Goal: Information Seeking & Learning: Learn about a topic

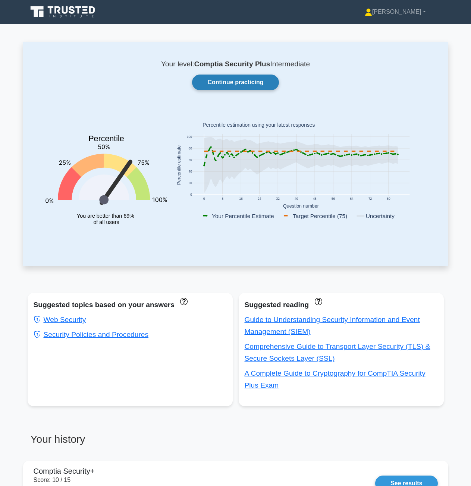
click at [251, 82] on link "Continue practicing" at bounding box center [235, 83] width 86 height 16
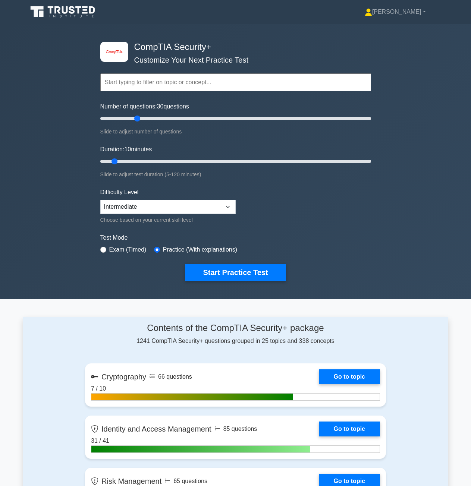
drag, startPoint x: 112, startPoint y: 117, endPoint x: 137, endPoint y: 116, distance: 25.4
type input "30"
click at [137, 116] on input "Number of questions: 30 questions" at bounding box center [235, 118] width 271 height 9
drag, startPoint x: 117, startPoint y: 161, endPoint x: 156, endPoint y: 159, distance: 38.8
type input "30"
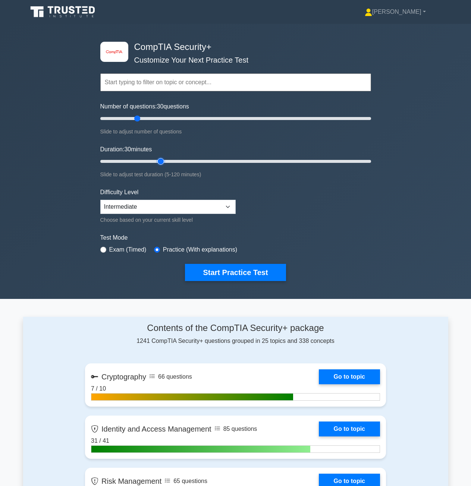
click at [156, 159] on input "Duration: 30 minutes" at bounding box center [235, 161] width 271 height 9
click at [241, 273] on button "Start Practice Test" at bounding box center [235, 272] width 101 height 17
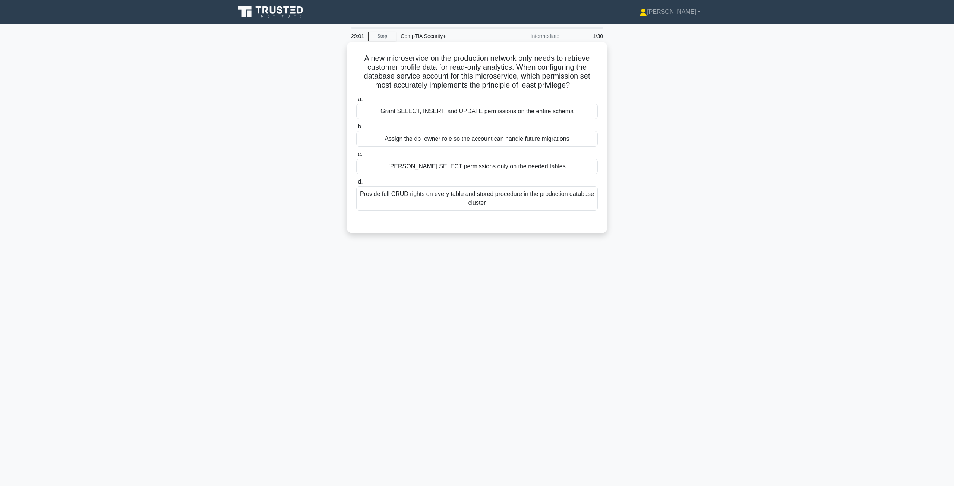
click at [455, 170] on div "[PERSON_NAME] SELECT permissions only on the needed tables" at bounding box center [477, 167] width 242 height 16
click at [356, 157] on input "c. Grant SELECT permissions only on the needed tables" at bounding box center [356, 154] width 0 height 5
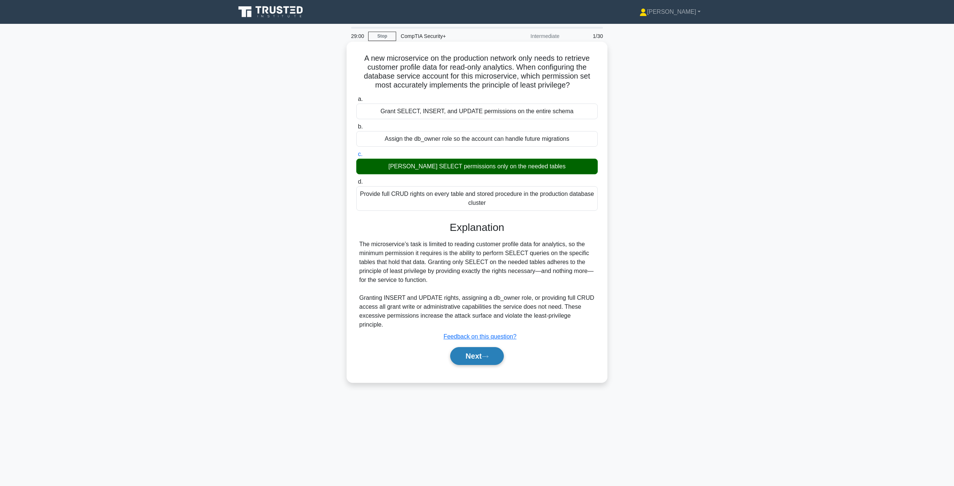
click at [476, 349] on button "Next" at bounding box center [476, 356] width 53 height 18
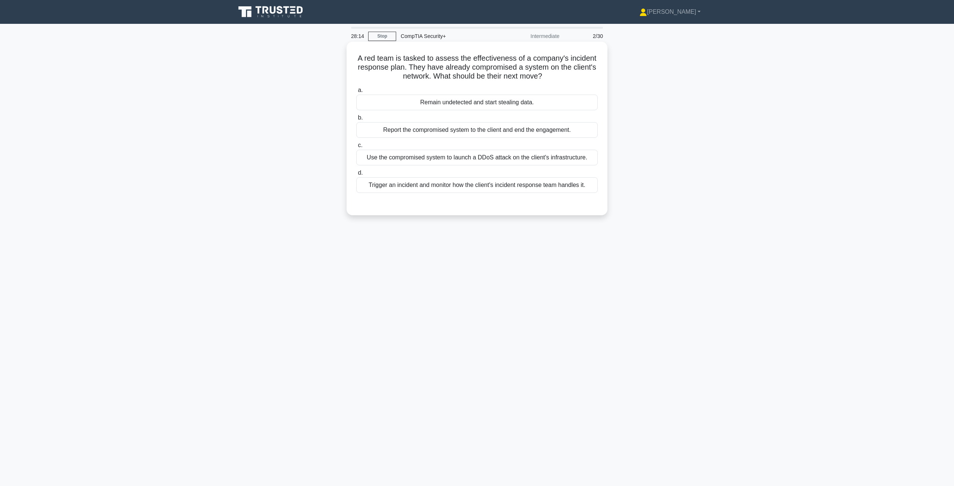
click at [436, 189] on div "Trigger an incident and monitor how the client's incident response team handles…" at bounding box center [477, 185] width 242 height 16
click at [356, 176] on input "d. Trigger an incident and monitor how the client's incident response team hand…" at bounding box center [356, 173] width 0 height 5
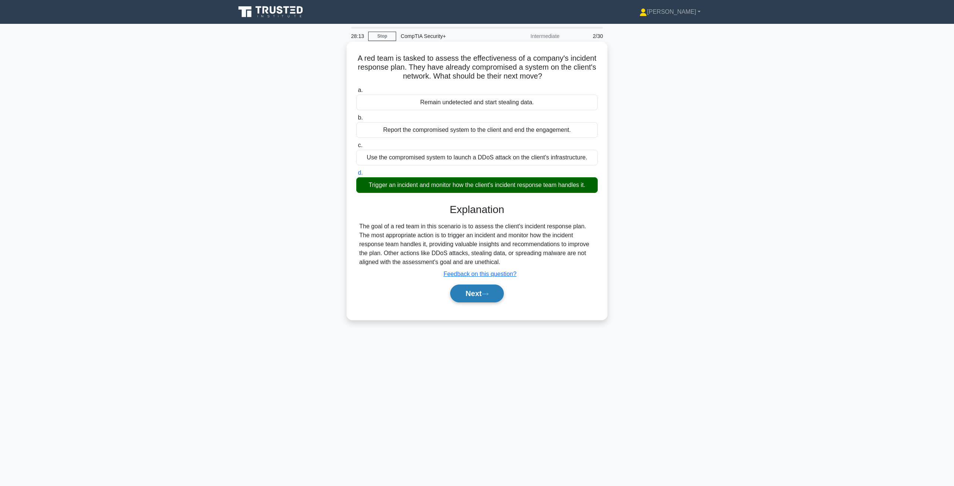
click at [472, 298] on button "Next" at bounding box center [476, 294] width 53 height 18
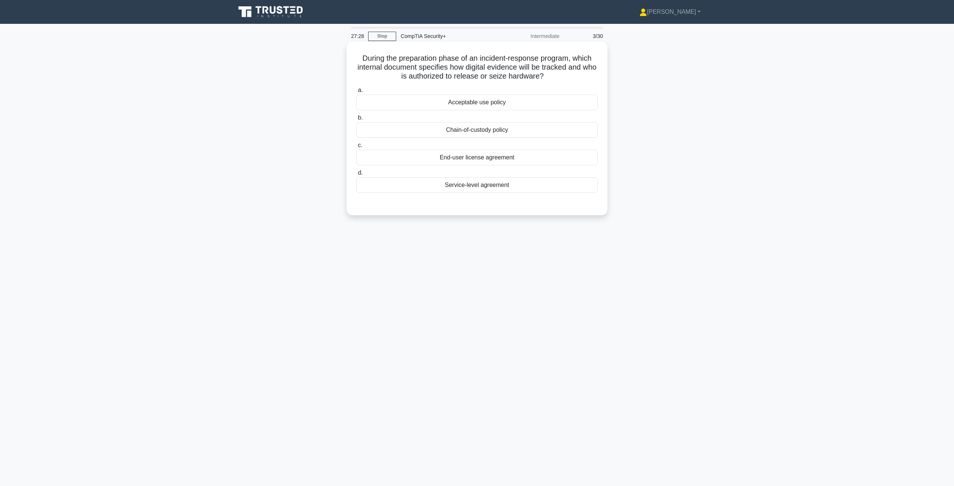
click at [468, 104] on div "Acceptable use policy" at bounding box center [477, 103] width 242 height 16
click at [356, 93] on input "a. Acceptable use policy" at bounding box center [356, 90] width 0 height 5
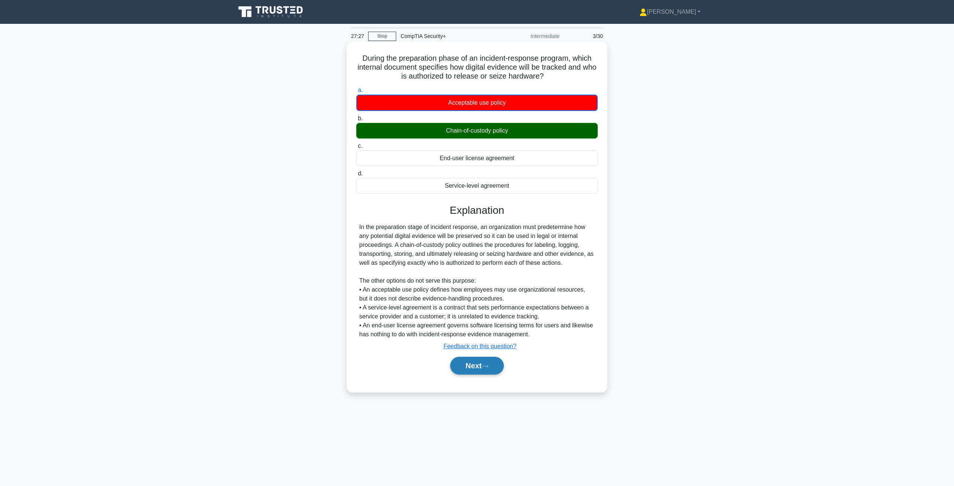
click at [476, 367] on button "Next" at bounding box center [476, 366] width 53 height 18
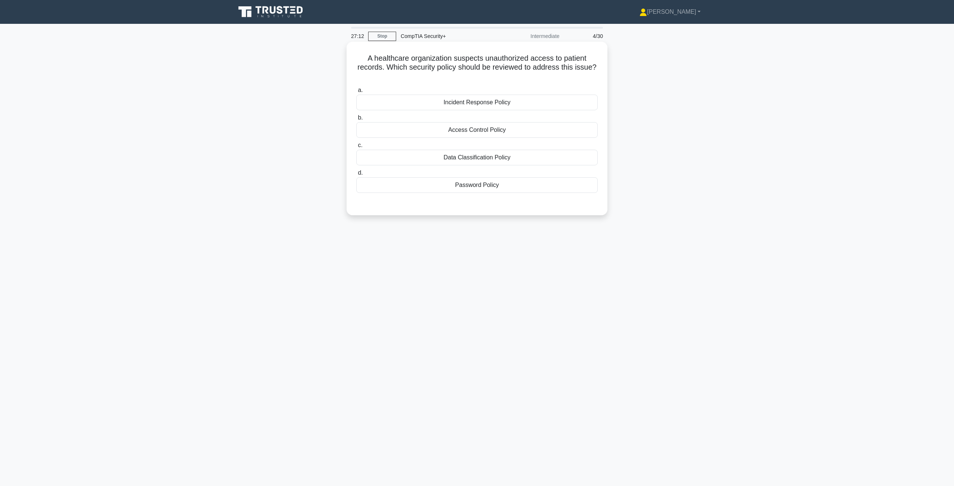
click at [459, 130] on div "Access Control Policy" at bounding box center [477, 130] width 242 height 16
click at [356, 120] on input "b. Access Control Policy" at bounding box center [356, 118] width 0 height 5
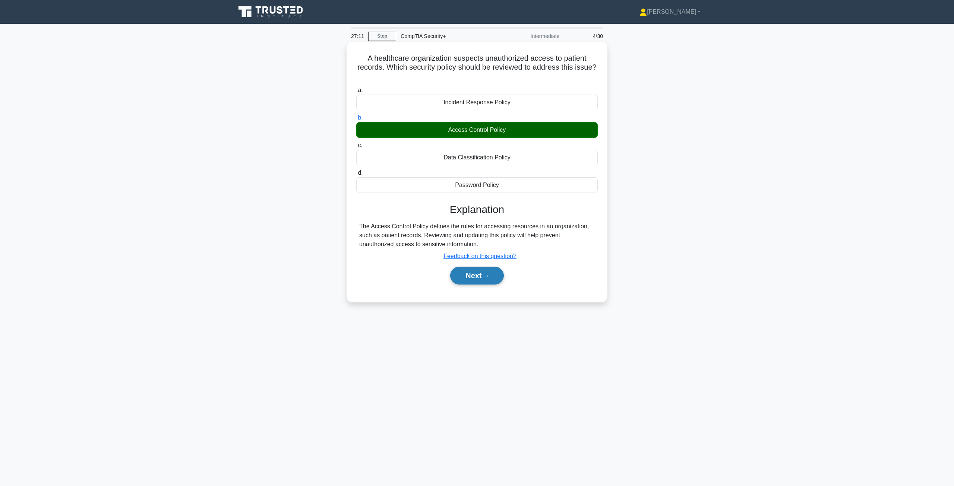
click at [473, 280] on button "Next" at bounding box center [476, 276] width 53 height 18
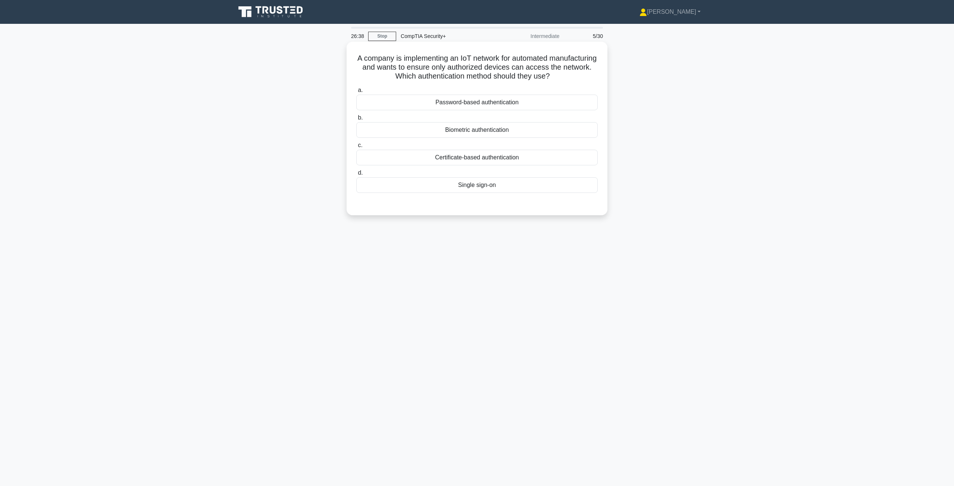
click at [472, 161] on div "Certificate-based authentication" at bounding box center [477, 158] width 242 height 16
click at [356, 148] on input "c. Certificate-based authentication" at bounding box center [356, 145] width 0 height 5
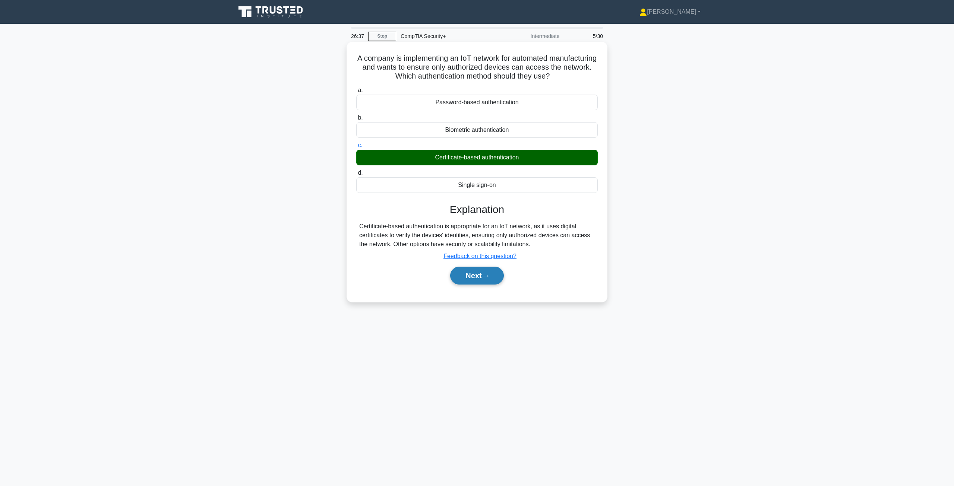
click at [476, 272] on button "Next" at bounding box center [476, 276] width 53 height 18
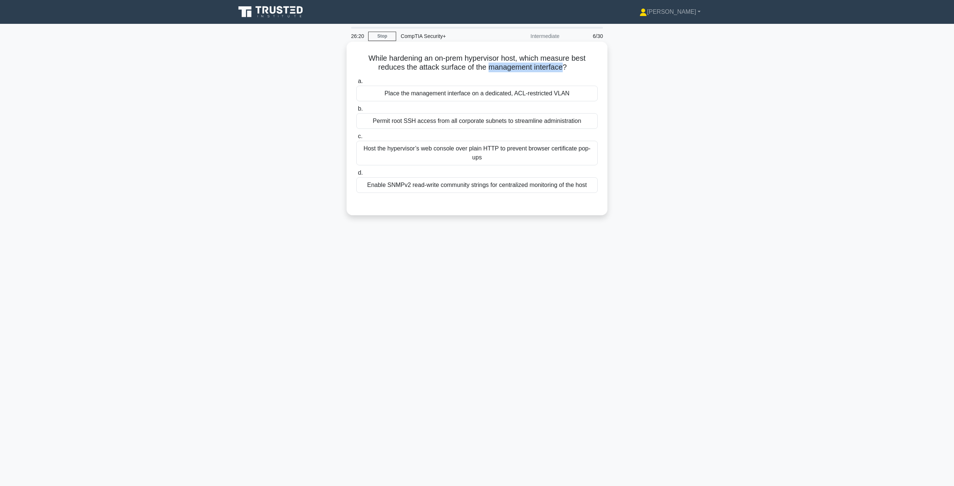
drag, startPoint x: 489, startPoint y: 69, endPoint x: 565, endPoint y: 65, distance: 76.2
click at [476, 65] on h5 "While hardening an on-prem hypervisor host, which measure best reduces the atta…" at bounding box center [477, 63] width 243 height 19
click at [437, 63] on h5 "While hardening an on-prem hypervisor host, which measure best reduces the atta…" at bounding box center [477, 63] width 243 height 19
click at [476, 96] on div "Place the management interface on a dedicated, ACL-restricted VLAN" at bounding box center [477, 94] width 242 height 16
click at [356, 84] on input "a. Place the management interface on a dedicated, ACL-restricted VLAN" at bounding box center [356, 81] width 0 height 5
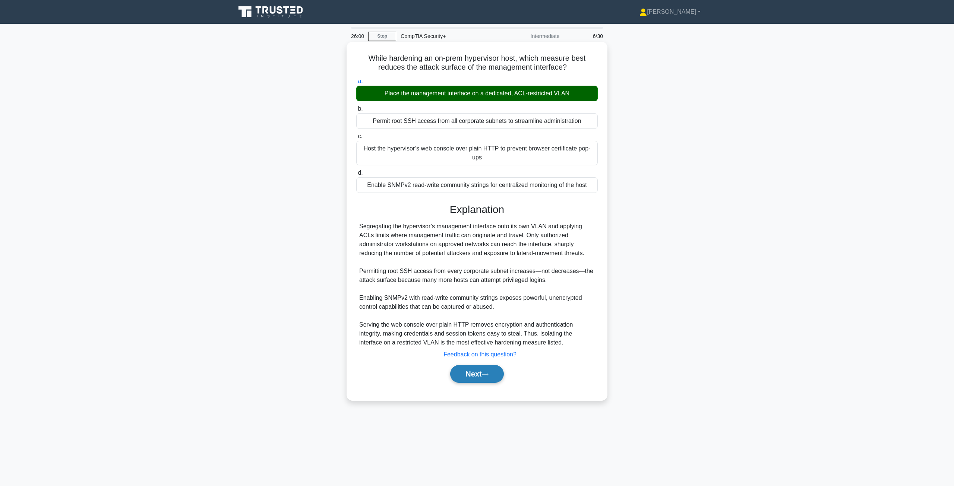
click at [476, 372] on button "Next" at bounding box center [476, 374] width 53 height 18
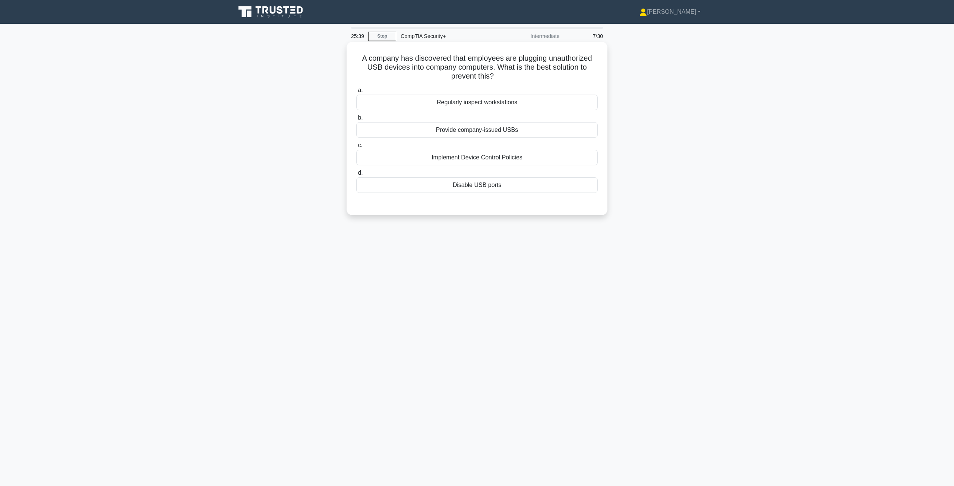
click at [455, 131] on div "Provide company-issued USBs" at bounding box center [477, 130] width 242 height 16
click at [356, 120] on input "b. Provide company-issued USBs" at bounding box center [356, 118] width 0 height 5
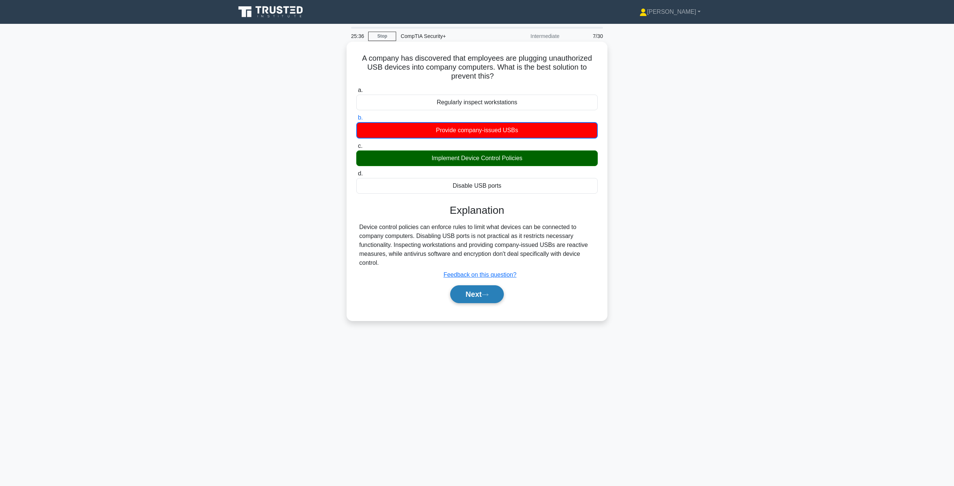
click at [476, 299] on button "Next" at bounding box center [476, 294] width 53 height 18
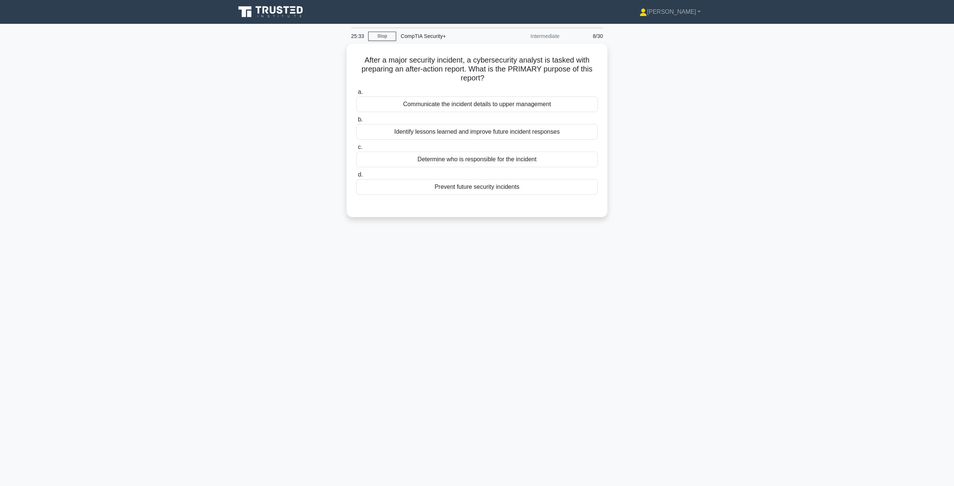
click at [350, 324] on div "25:33 Stop CompTIA Security+ Intermediate 8/30 After a major security incident,…" at bounding box center [477, 213] width 492 height 373
click at [463, 132] on div "Identify lessons learned and improve future incident responses" at bounding box center [477, 130] width 242 height 16
click at [356, 120] on input "b. Identify lessons learned and improve future incident responses" at bounding box center [356, 118] width 0 height 5
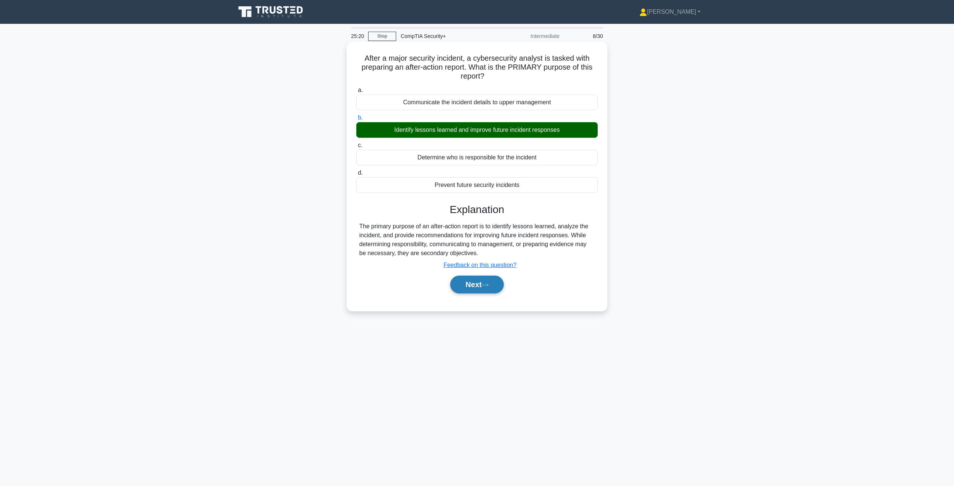
click at [471, 291] on button "Next" at bounding box center [476, 285] width 53 height 18
click at [469, 284] on button "Next" at bounding box center [476, 285] width 53 height 18
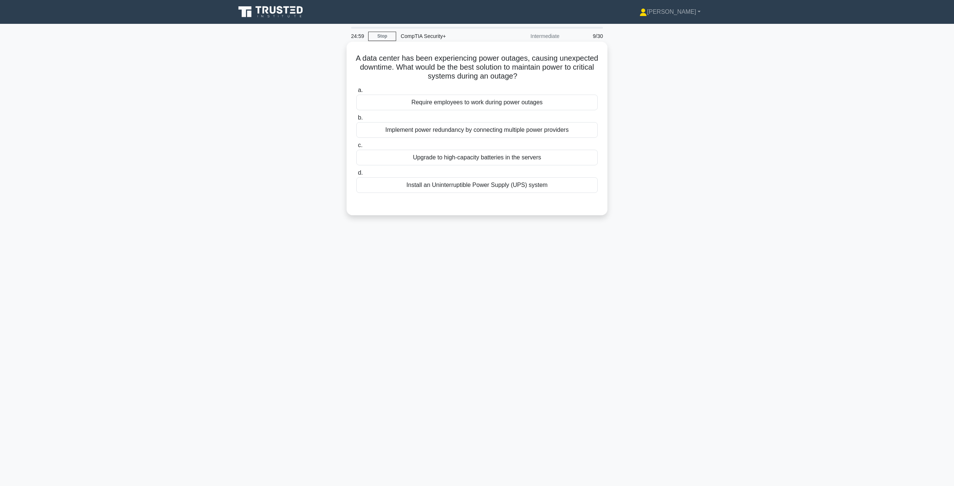
click at [472, 193] on div "Install an Uninterruptible Power Supply (UPS) system" at bounding box center [477, 185] width 242 height 16
click at [356, 176] on input "d. Install an Uninterruptible Power Supply (UPS) system" at bounding box center [356, 173] width 0 height 5
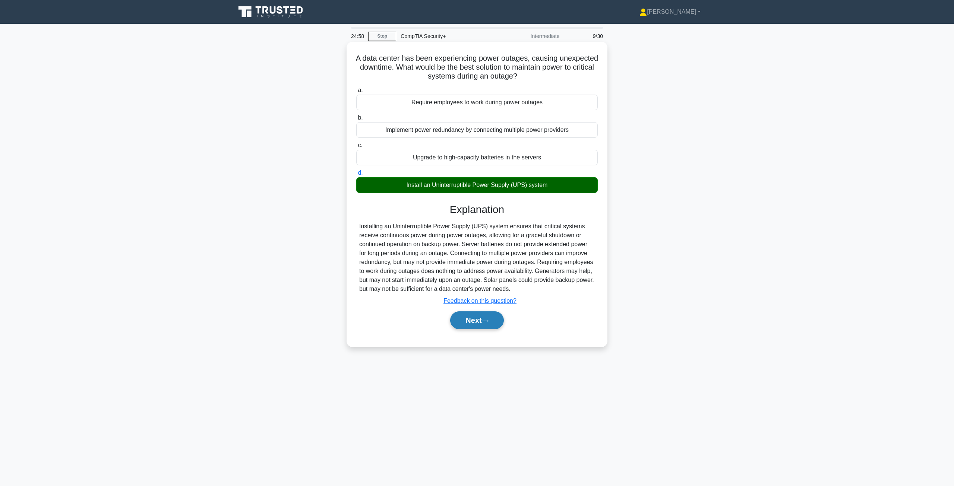
click at [469, 323] on button "Next" at bounding box center [476, 321] width 53 height 18
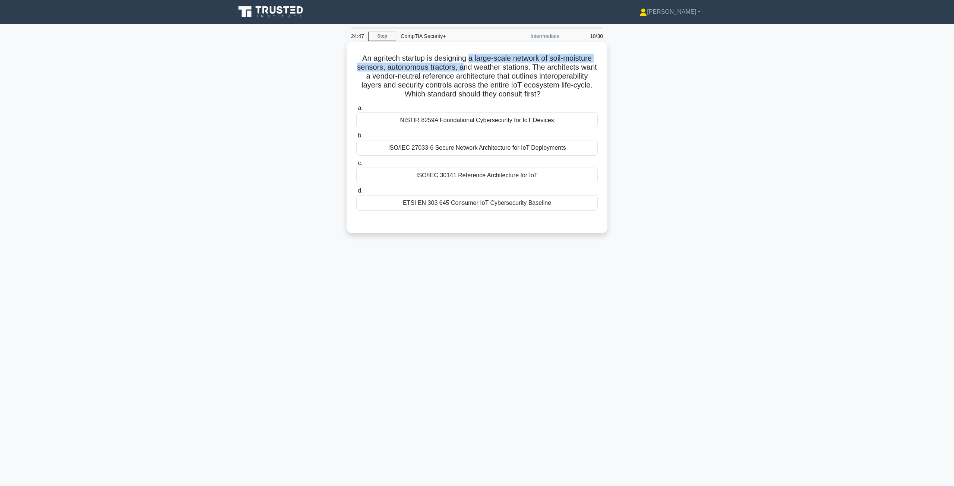
drag, startPoint x: 468, startPoint y: 61, endPoint x: 473, endPoint y: 64, distance: 6.5
click at [473, 64] on h5 "An agritech startup is designing a large-scale network of soil-moisture sensors…" at bounding box center [477, 76] width 243 height 45
click at [469, 124] on div "NISTIR 8259A Foundational Cybersecurity for IoT Devices" at bounding box center [477, 121] width 242 height 16
click at [356, 111] on input "a. NISTIR 8259A Foundational Cybersecurity for IoT Devices" at bounding box center [356, 108] width 0 height 5
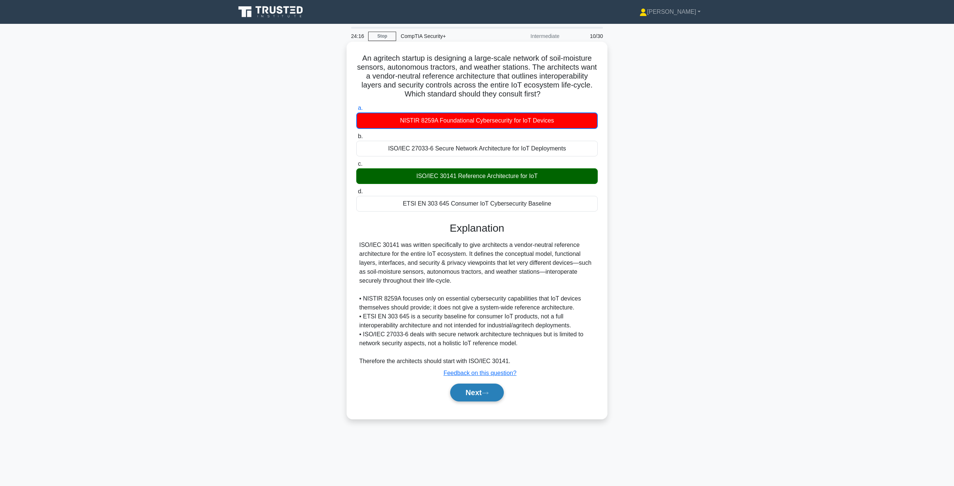
click at [473, 398] on button "Next" at bounding box center [476, 393] width 53 height 18
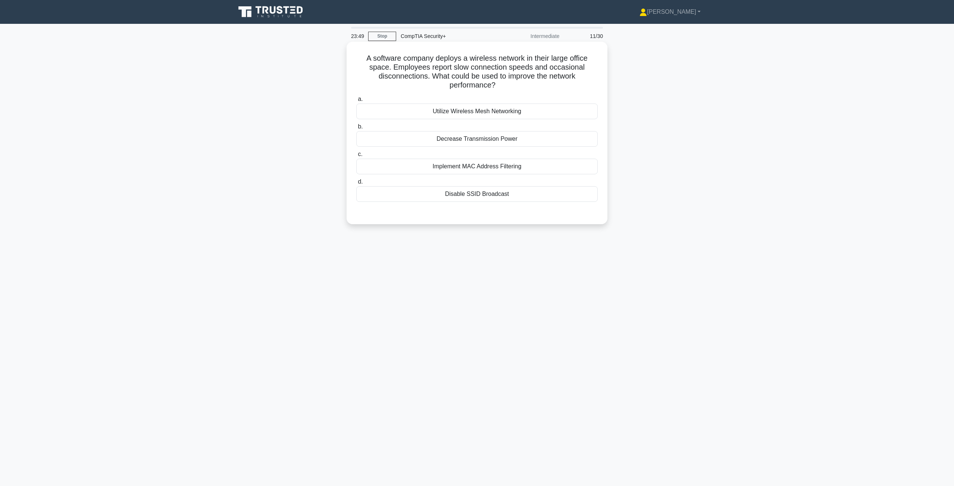
click at [476, 118] on div "Utilize Wireless Mesh Networking" at bounding box center [477, 112] width 242 height 16
click at [356, 102] on input "a. Utilize Wireless Mesh Networking" at bounding box center [356, 99] width 0 height 5
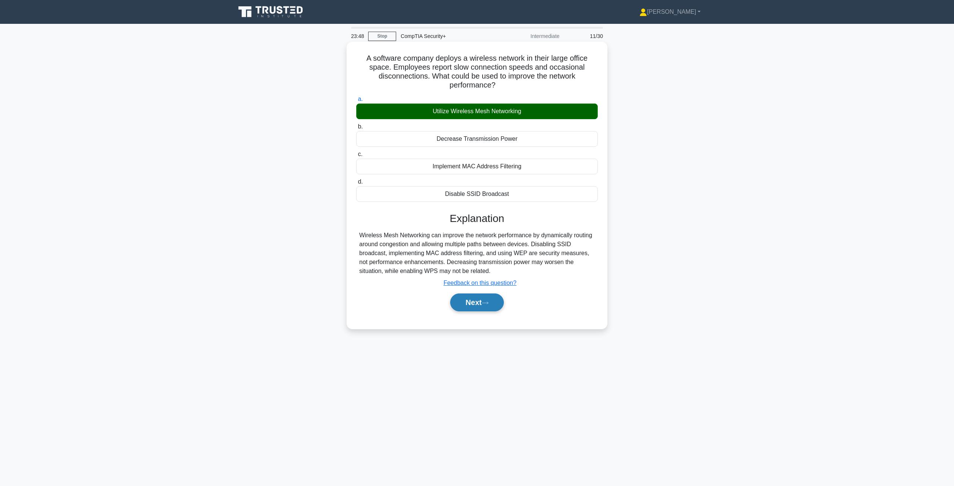
click at [461, 299] on button "Next" at bounding box center [476, 303] width 53 height 18
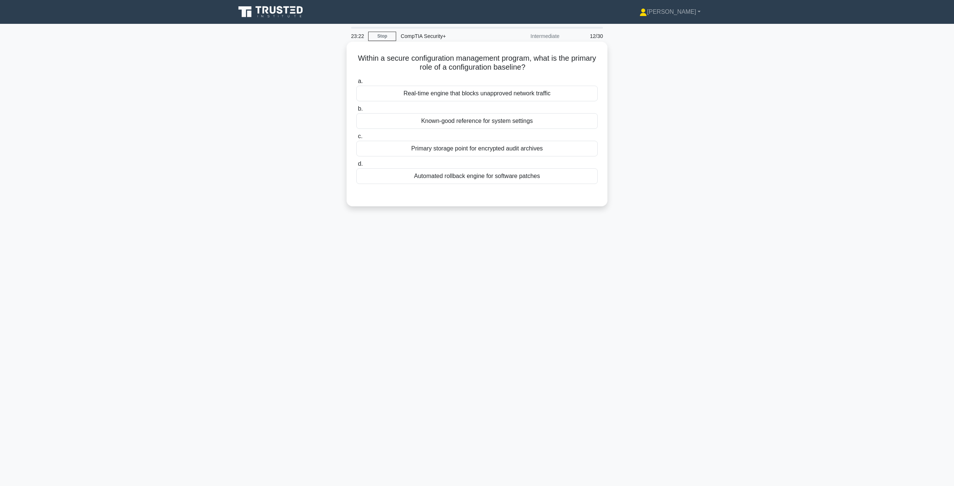
click at [451, 124] on div "Known-good reference for system settings" at bounding box center [477, 121] width 242 height 16
click at [356, 111] on input "b. Known-good reference for system settings" at bounding box center [356, 109] width 0 height 5
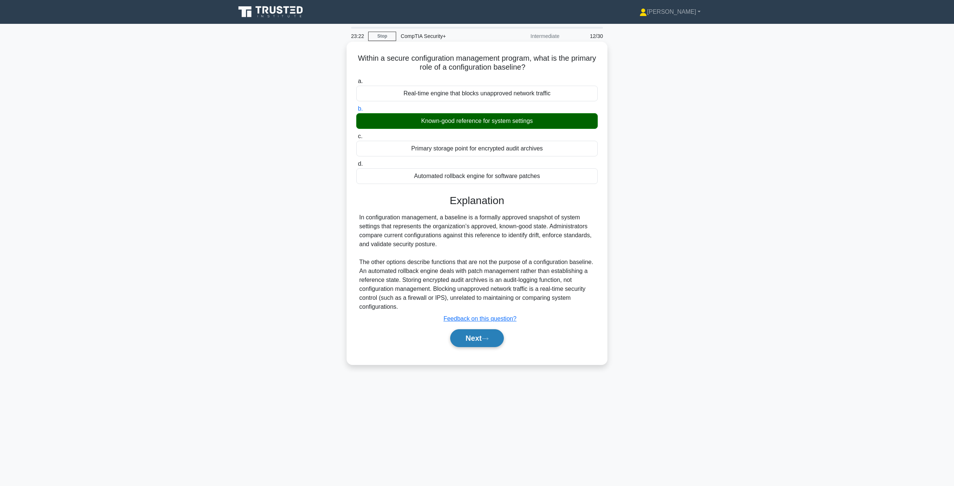
click at [476, 337] on button "Next" at bounding box center [476, 338] width 53 height 18
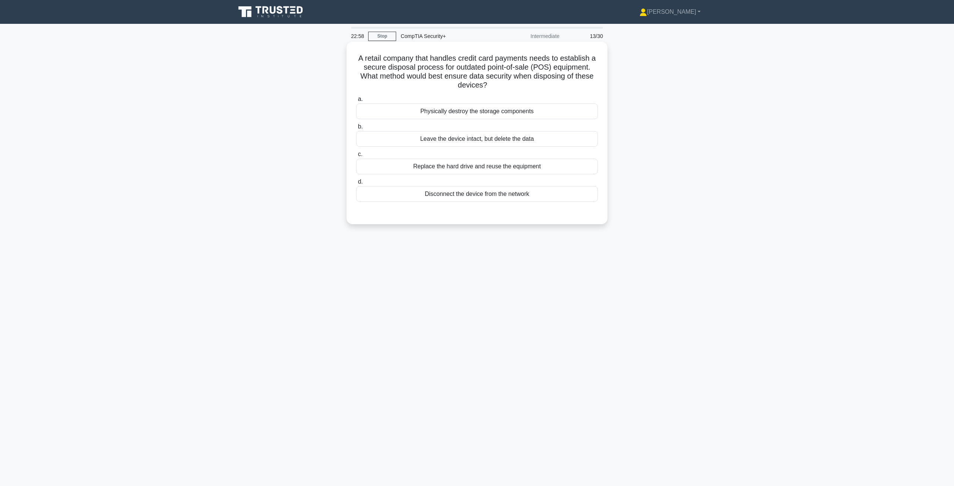
drag, startPoint x: 449, startPoint y: 78, endPoint x: 487, endPoint y: 85, distance: 38.6
click at [476, 85] on h5 "A retail company that handles credit card payments needs to establish a secure …" at bounding box center [477, 72] width 243 height 37
click at [455, 84] on h5 "A retail company that handles credit card payments needs to establish a secure …" at bounding box center [477, 72] width 243 height 37
click at [441, 139] on div "Leave the device intact, but delete the data" at bounding box center [477, 139] width 242 height 16
click at [356, 129] on input "b. Leave the device intact, but delete the data" at bounding box center [356, 126] width 0 height 5
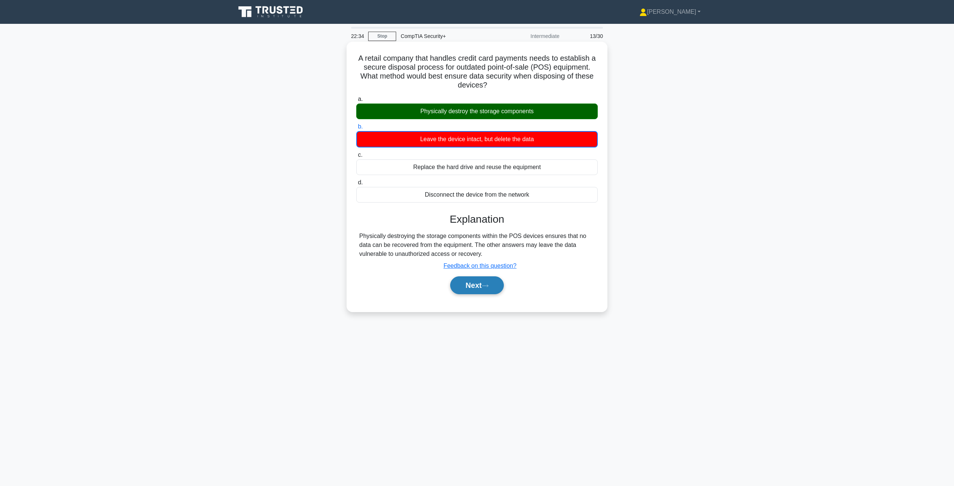
click at [476, 285] on icon at bounding box center [485, 286] width 7 height 4
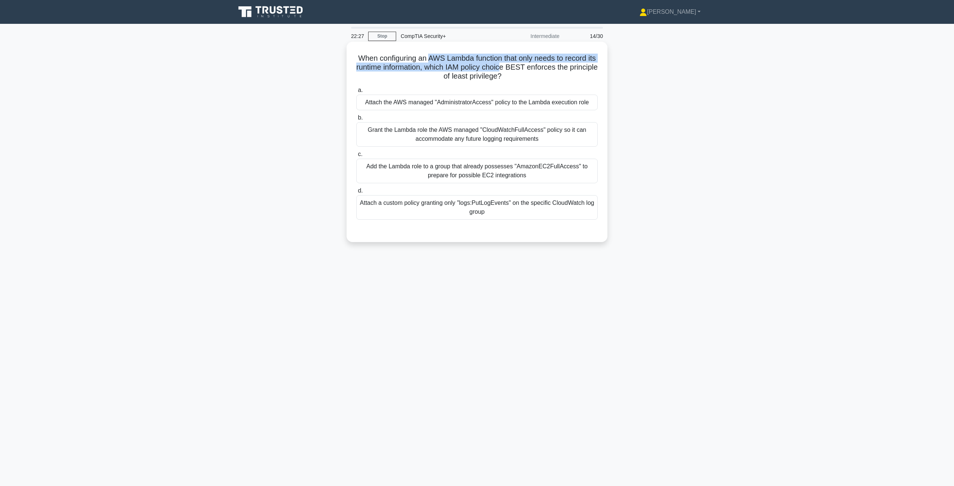
drag, startPoint x: 441, startPoint y: 59, endPoint x: 525, endPoint y: 71, distance: 85.1
click at [476, 71] on h5 "When configuring an AWS Lambda function that only needs to record its runtime i…" at bounding box center [477, 68] width 243 height 28
click at [476, 213] on div "Attach a custom policy granting only "logs:PutLogEvents" on the specific CloudW…" at bounding box center [477, 207] width 242 height 25
click at [356, 193] on input "d. Attach a custom policy granting only "logs:PutLogEvents" on the specific Clo…" at bounding box center [356, 191] width 0 height 5
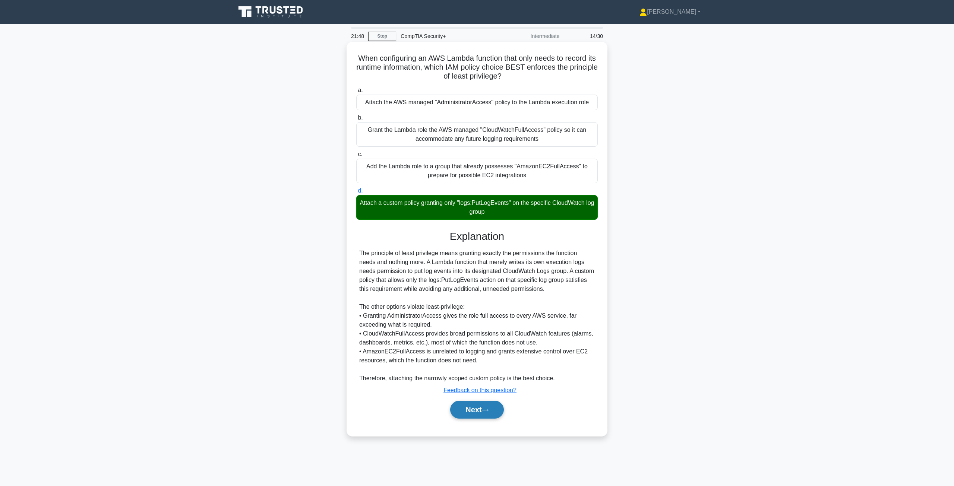
click at [467, 415] on button "Next" at bounding box center [476, 410] width 53 height 18
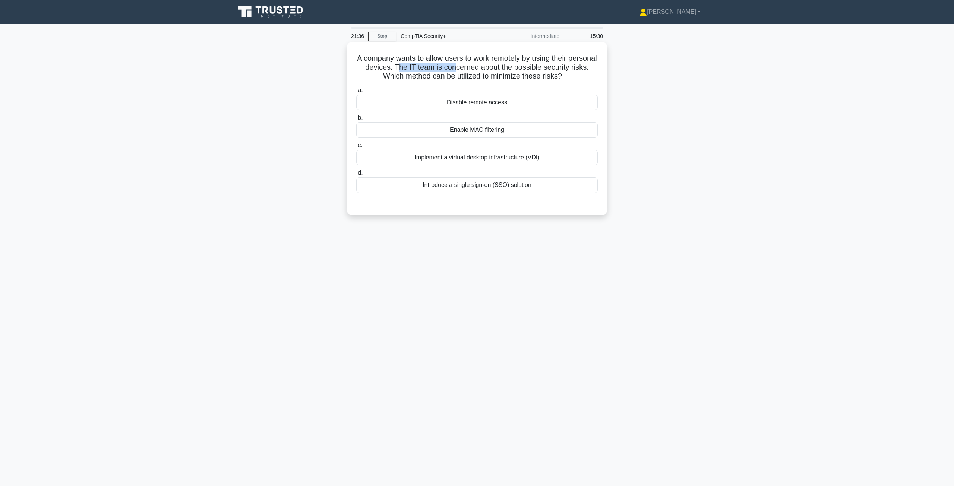
drag, startPoint x: 422, startPoint y: 67, endPoint x: 481, endPoint y: 70, distance: 59.3
click at [476, 70] on h5 "A company wants to allow users to work remotely by using their personal devices…" at bounding box center [477, 68] width 243 height 28
click at [444, 158] on div "Implement a virtual desktop infrastructure (VDI)" at bounding box center [477, 158] width 242 height 16
click at [356, 148] on input "c. Implement a virtual desktop infrastructure (VDI)" at bounding box center [356, 145] width 0 height 5
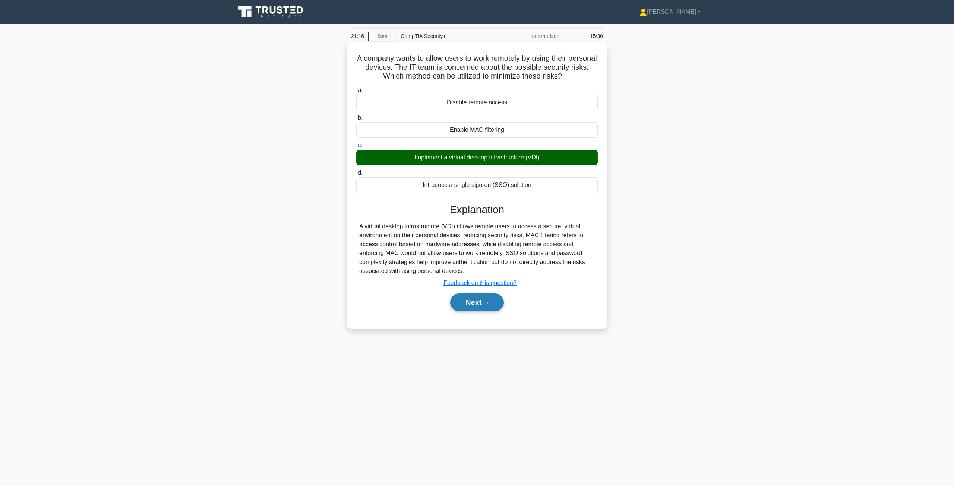
click at [476, 309] on button "Next" at bounding box center [476, 303] width 53 height 18
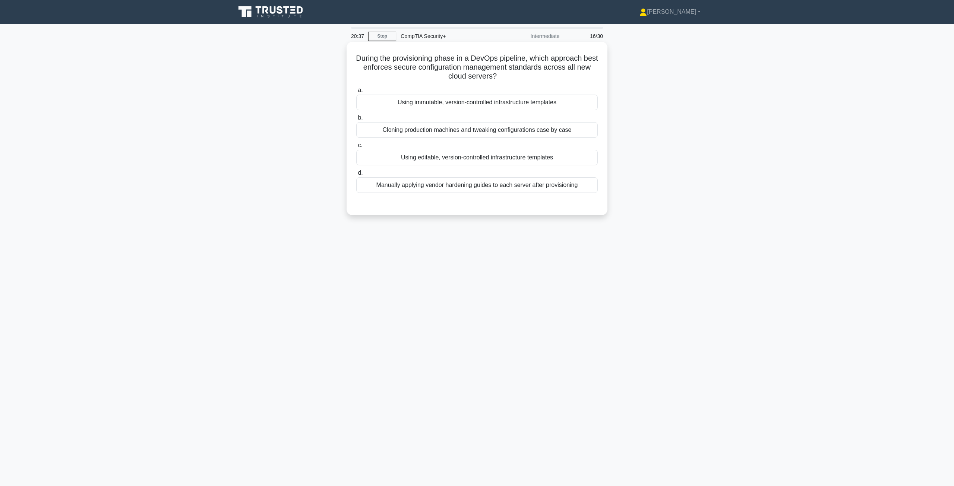
click at [464, 189] on div "Manually applying vendor hardening guides to each server after provisioning" at bounding box center [477, 185] width 242 height 16
click at [356, 176] on input "d. Manually applying vendor hardening guides to each server after provisioning" at bounding box center [356, 173] width 0 height 5
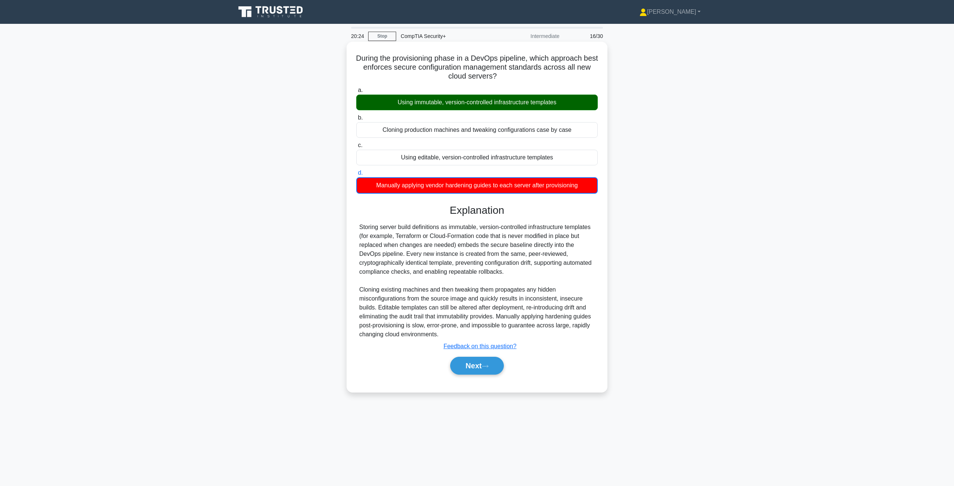
click at [457, 225] on div "Storing server build definitions as immutable, version-controlled infrastructur…" at bounding box center [477, 281] width 236 height 116
copy div "immutable"
click at [476, 202] on div "a. Using immutable, version-controlled infrastructure templates b. Cloning prod…" at bounding box center [477, 234] width 243 height 300
click at [476, 366] on icon at bounding box center [485, 366] width 7 height 4
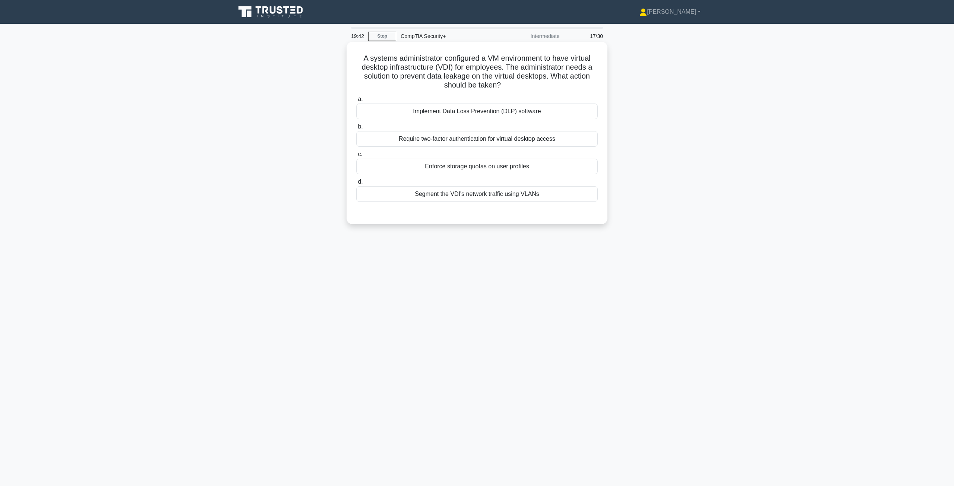
click at [476, 117] on div "Implement Data Loss Prevention (DLP) software" at bounding box center [477, 112] width 242 height 16
click at [356, 102] on input "a. Implement Data Loss Prevention (DLP) software" at bounding box center [356, 99] width 0 height 5
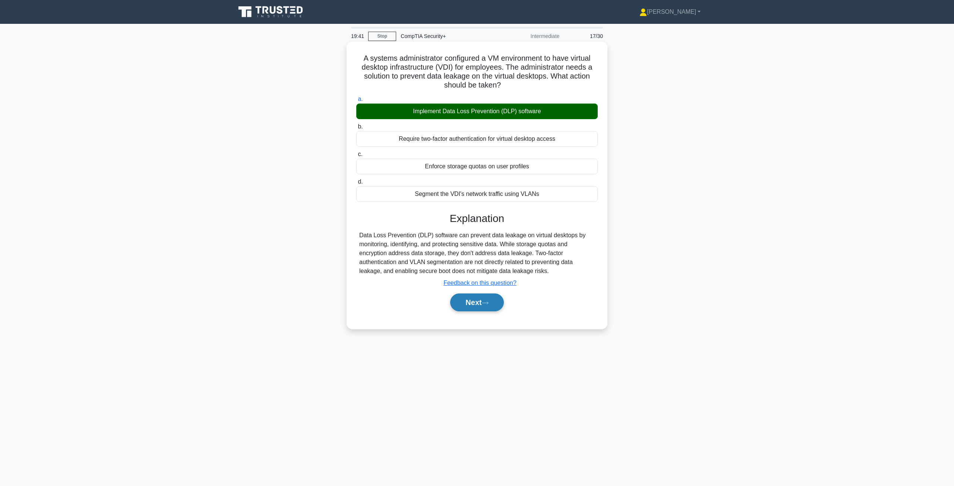
click at [474, 302] on button "Next" at bounding box center [476, 303] width 53 height 18
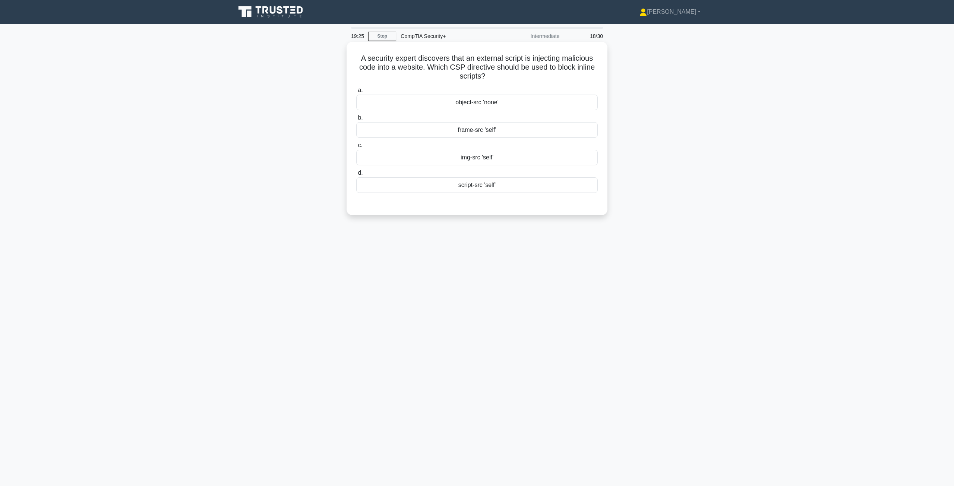
click at [476, 134] on div "frame-src 'self'" at bounding box center [477, 130] width 242 height 16
click at [356, 120] on input "b. frame-src 'self'" at bounding box center [356, 118] width 0 height 5
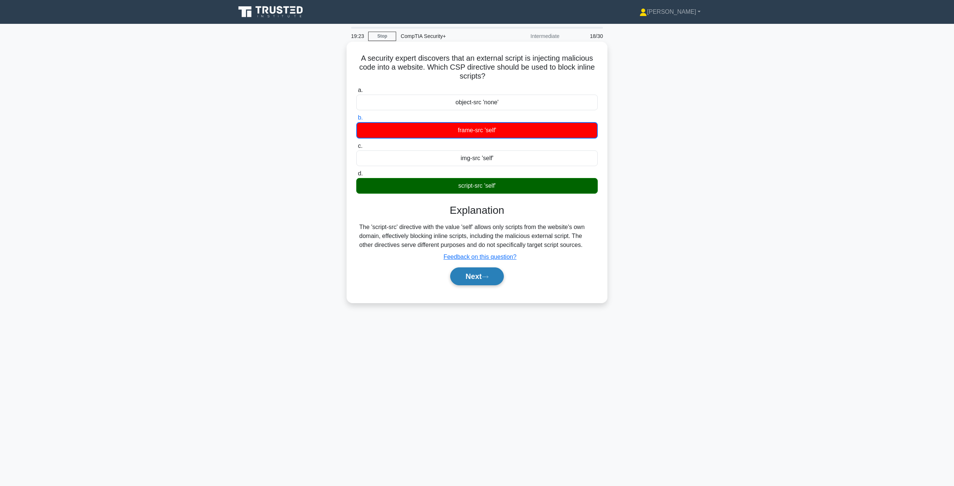
click at [474, 277] on button "Next" at bounding box center [476, 277] width 53 height 18
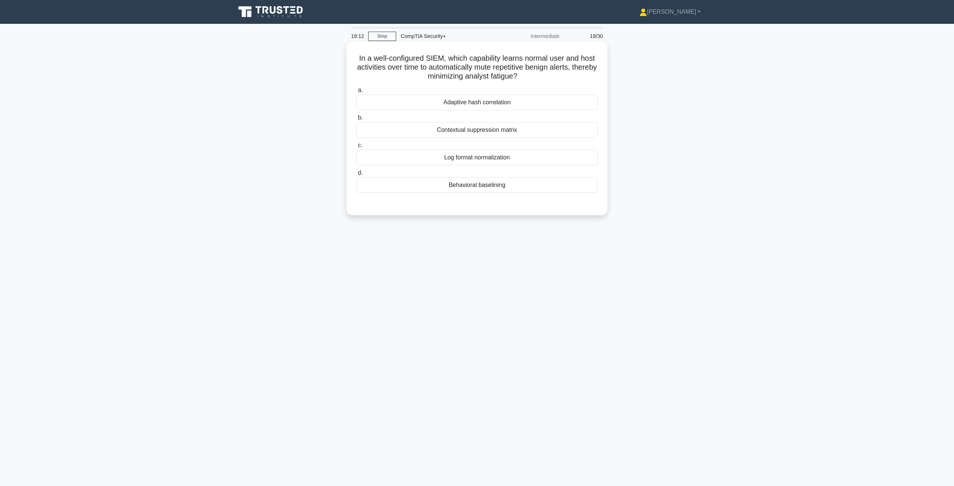
click at [463, 184] on div "Behavioral baselining" at bounding box center [477, 185] width 242 height 16
click at [356, 176] on input "d. Behavioral baselining" at bounding box center [356, 173] width 0 height 5
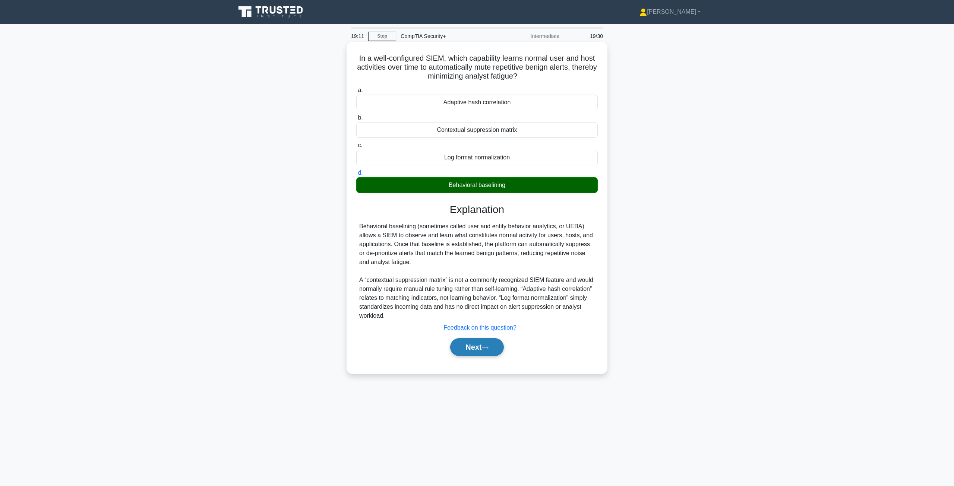
click at [471, 356] on button "Next" at bounding box center [476, 347] width 53 height 18
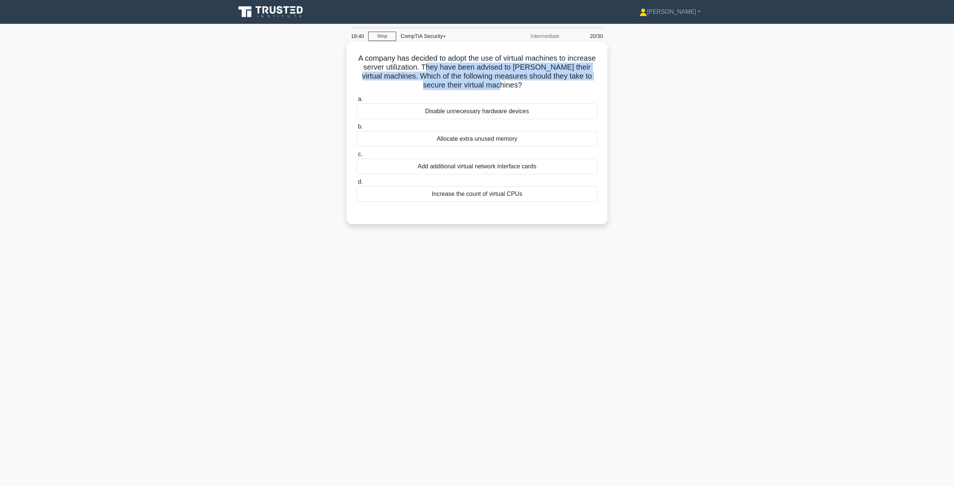
drag, startPoint x: 459, startPoint y: 69, endPoint x: 550, endPoint y: 83, distance: 92.1
click at [476, 83] on h5 "A company has decided to adopt the use of virtual machines to increase server u…" at bounding box center [477, 72] width 243 height 37
click at [466, 83] on h5 "A company has decided to adopt the use of virtual machines to increase server u…" at bounding box center [477, 72] width 243 height 37
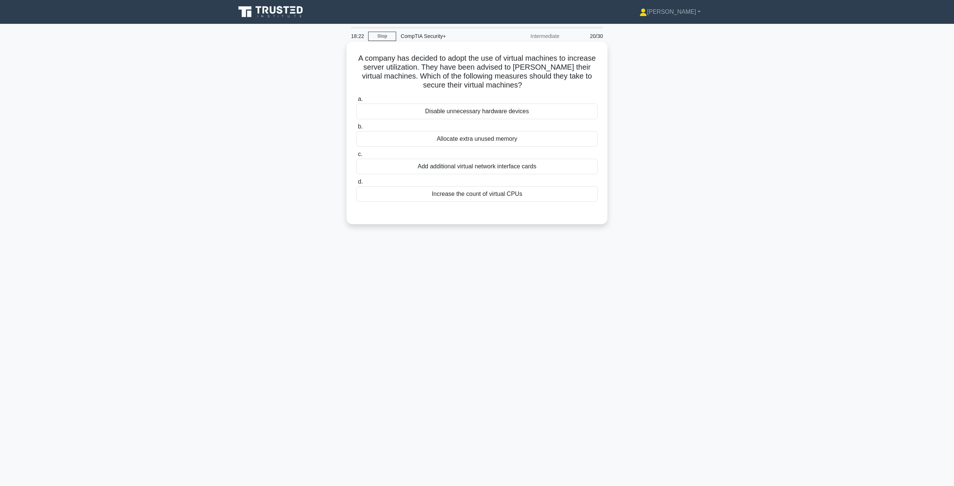
click at [464, 115] on div "Disable unnecessary hardware devices" at bounding box center [477, 112] width 242 height 16
click at [356, 102] on input "a. Disable unnecessary hardware devices" at bounding box center [356, 99] width 0 height 5
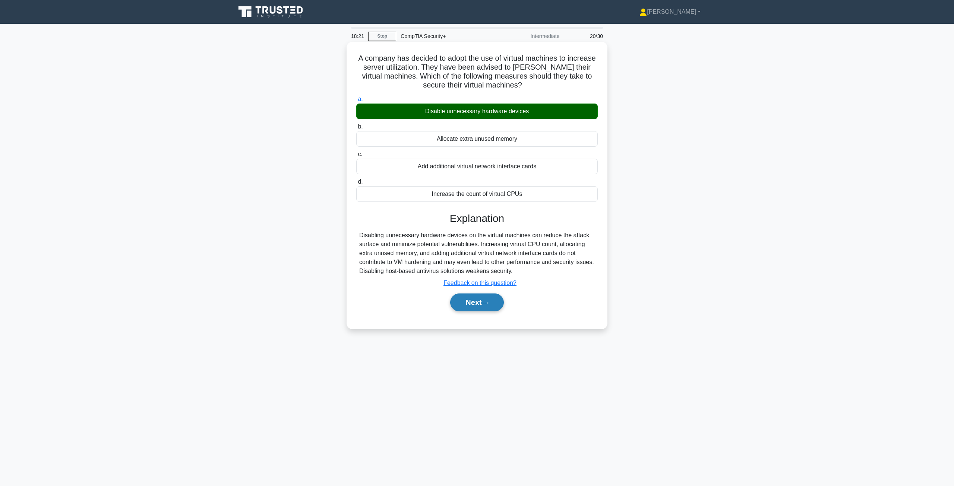
click at [474, 297] on button "Next" at bounding box center [476, 303] width 53 height 18
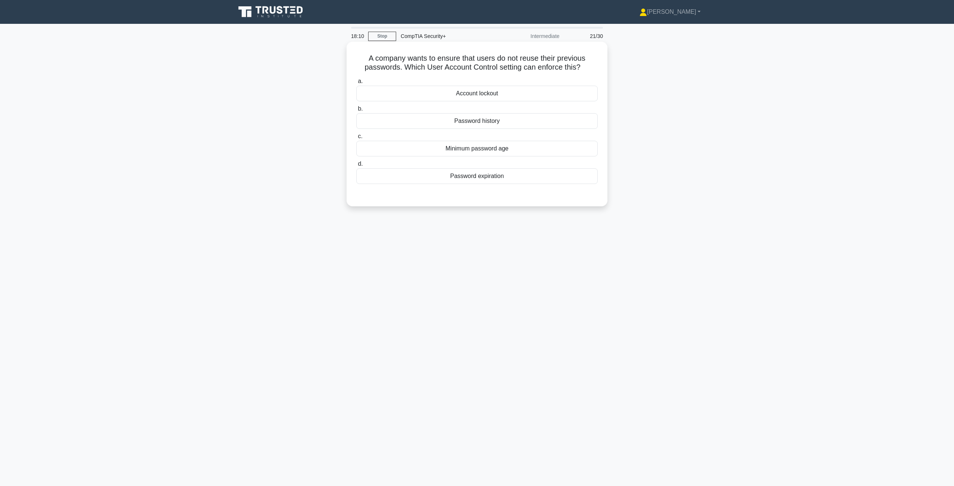
click at [476, 126] on div "Password history" at bounding box center [477, 121] width 242 height 16
click at [356, 111] on input "b. Password history" at bounding box center [356, 109] width 0 height 5
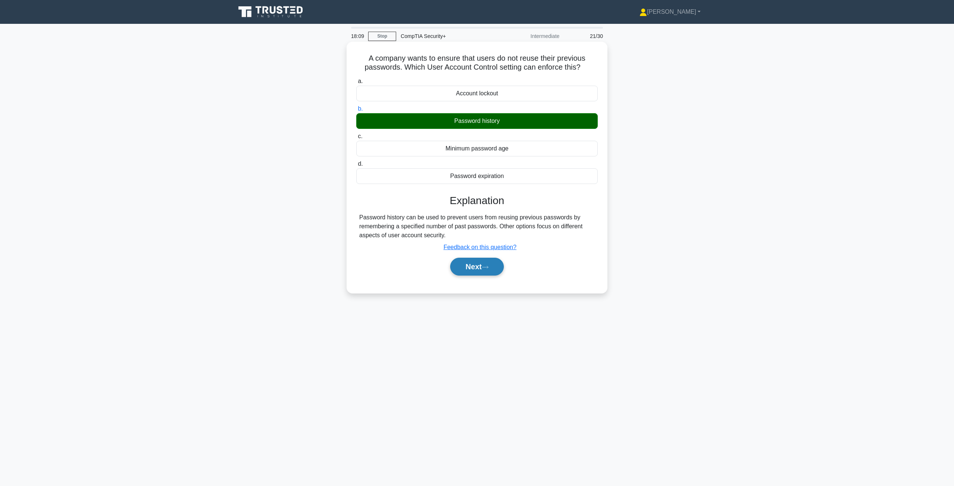
click at [476, 269] on button "Next" at bounding box center [476, 267] width 53 height 18
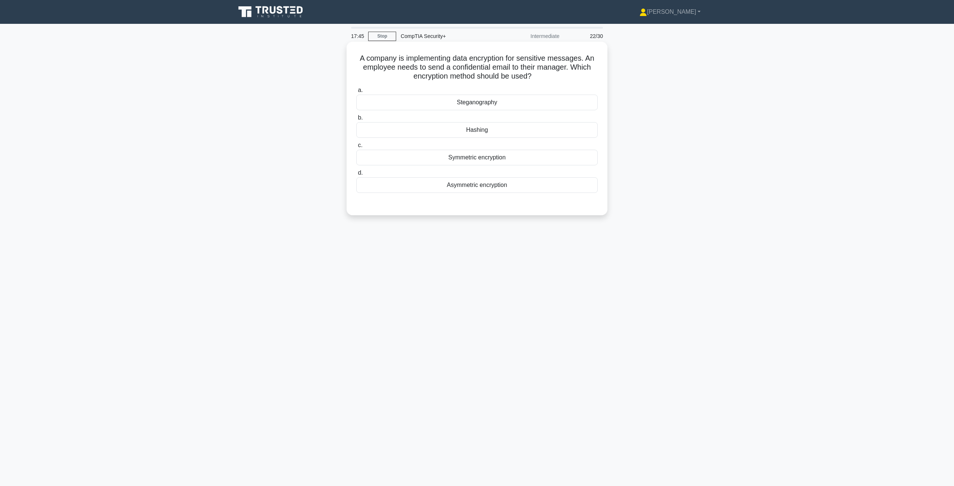
click at [476, 105] on div "Steganography" at bounding box center [477, 103] width 242 height 16
click at [356, 93] on input "a. Steganography" at bounding box center [356, 90] width 0 height 5
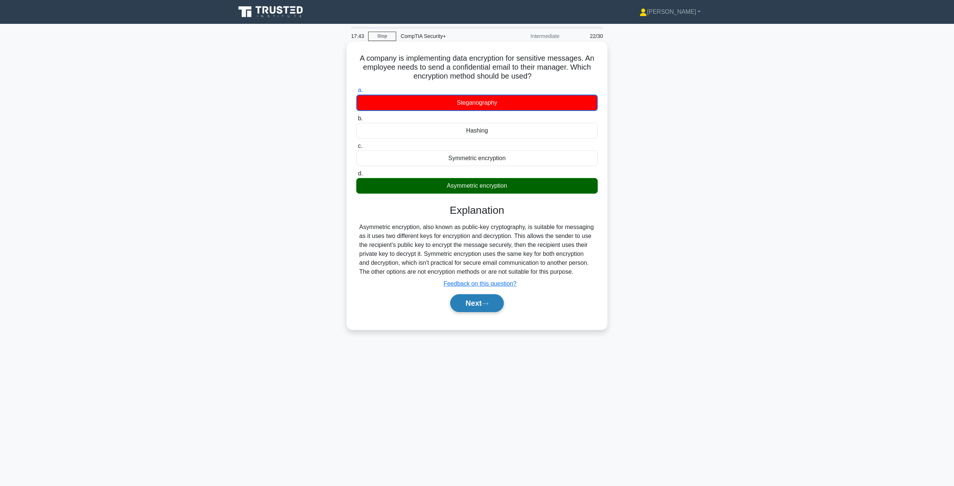
click at [476, 301] on button "Next" at bounding box center [476, 303] width 53 height 18
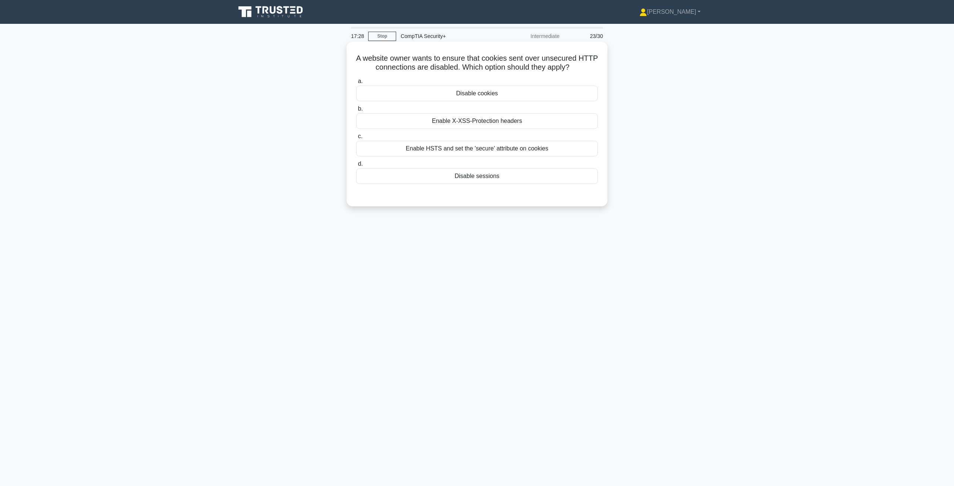
click at [473, 150] on div "Enable HSTS and set the 'secure' attribute on cookies" at bounding box center [477, 149] width 242 height 16
click at [356, 139] on input "c. Enable HSTS and set the 'secure' attribute on cookies" at bounding box center [356, 136] width 0 height 5
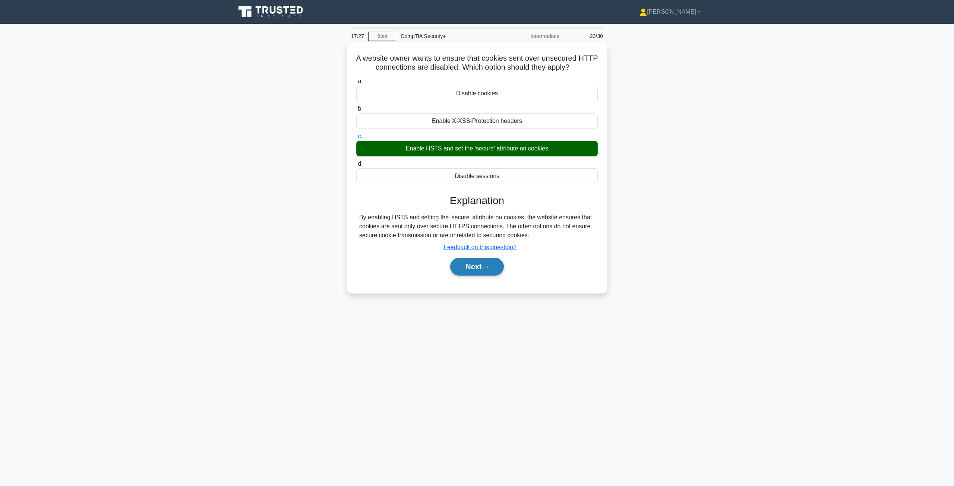
click at [474, 266] on button "Next" at bounding box center [476, 267] width 53 height 18
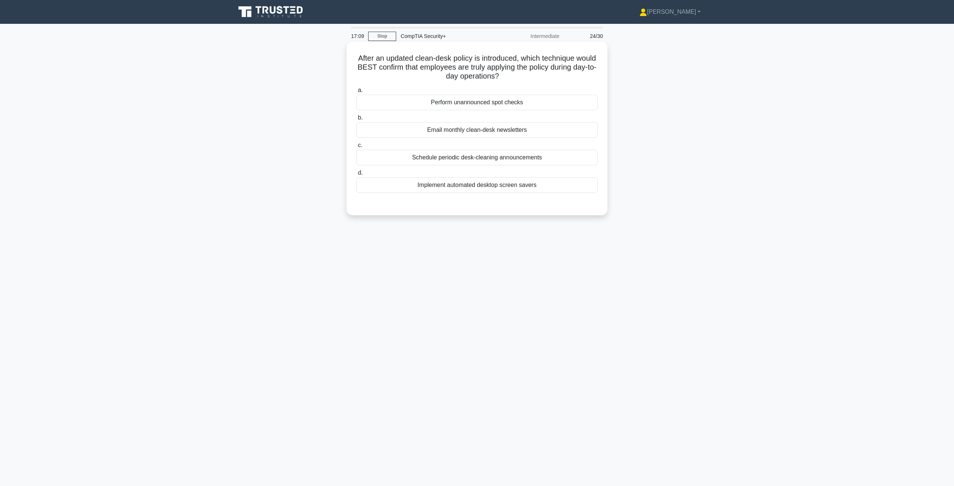
click at [476, 106] on div "Perform unannounced spot checks" at bounding box center [477, 103] width 242 height 16
click at [356, 93] on input "a. Perform unannounced spot checks" at bounding box center [356, 90] width 0 height 5
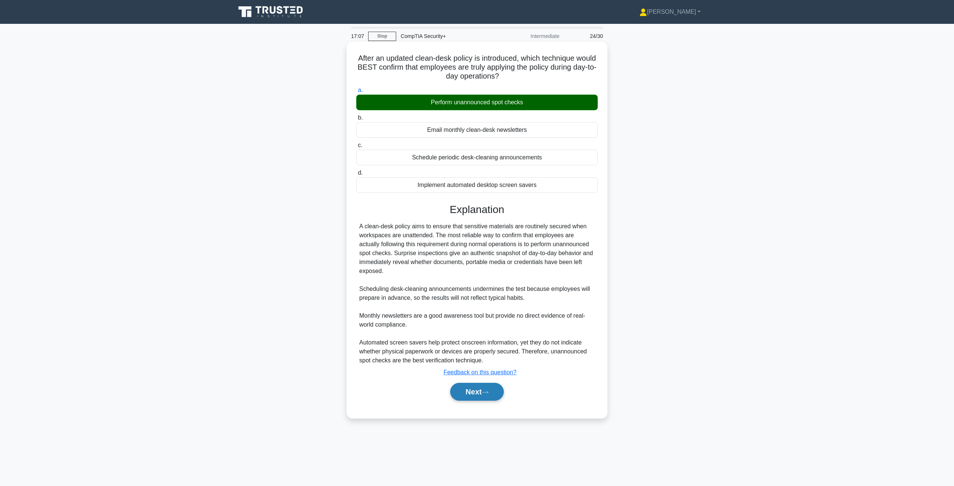
click at [476, 396] on button "Next" at bounding box center [476, 392] width 53 height 18
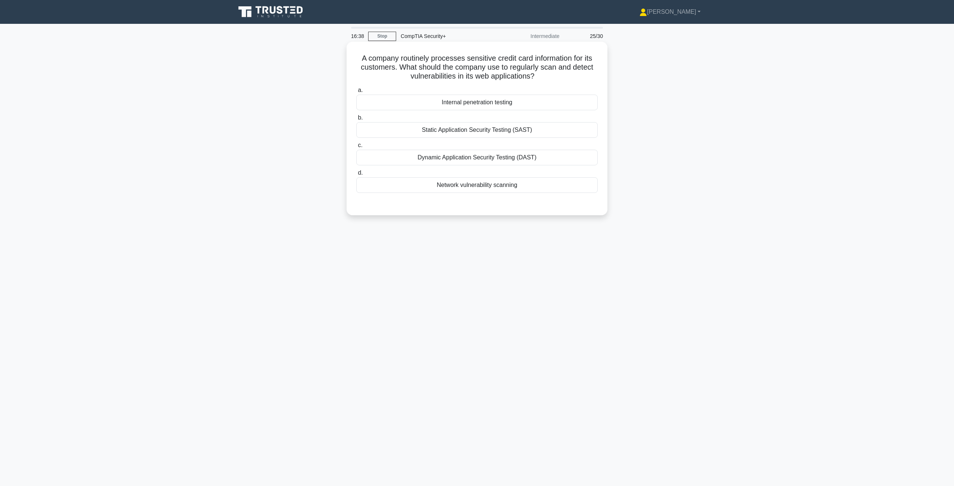
click at [476, 190] on div "Network vulnerability scanning" at bounding box center [477, 185] width 242 height 16
click at [356, 176] on input "d. Network vulnerability scanning" at bounding box center [356, 173] width 0 height 5
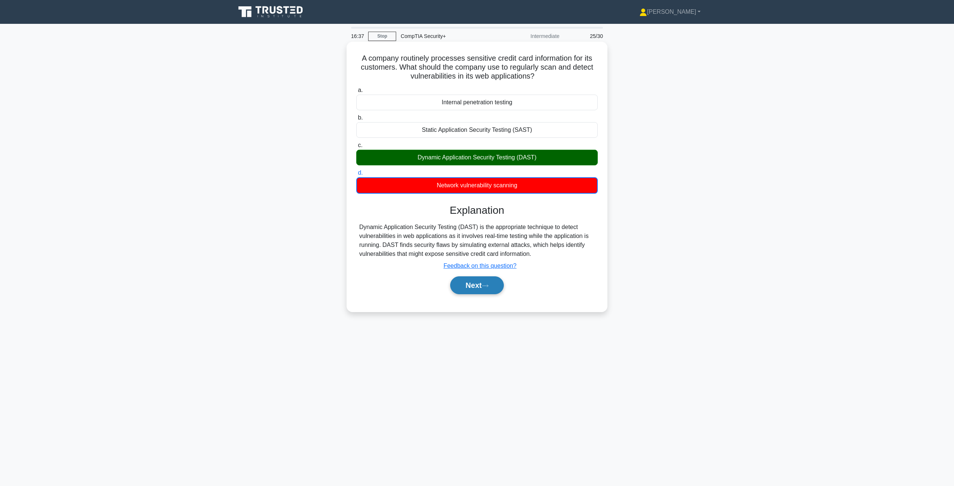
click at [476, 282] on button "Next" at bounding box center [476, 286] width 53 height 18
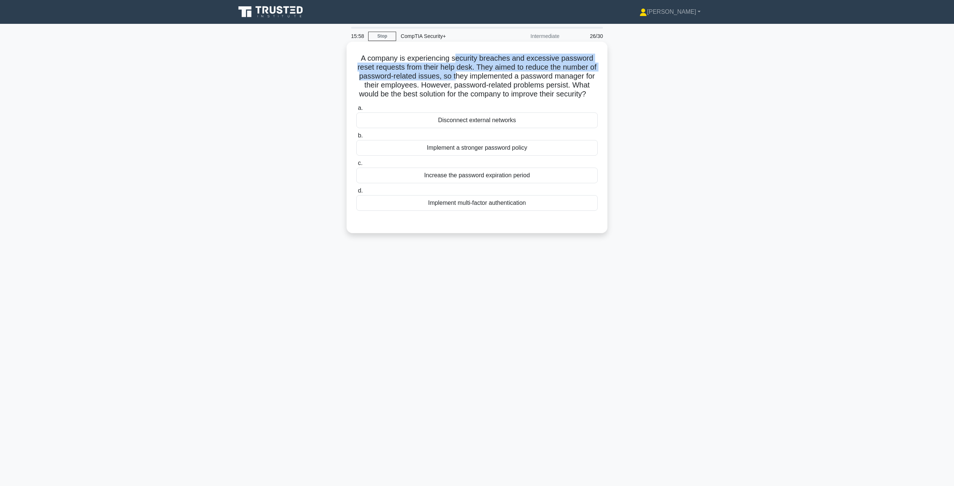
drag, startPoint x: 456, startPoint y: 59, endPoint x: 466, endPoint y: 76, distance: 20.7
click at [466, 76] on h5 "A company is experiencing security breaches and excessive password reset reques…" at bounding box center [477, 76] width 243 height 45
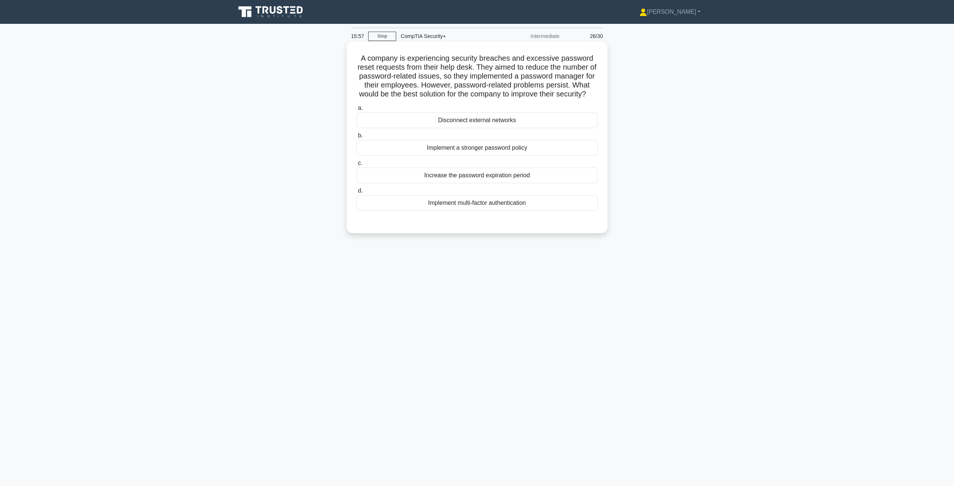
click at [476, 156] on div "Implement a stronger password policy" at bounding box center [477, 148] width 242 height 16
click at [356, 138] on input "b. Implement a stronger password policy" at bounding box center [356, 135] width 0 height 5
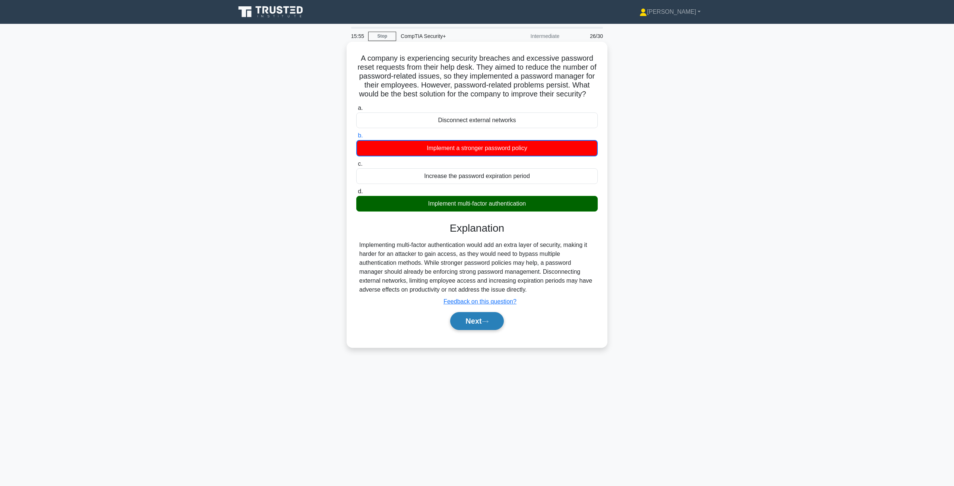
click at [475, 330] on button "Next" at bounding box center [476, 321] width 53 height 18
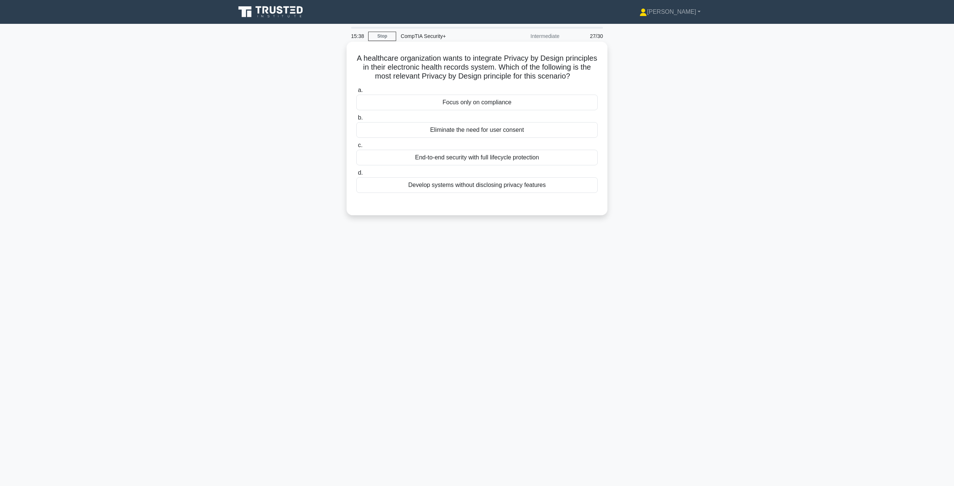
click at [449, 165] on div "End-to-end security with full lifecycle protection" at bounding box center [477, 158] width 242 height 16
click at [356, 148] on input "c. End-to-end security with full lifecycle protection" at bounding box center [356, 145] width 0 height 5
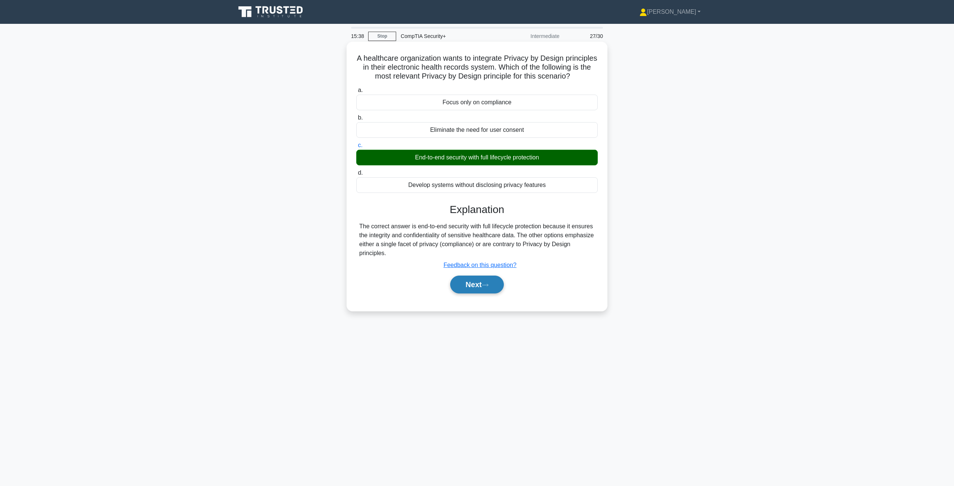
click at [476, 291] on button "Next" at bounding box center [476, 285] width 53 height 18
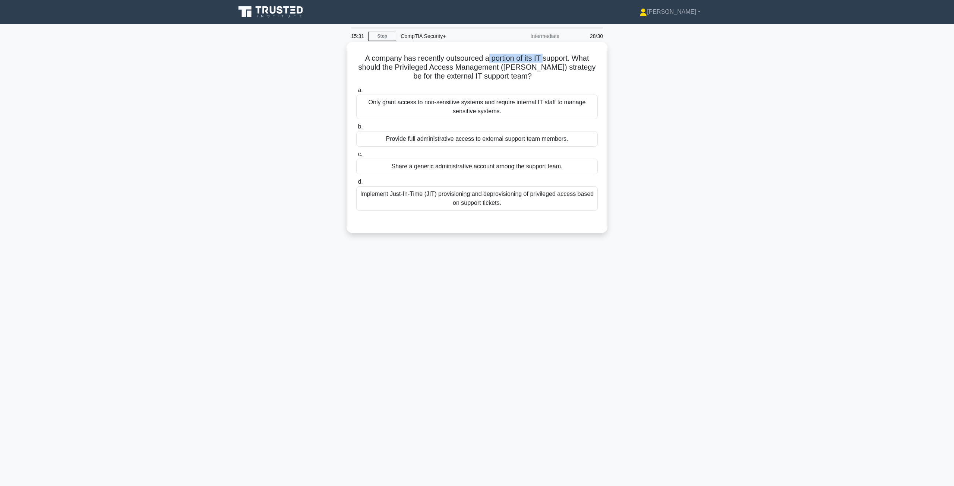
drag, startPoint x: 487, startPoint y: 57, endPoint x: 545, endPoint y: 57, distance: 57.8
click at [476, 57] on h5 "A company has recently outsourced a portion of its IT support. What should the …" at bounding box center [477, 68] width 243 height 28
click at [476, 208] on div "Implement Just-In-Time (JIT) provisioning and deprovisioning of privileged acce…" at bounding box center [477, 198] width 242 height 25
click at [356, 184] on input "d. Implement Just-In-Time (JIT) provisioning and deprovisioning of privileged a…" at bounding box center [356, 182] width 0 height 5
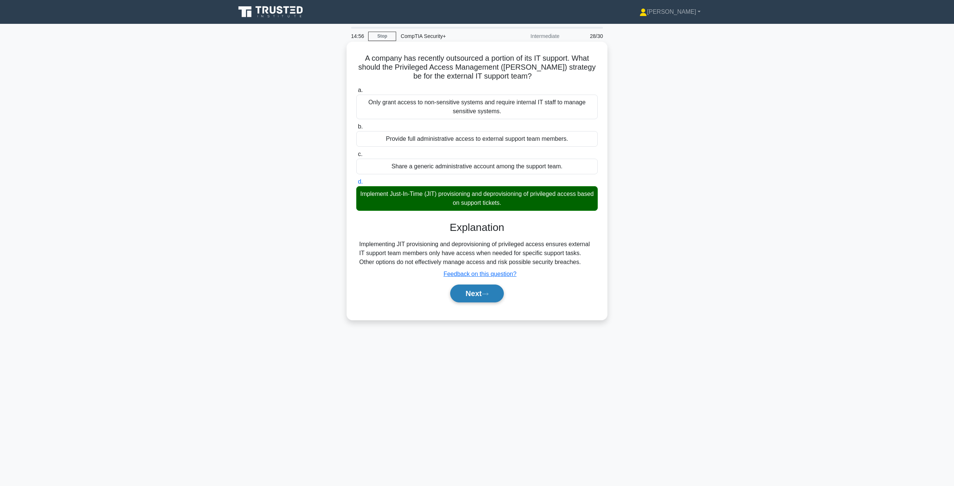
click at [476, 293] on button "Next" at bounding box center [476, 294] width 53 height 18
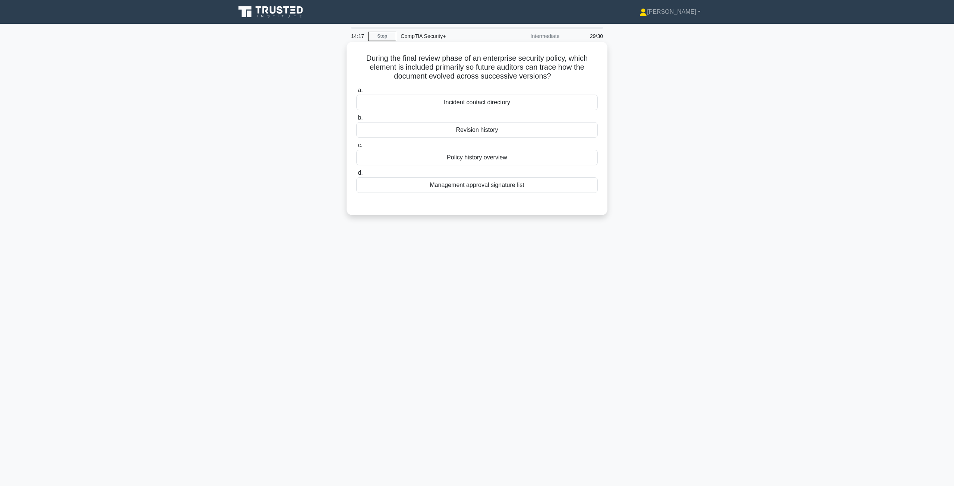
click at [470, 133] on div "Revision history" at bounding box center [477, 130] width 242 height 16
click at [356, 120] on input "b. Revision history" at bounding box center [356, 118] width 0 height 5
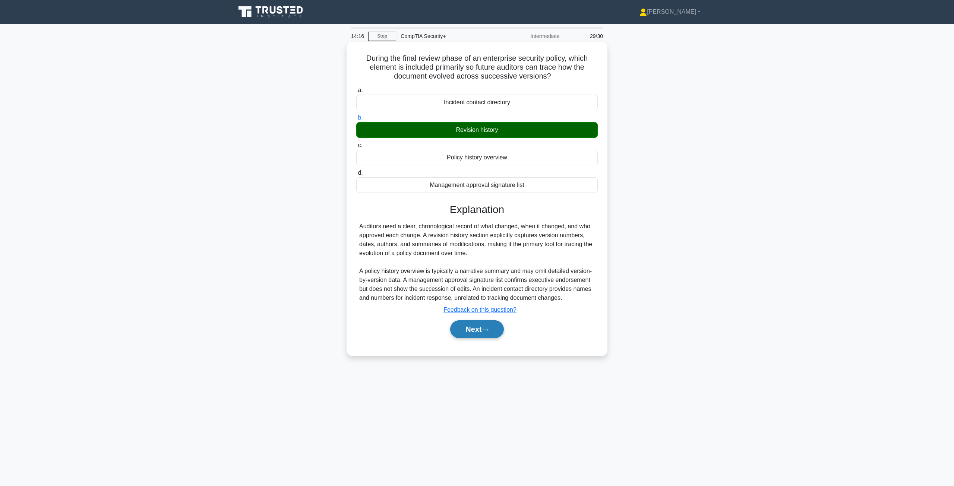
click at [476, 331] on button "Next" at bounding box center [476, 330] width 53 height 18
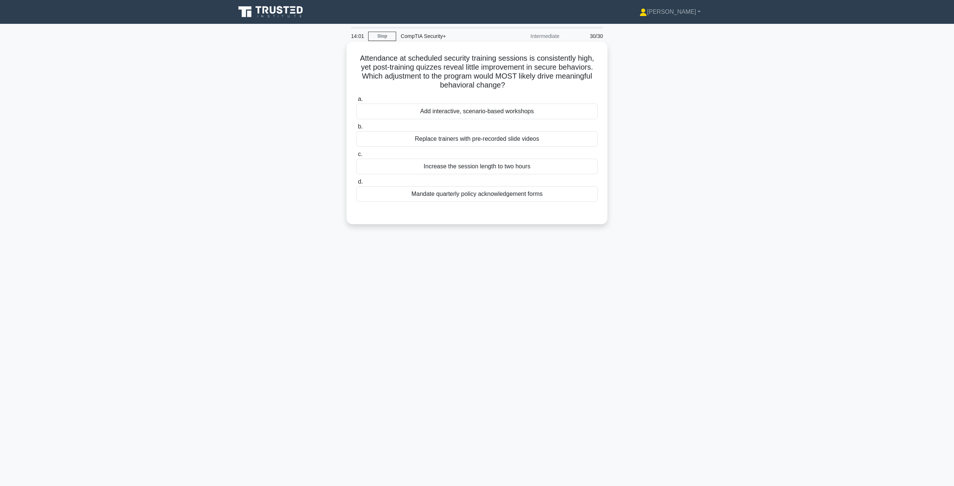
click at [455, 115] on div "Add interactive, scenario-based workshops" at bounding box center [477, 112] width 242 height 16
click at [356, 102] on input "a. Add interactive, scenario-based workshops" at bounding box center [356, 99] width 0 height 5
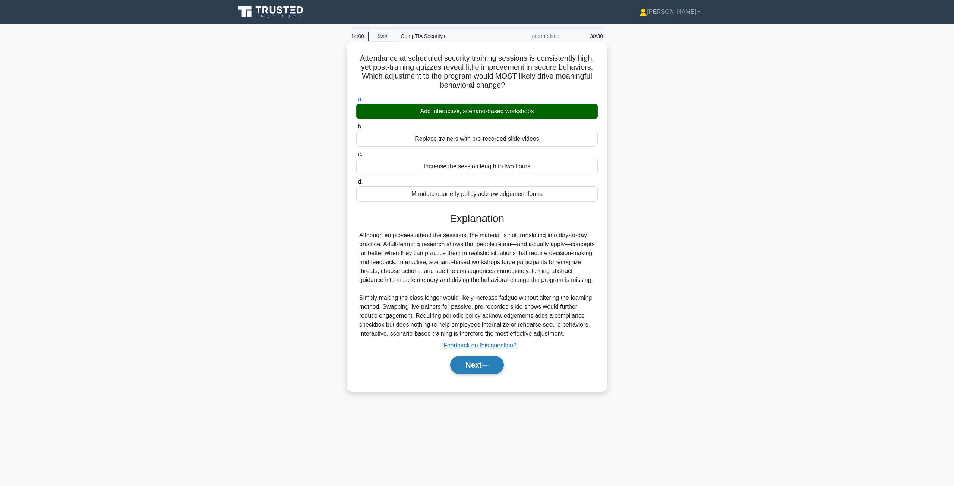
click at [474, 371] on button "Next" at bounding box center [476, 365] width 53 height 18
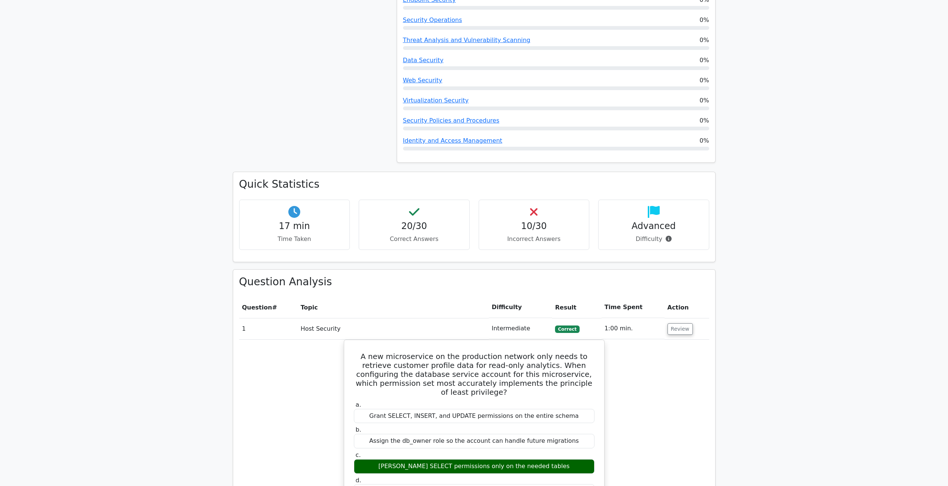
scroll to position [335, 0]
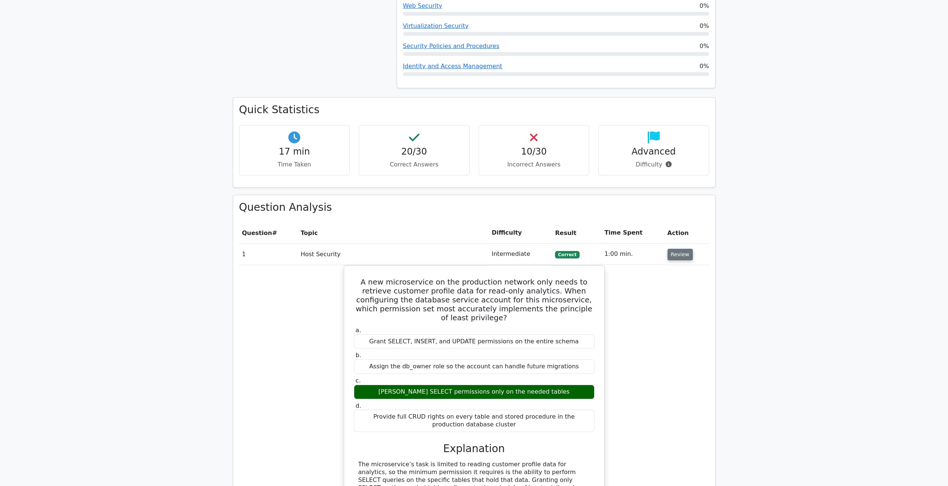
click at [680, 253] on button "Review" at bounding box center [680, 255] width 25 height 12
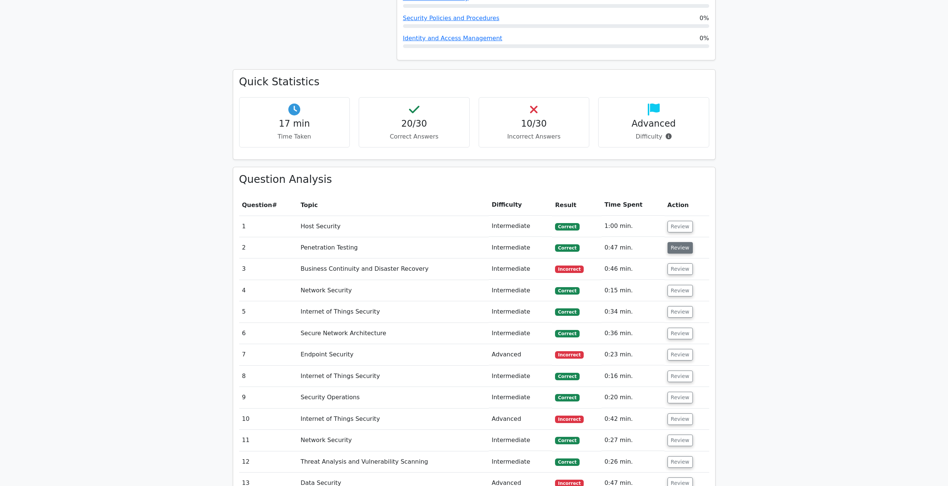
scroll to position [410, 0]
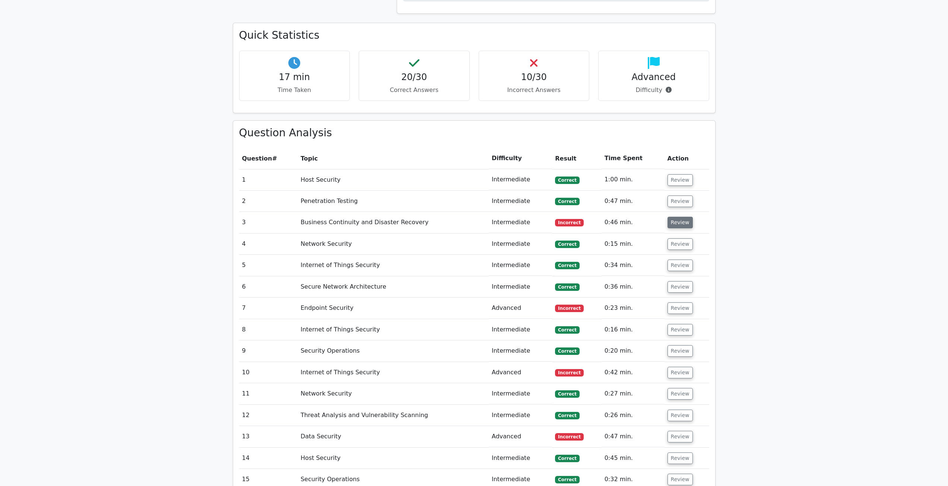
click at [675, 225] on button "Review" at bounding box center [680, 223] width 25 height 12
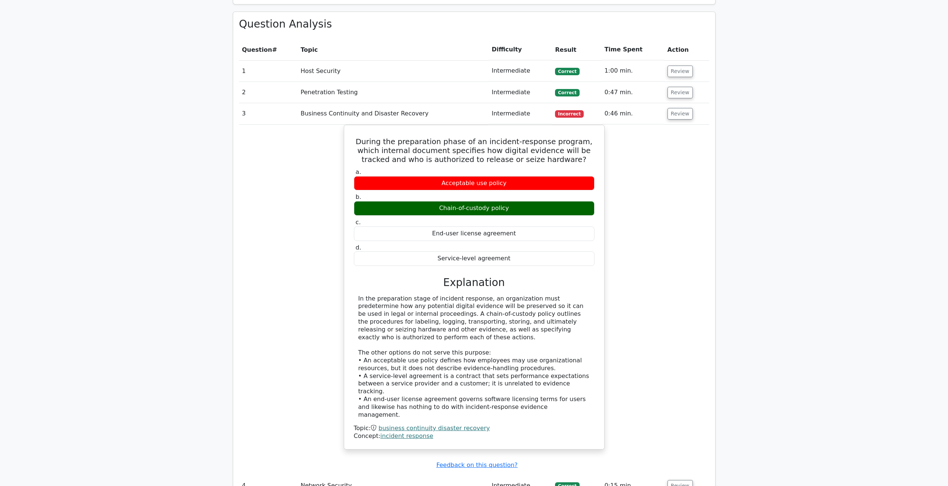
scroll to position [522, 0]
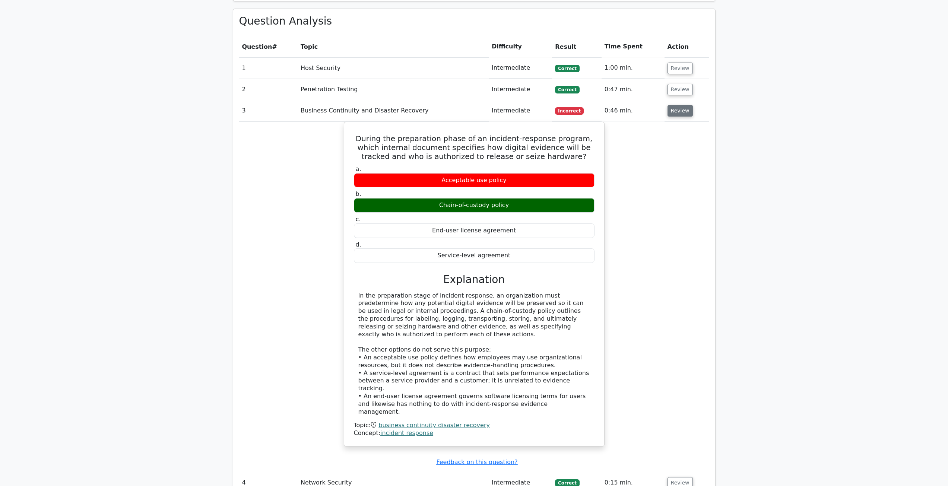
click at [675, 110] on button "Review" at bounding box center [680, 111] width 25 height 12
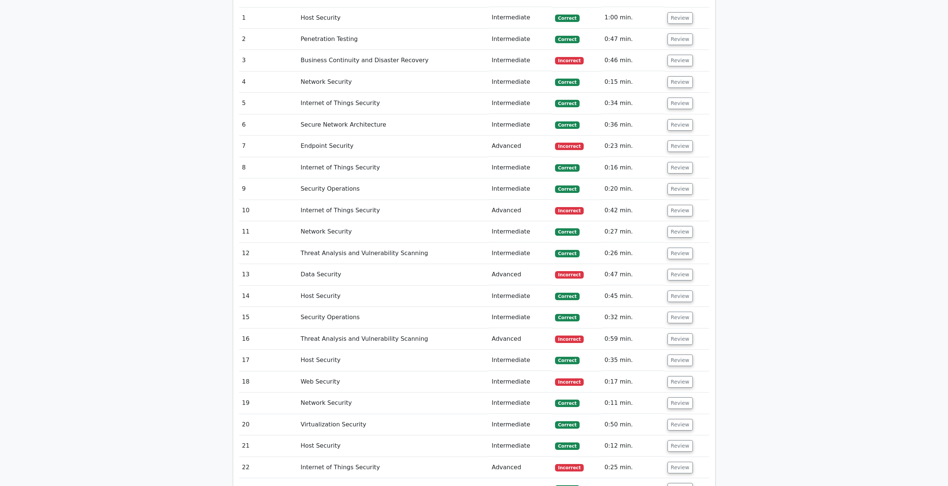
scroll to position [559, 0]
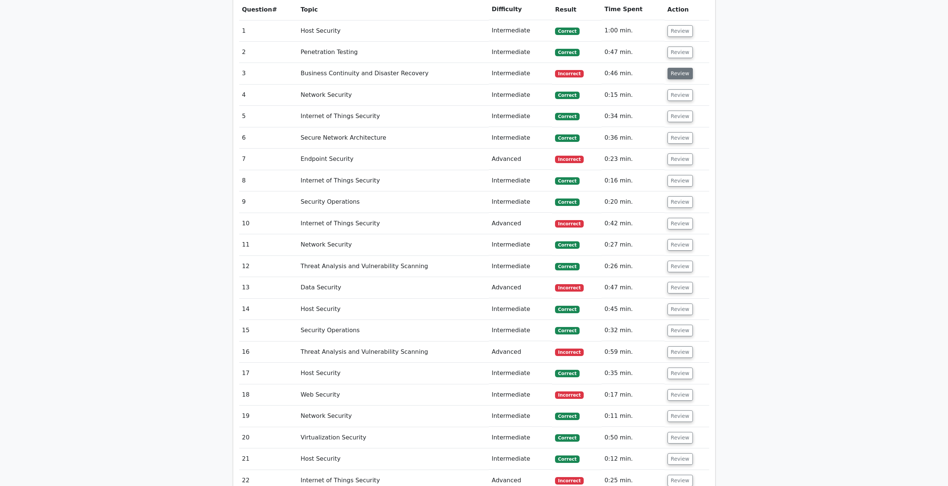
click at [678, 77] on button "Review" at bounding box center [680, 74] width 25 height 12
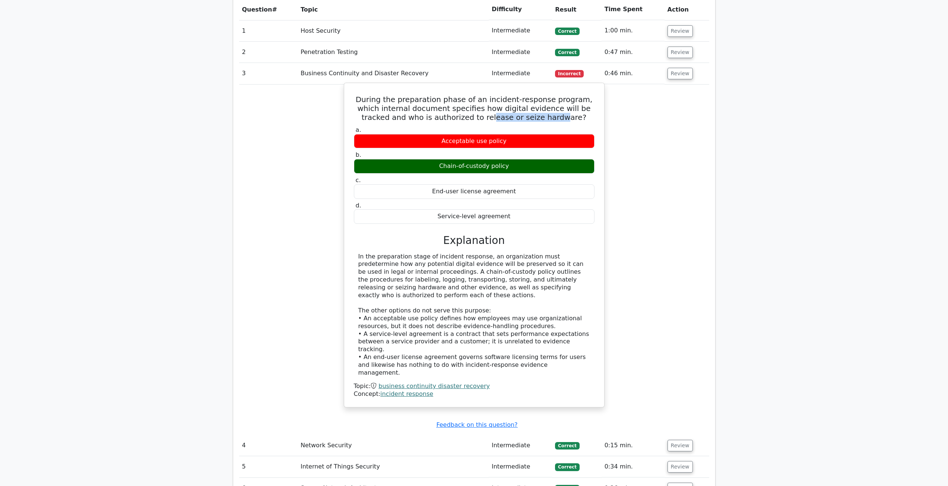
drag, startPoint x: 476, startPoint y: 118, endPoint x: 538, endPoint y: 122, distance: 62.0
click at [538, 122] on h5 "During the preparation phase of an incident-response program, which internal do…" at bounding box center [474, 108] width 242 height 27
click at [537, 122] on h5 "During the preparation phase of an incident-response program, which internal do…" at bounding box center [474, 108] width 242 height 27
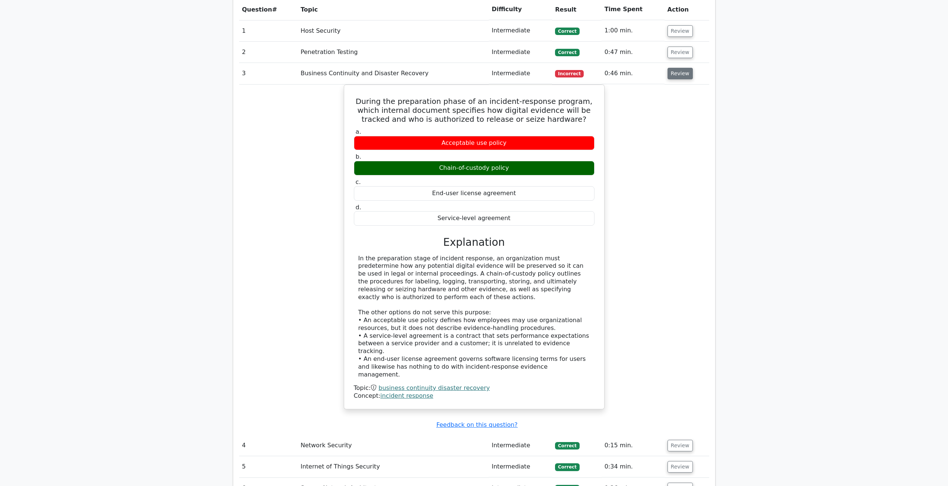
click at [675, 73] on button "Review" at bounding box center [680, 74] width 25 height 12
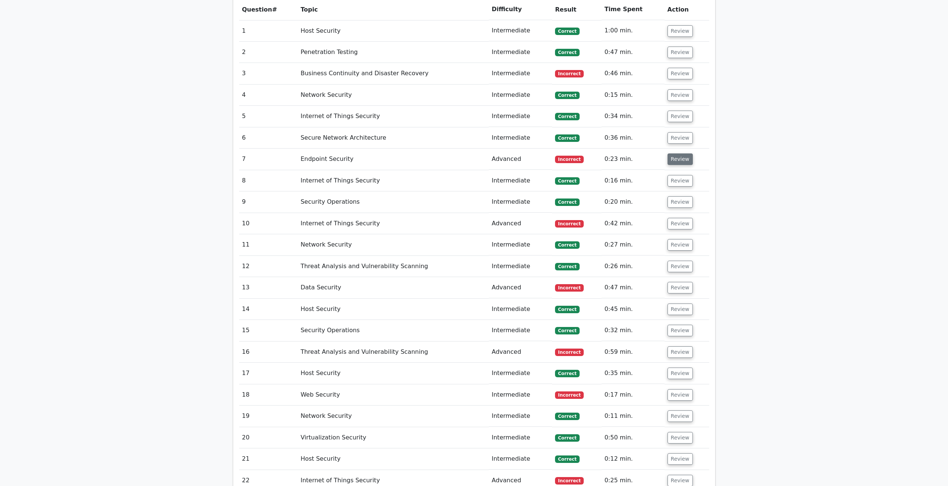
click at [679, 164] on button "Review" at bounding box center [680, 160] width 25 height 12
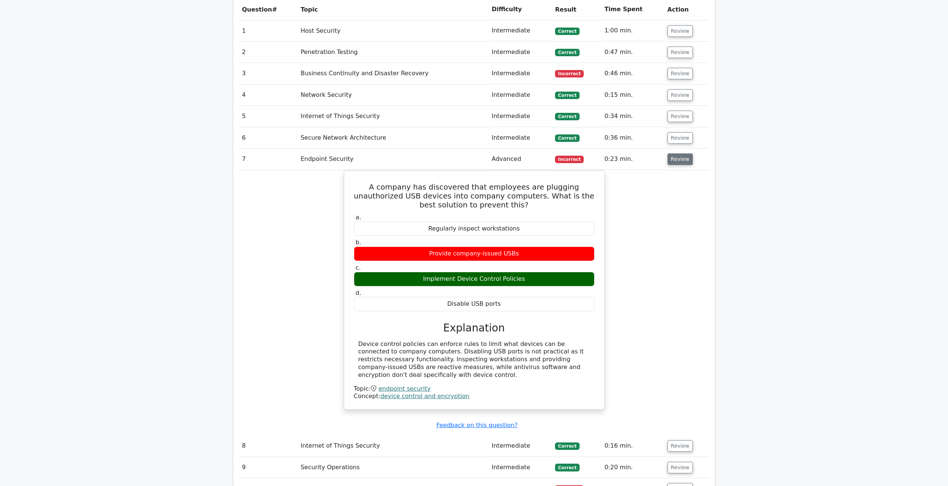
click at [684, 158] on button "Review" at bounding box center [680, 160] width 25 height 12
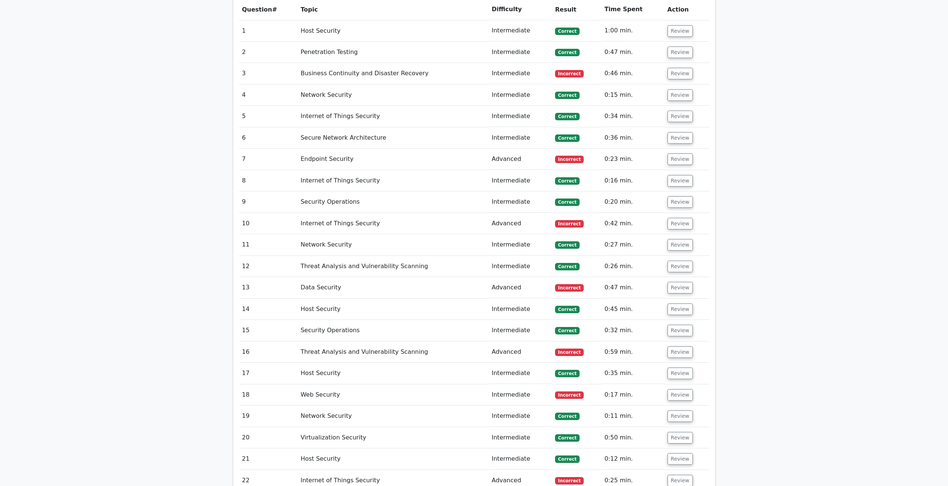
scroll to position [596, 0]
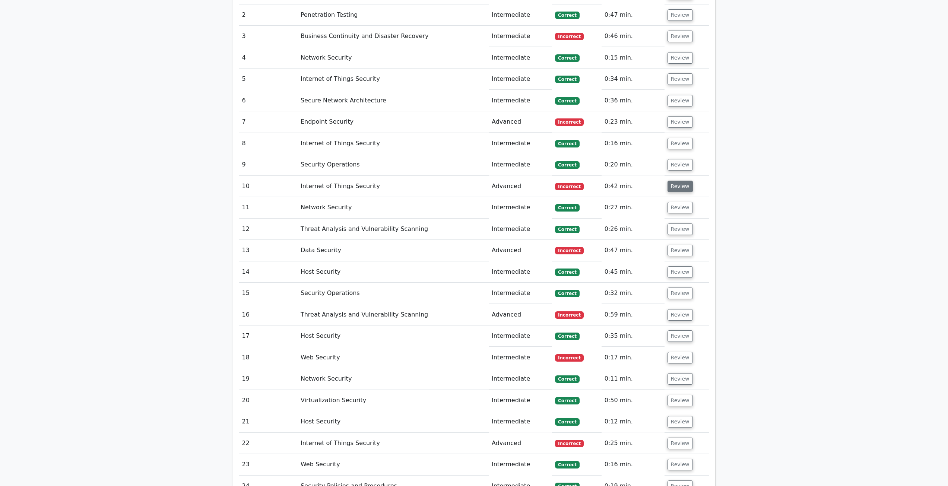
click at [670, 187] on button "Review" at bounding box center [680, 187] width 25 height 12
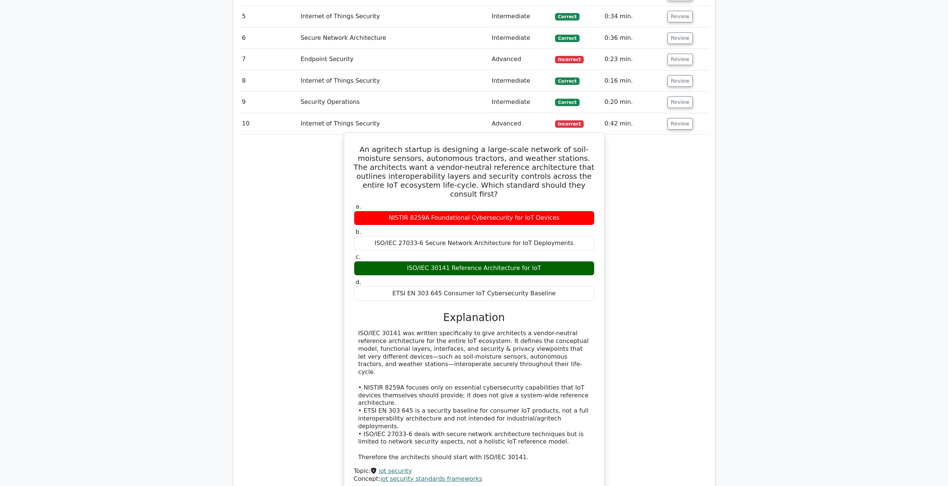
scroll to position [671, 0]
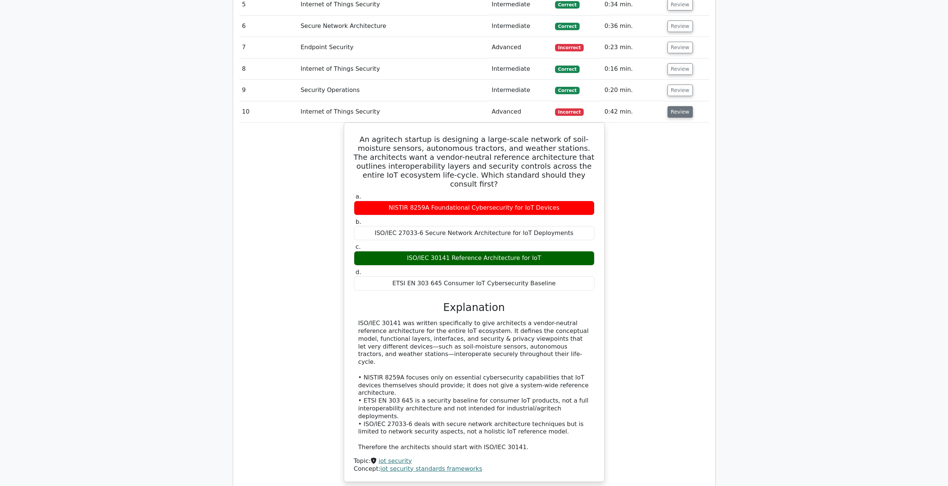
click at [672, 115] on button "Review" at bounding box center [680, 112] width 25 height 12
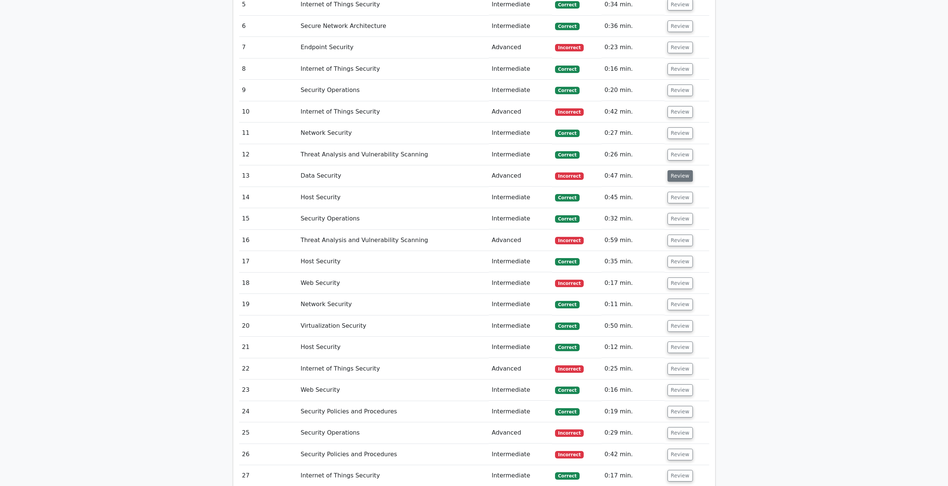
click at [684, 174] on button "Review" at bounding box center [680, 176] width 25 height 12
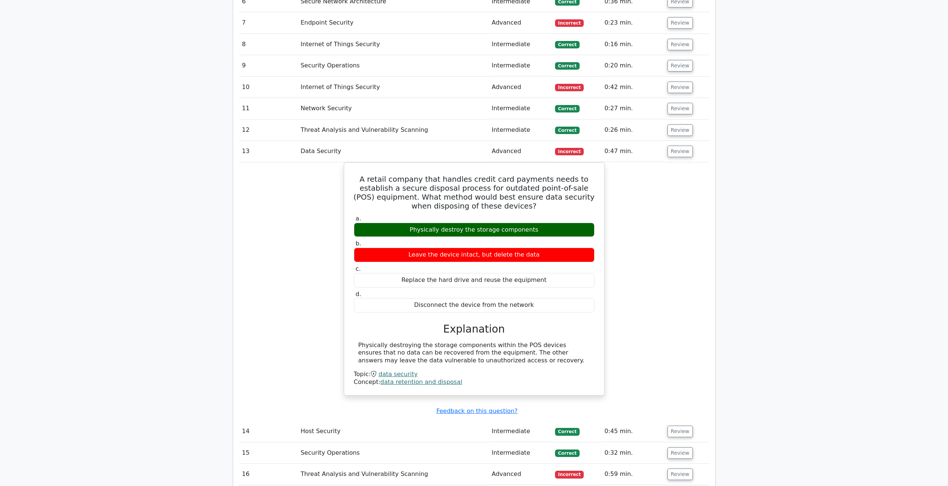
scroll to position [708, 0]
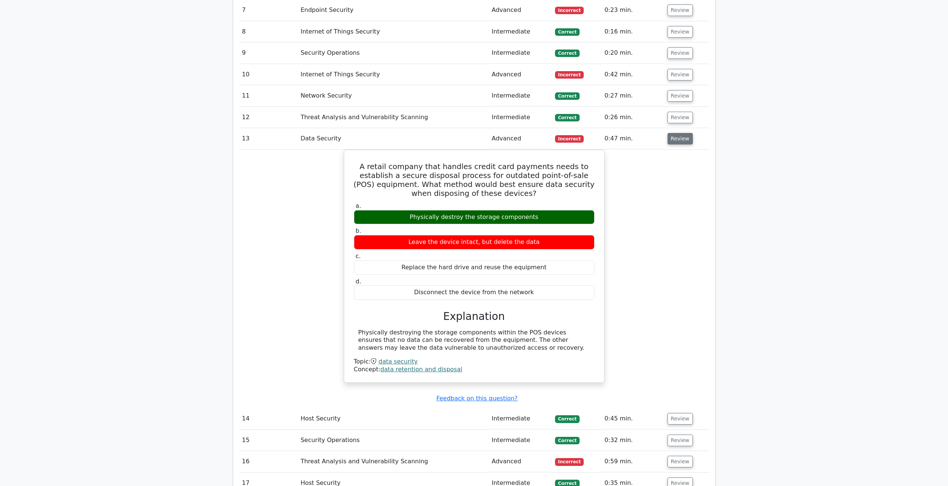
click at [682, 140] on button "Review" at bounding box center [680, 139] width 25 height 12
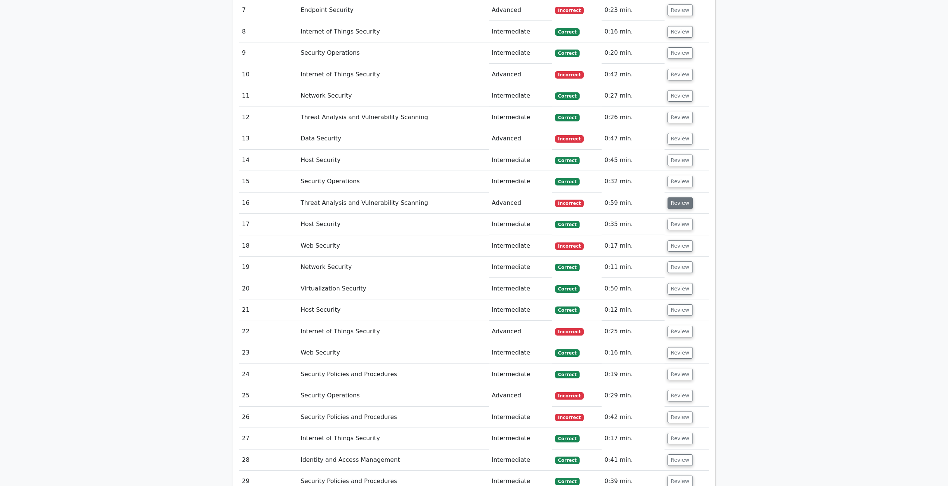
click at [681, 202] on button "Review" at bounding box center [680, 204] width 25 height 12
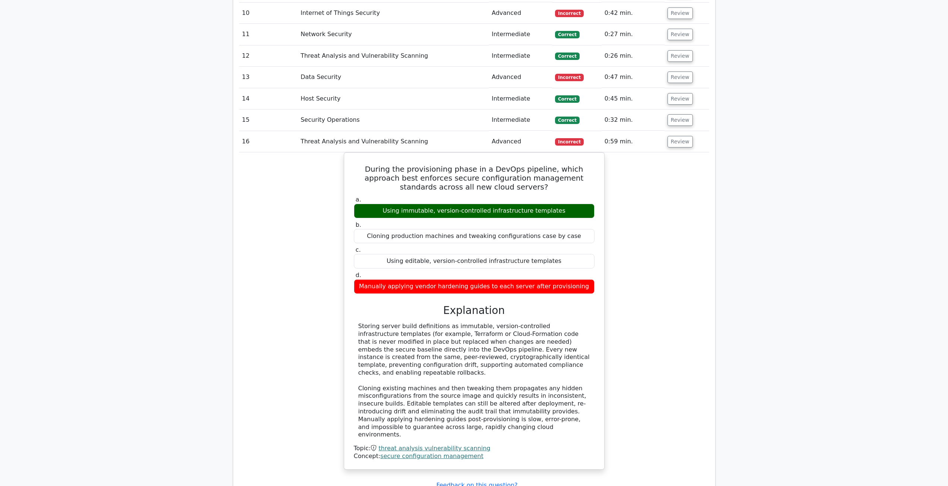
scroll to position [783, 0]
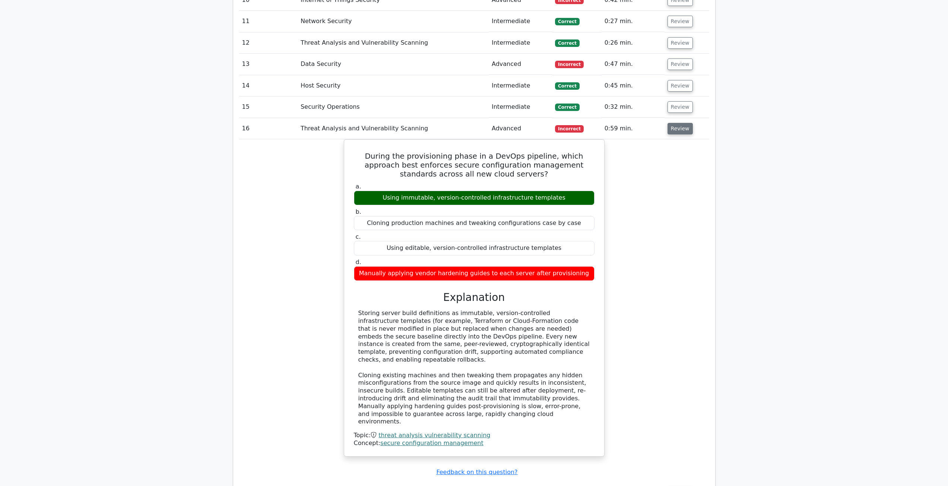
click at [684, 135] on button "Review" at bounding box center [680, 129] width 25 height 12
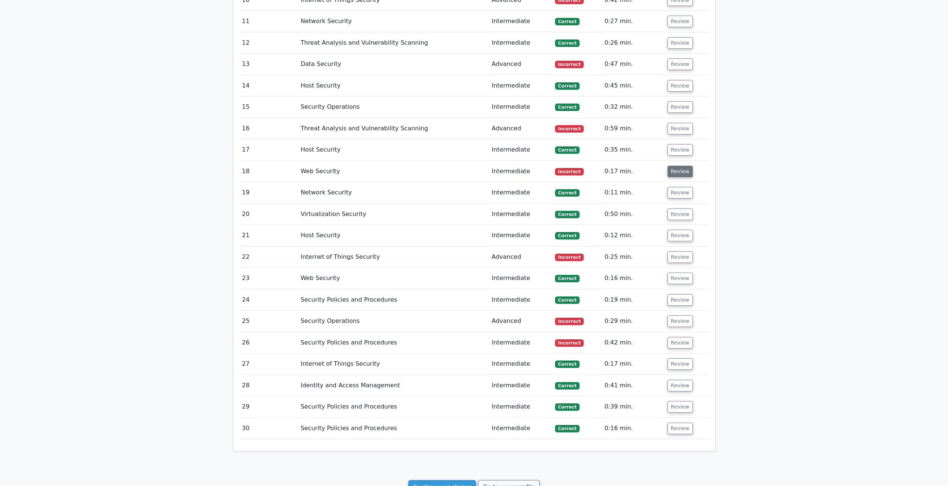
click at [677, 173] on button "Review" at bounding box center [680, 172] width 25 height 12
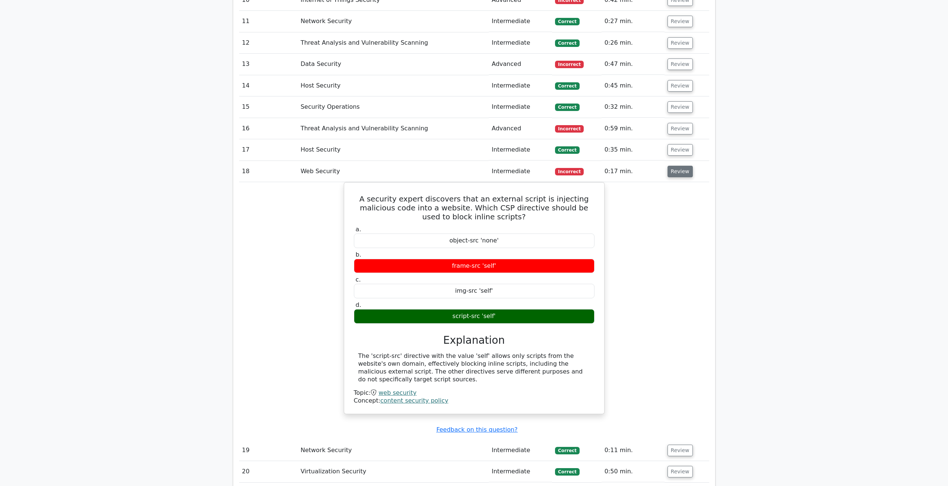
click at [684, 174] on button "Review" at bounding box center [680, 172] width 25 height 12
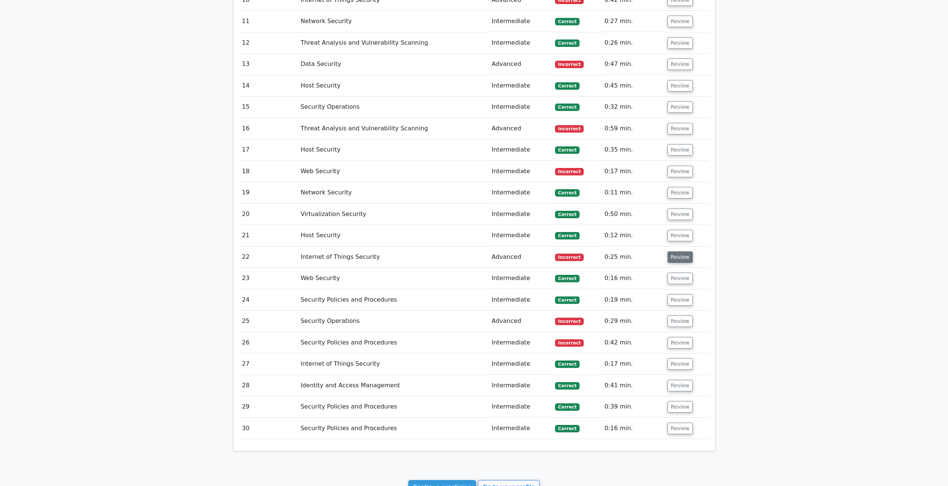
click at [674, 259] on button "Review" at bounding box center [680, 258] width 25 height 12
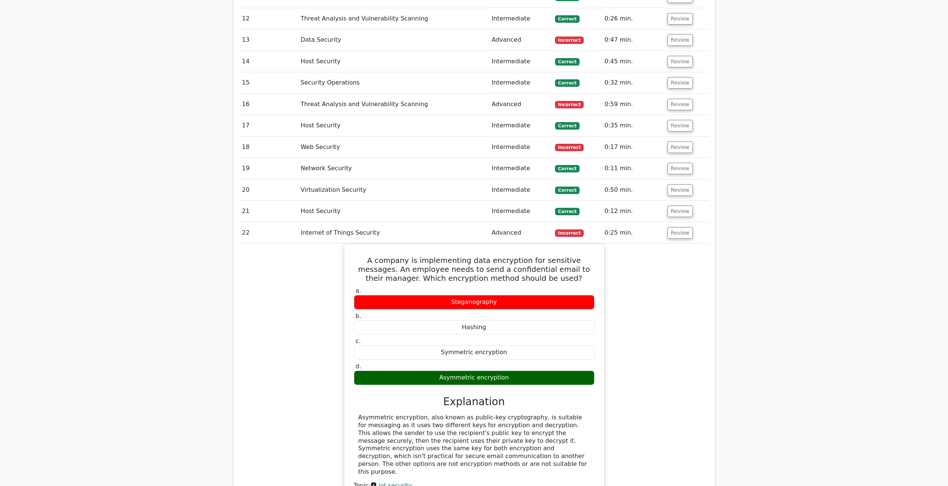
scroll to position [820, 0]
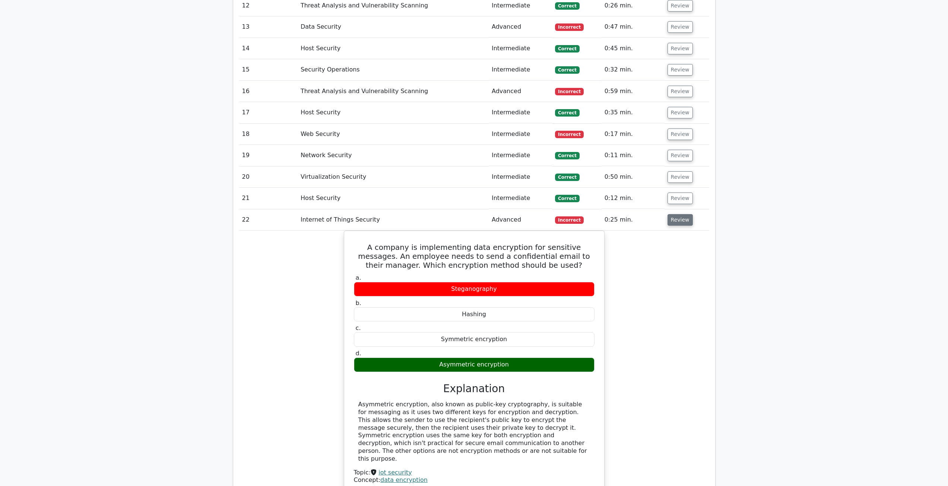
click at [673, 219] on button "Review" at bounding box center [680, 220] width 25 height 12
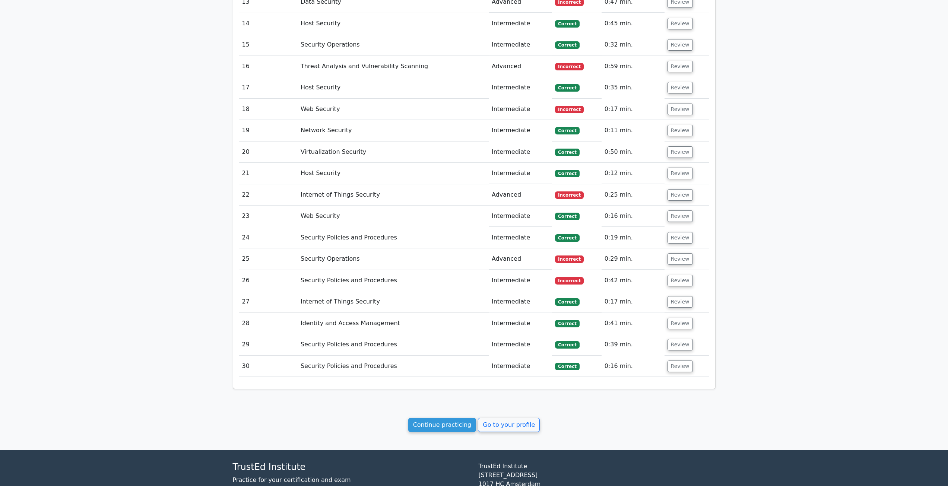
scroll to position [857, 0]
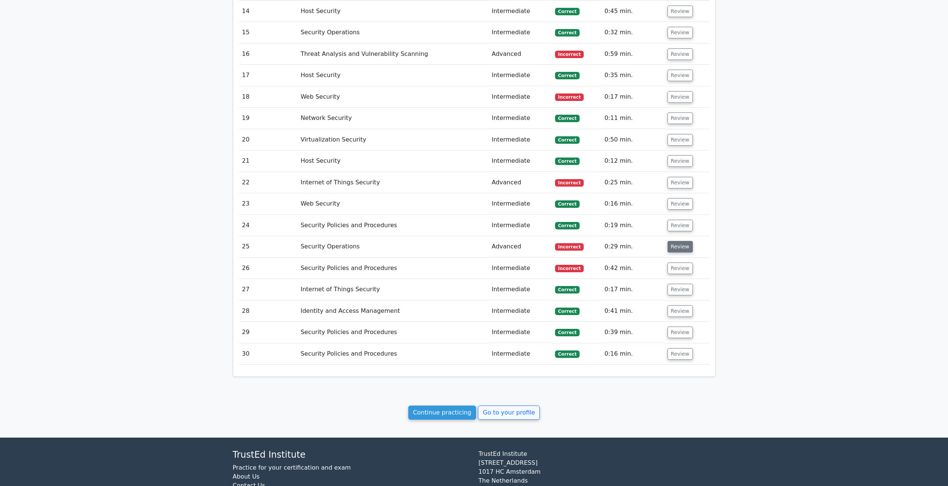
click at [680, 248] on button "Review" at bounding box center [680, 247] width 25 height 12
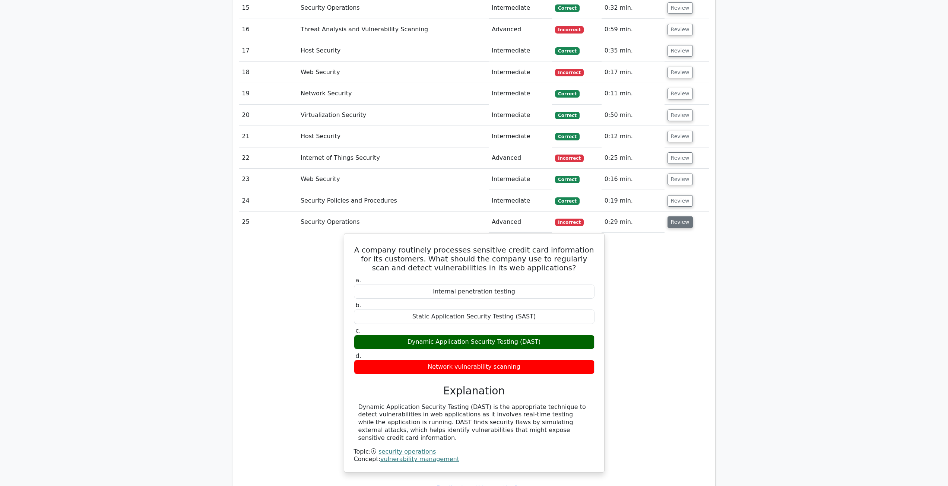
scroll to position [894, 0]
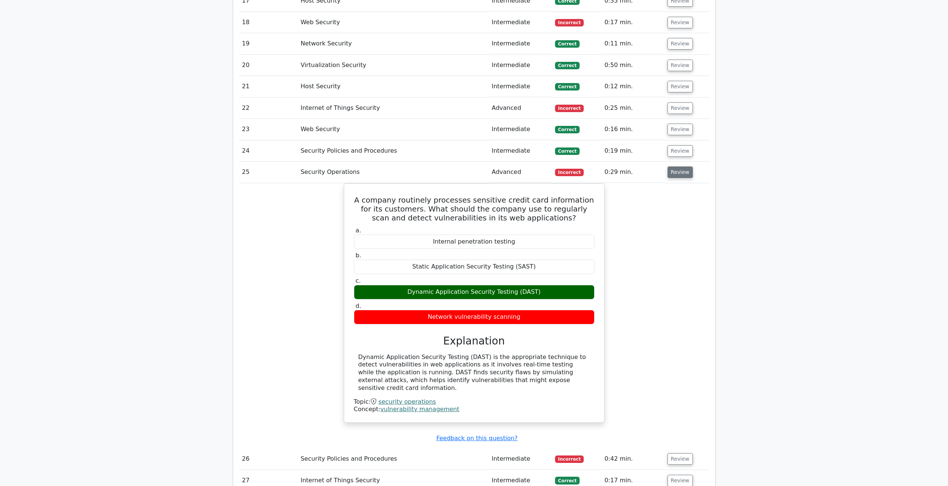
click at [681, 176] on button "Review" at bounding box center [680, 173] width 25 height 12
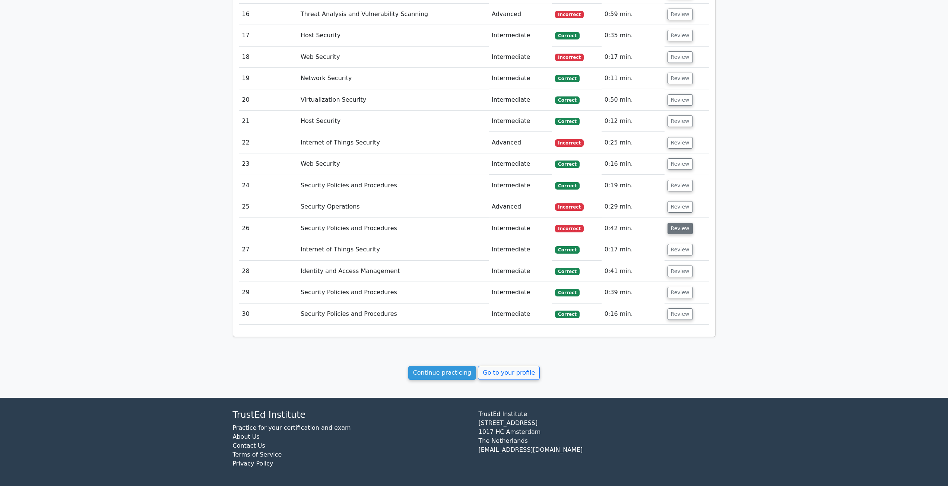
click at [675, 231] on button "Review" at bounding box center [680, 229] width 25 height 12
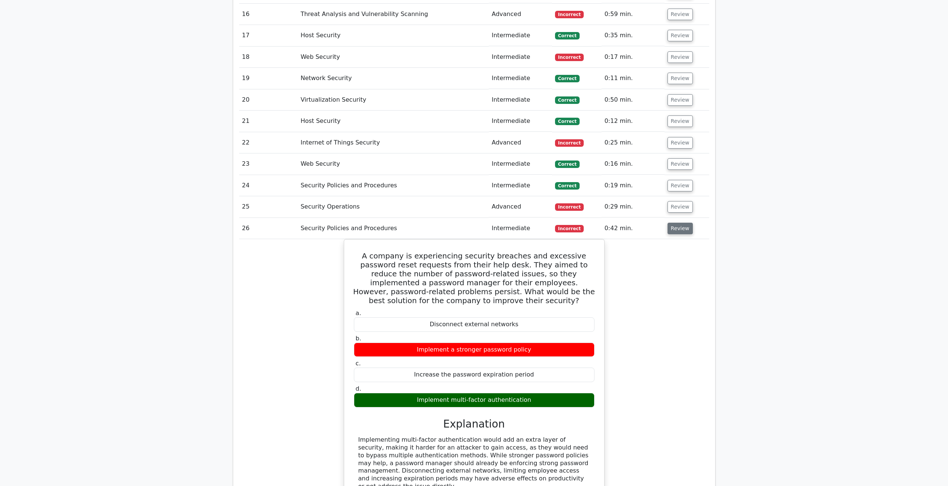
click at [675, 231] on button "Review" at bounding box center [680, 229] width 25 height 12
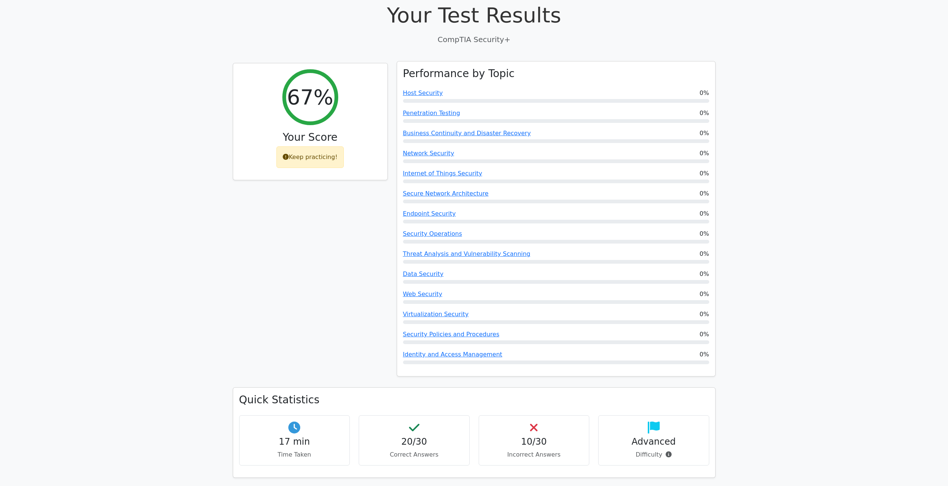
scroll to position [0, 0]
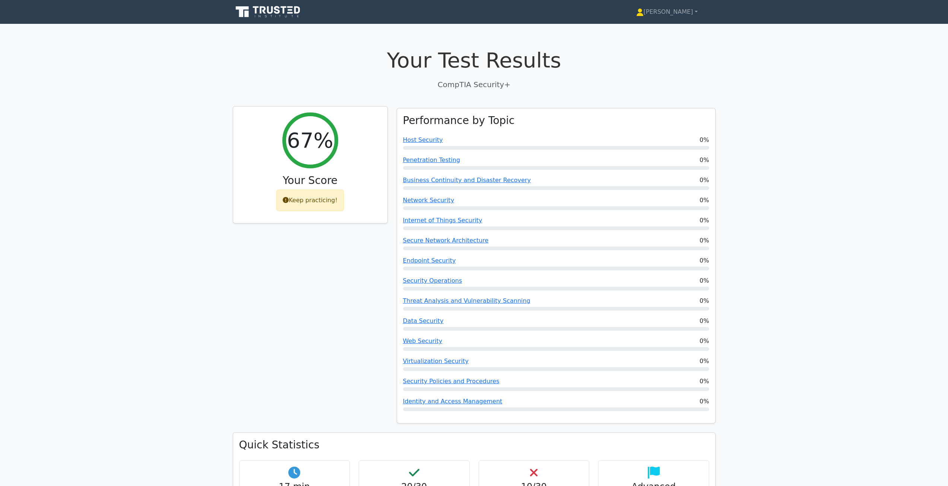
drag, startPoint x: 302, startPoint y: 200, endPoint x: 290, endPoint y: 201, distance: 12.3
click at [301, 200] on div "Keep practicing!" at bounding box center [310, 201] width 67 height 22
click at [289, 201] on icon at bounding box center [286, 200] width 6 height 6
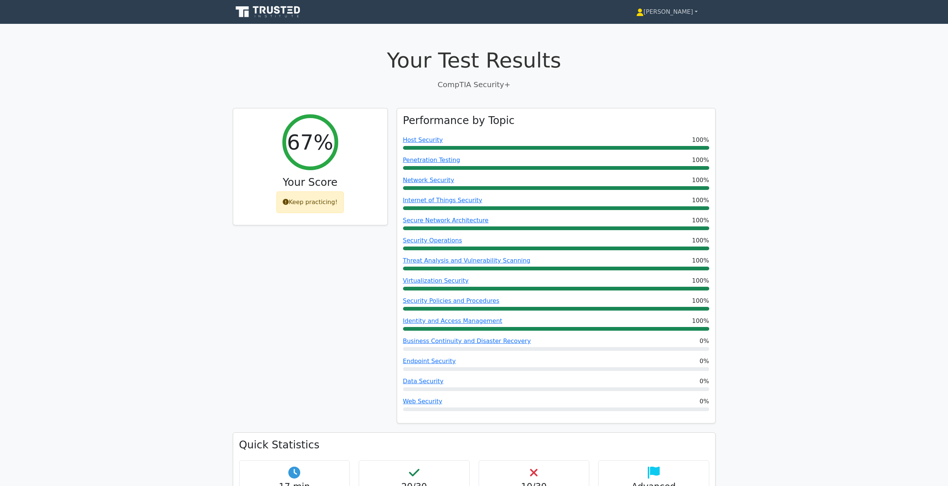
click at [684, 13] on link "[PERSON_NAME]" at bounding box center [667, 11] width 97 height 15
click at [676, 25] on link "Profile" at bounding box center [648, 29] width 59 height 12
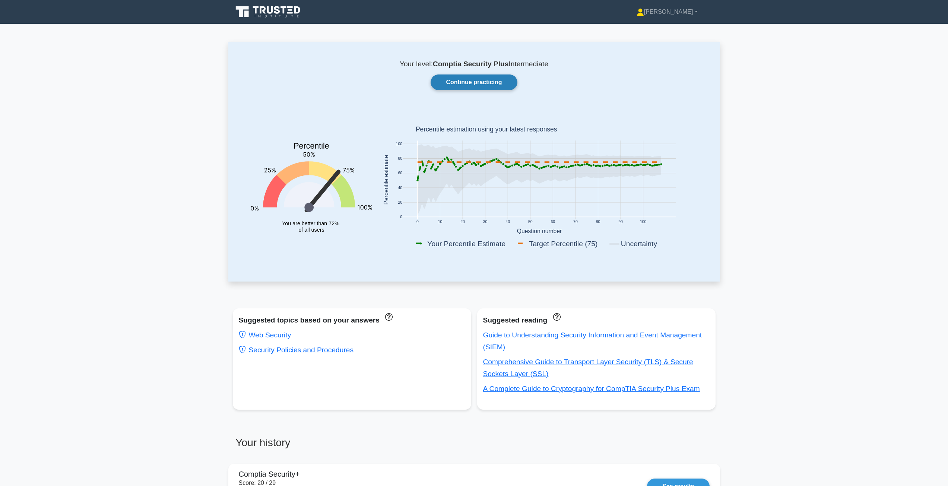
click at [457, 90] on link "Continue practicing" at bounding box center [474, 83] width 86 height 16
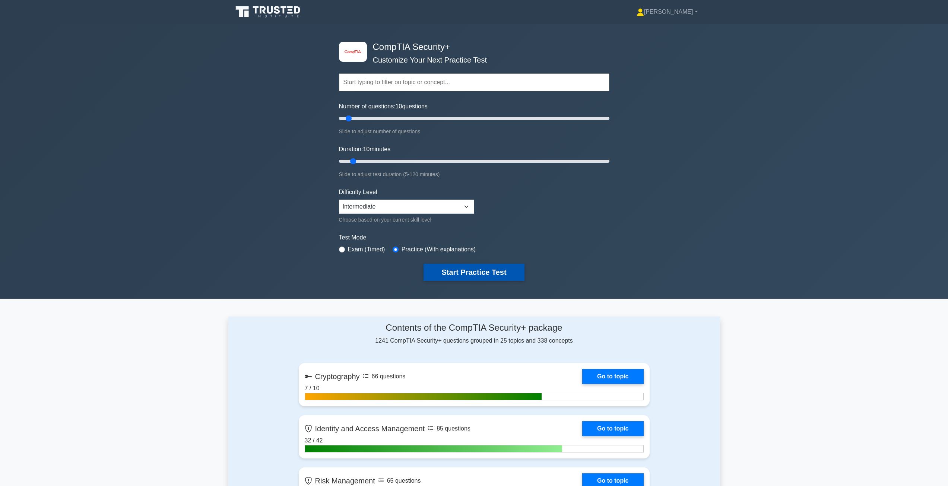
click at [445, 265] on button "Start Practice Test" at bounding box center [474, 272] width 101 height 17
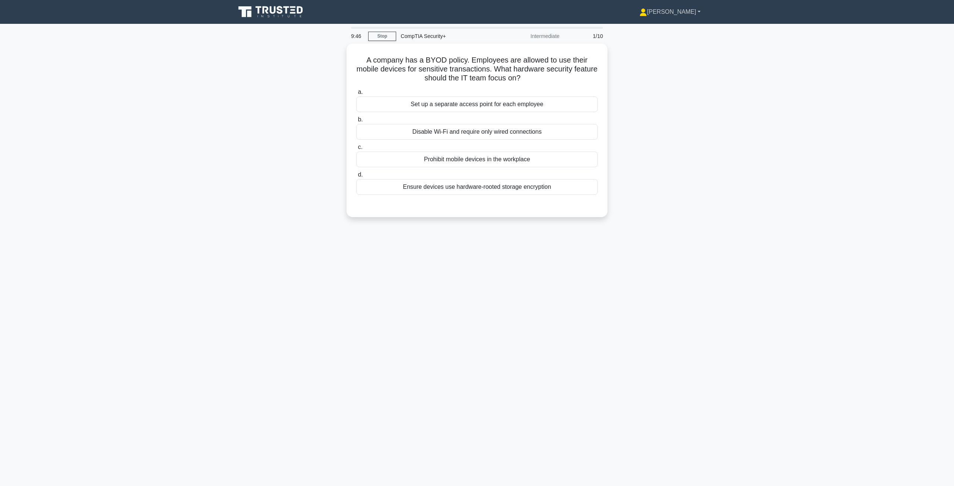
click at [671, 14] on link "[PERSON_NAME]" at bounding box center [670, 11] width 97 height 15
click at [709, 230] on div "9:05 Stop CompTIA Security+ Intermediate 1/10 A company has a BYOD policy. Empl…" at bounding box center [477, 213] width 492 height 373
click at [470, 187] on div "Ensure devices use hardware-rooted storage encryption" at bounding box center [477, 185] width 242 height 16
click at [356, 176] on input "d. Ensure devices use hardware-rooted storage encryption" at bounding box center [356, 173] width 0 height 5
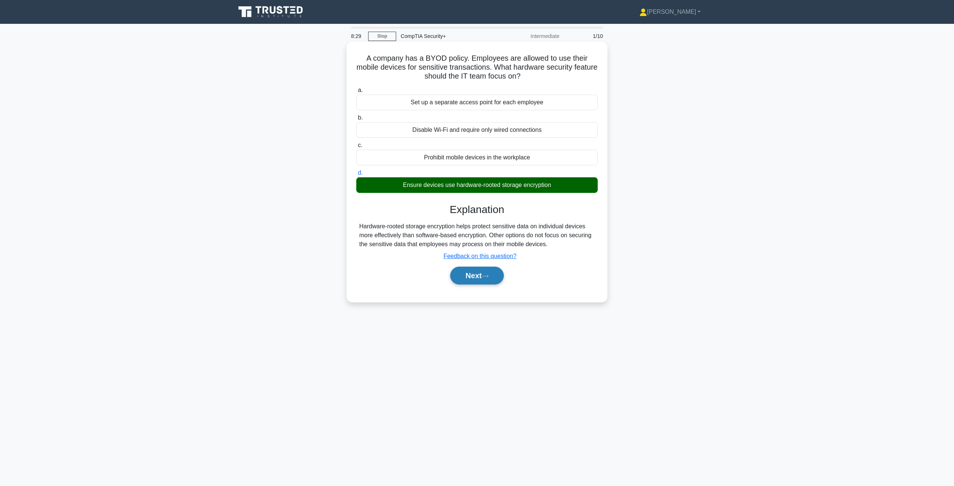
click at [474, 275] on button "Next" at bounding box center [476, 276] width 53 height 18
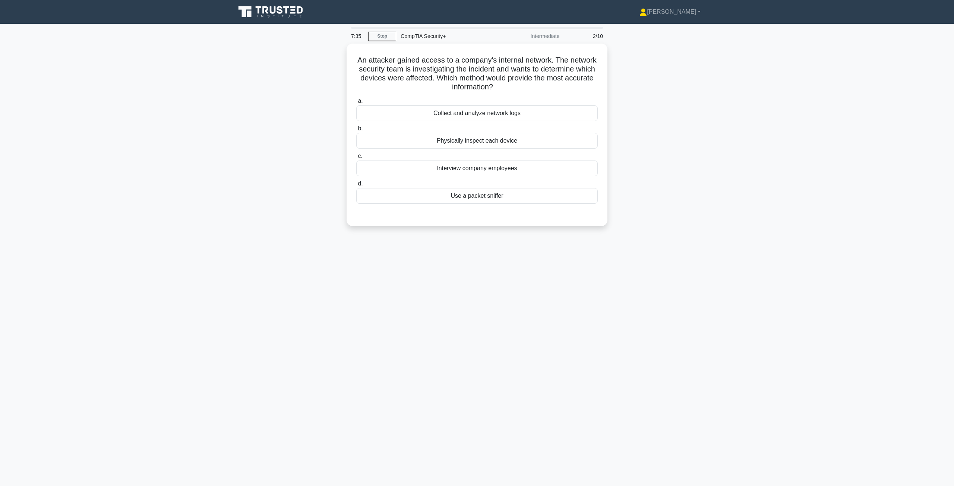
drag, startPoint x: 492, startPoint y: 139, endPoint x: 637, endPoint y: 152, distance: 145.6
click at [637, 152] on div "An attacker gained access to a company's internal network. The network security…" at bounding box center [477, 140] width 492 height 192
click at [505, 137] on div "Physically inspect each device" at bounding box center [477, 139] width 242 height 16
click at [356, 129] on input "b. Physically inspect each device" at bounding box center [356, 126] width 0 height 5
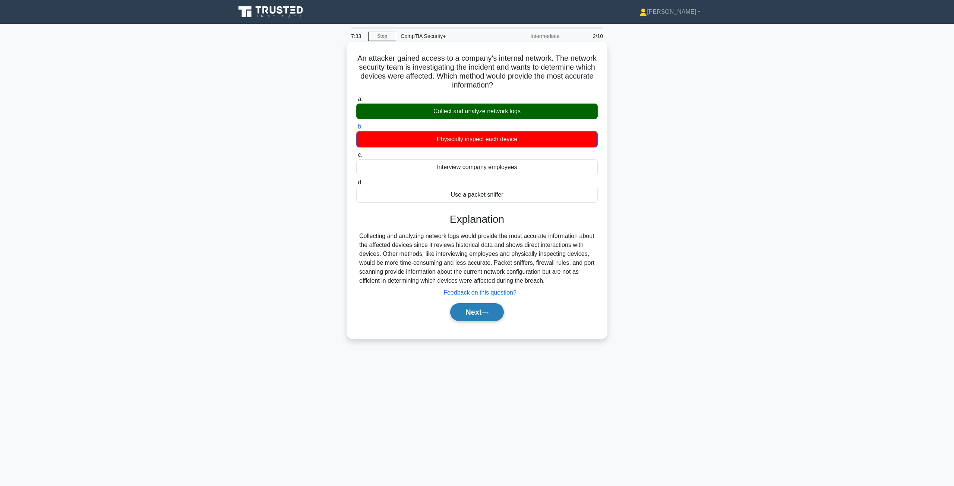
click at [474, 318] on button "Next" at bounding box center [476, 312] width 53 height 18
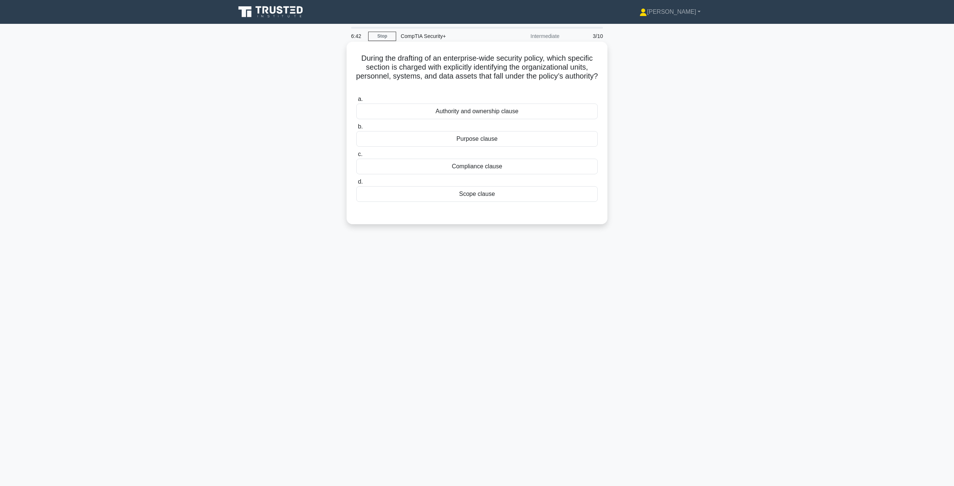
click at [481, 198] on div "Scope clause" at bounding box center [477, 194] width 242 height 16
click at [356, 184] on input "d. Scope clause" at bounding box center [356, 182] width 0 height 5
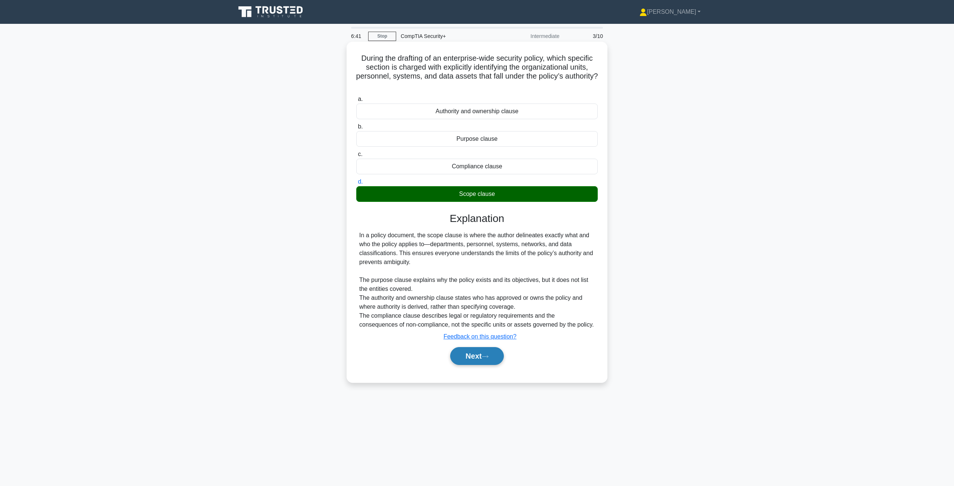
click at [470, 360] on button "Next" at bounding box center [476, 356] width 53 height 18
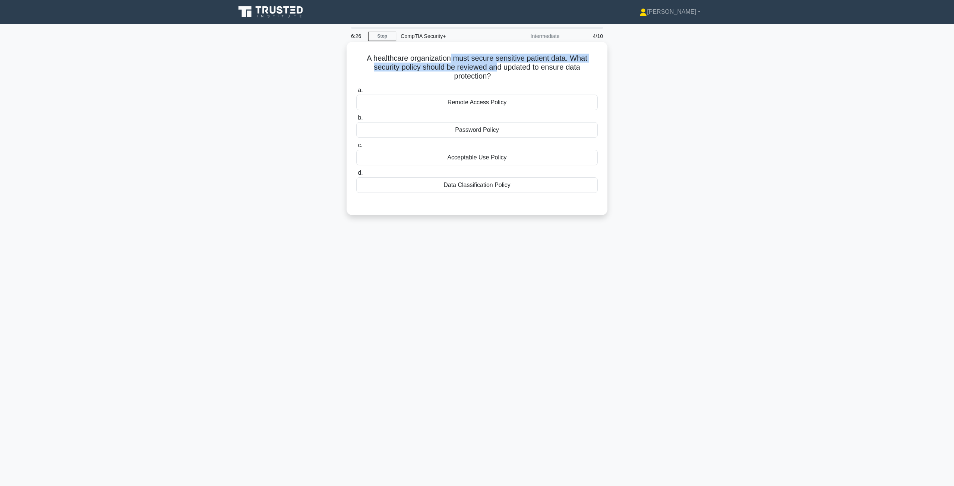
drag, startPoint x: 450, startPoint y: 59, endPoint x: 496, endPoint y: 66, distance: 46.9
click at [496, 66] on h5 "A healthcare organization must secure sensitive patient data. What security pol…" at bounding box center [477, 68] width 243 height 28
click at [676, 168] on div "A healthcare organization must secure sensitive patient data. What security pol…" at bounding box center [477, 135] width 492 height 183
click at [468, 161] on div "Acceptable Use Policy" at bounding box center [477, 158] width 242 height 16
click at [356, 148] on input "c. Acceptable Use Policy" at bounding box center [356, 145] width 0 height 5
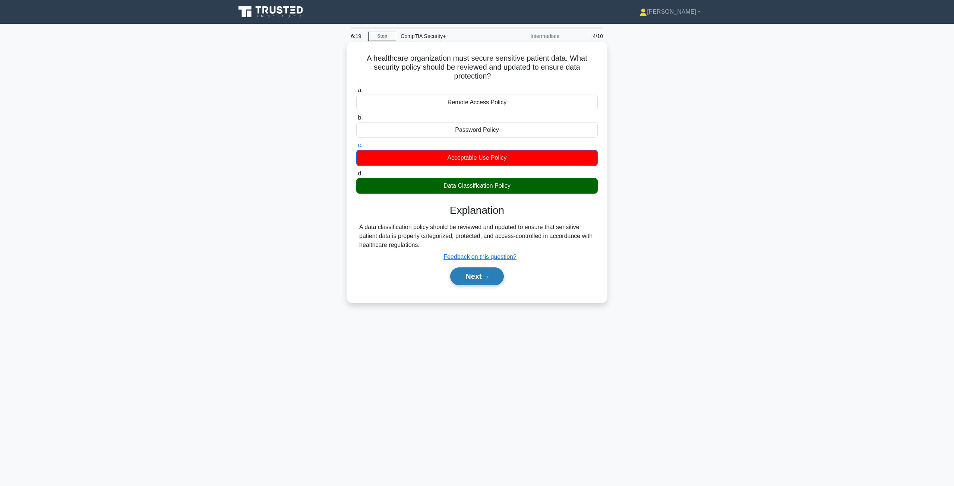
click at [470, 272] on button "Next" at bounding box center [476, 277] width 53 height 18
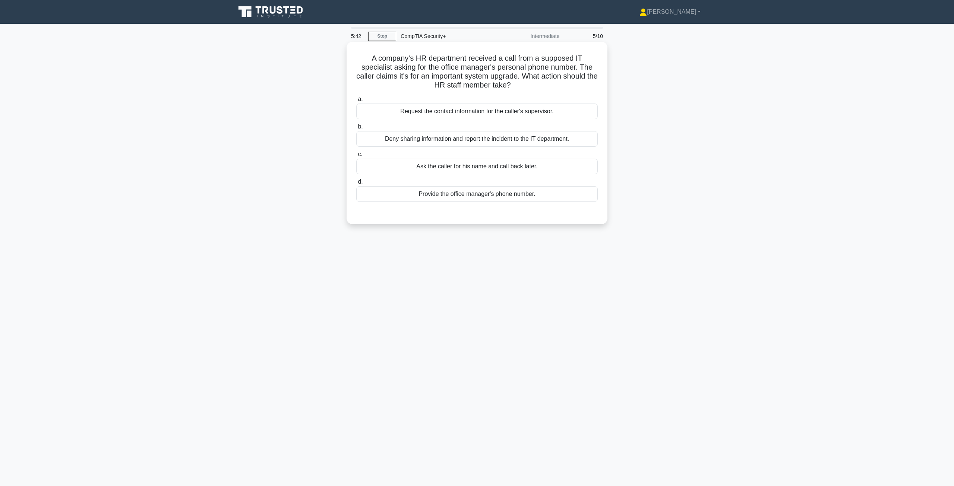
click at [512, 140] on div "Deny sharing information and report the incident to the IT department." at bounding box center [477, 139] width 242 height 16
click at [356, 129] on input "b. Deny sharing information and report the incident to the IT department." at bounding box center [356, 126] width 0 height 5
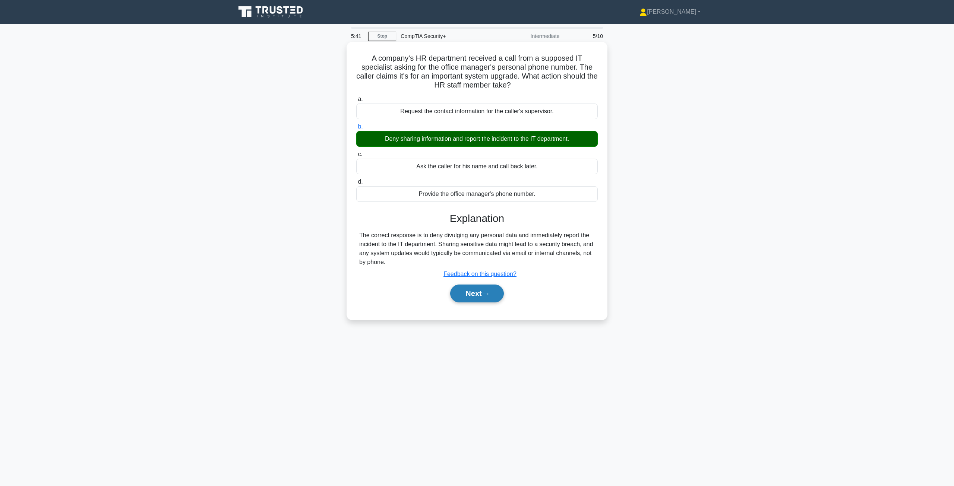
click at [475, 300] on button "Next" at bounding box center [476, 294] width 53 height 18
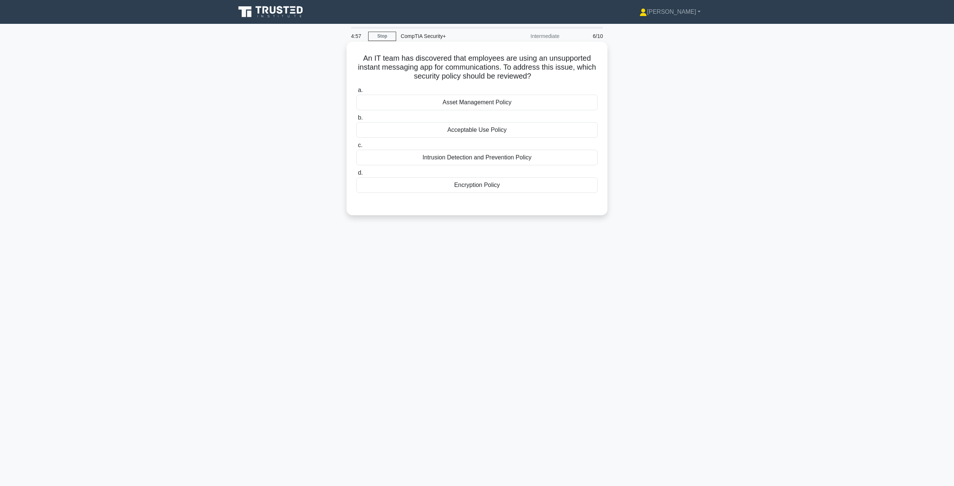
click at [468, 132] on div "Acceptable Use Policy" at bounding box center [477, 130] width 242 height 16
click at [356, 120] on input "b. Acceptable Use Policy" at bounding box center [356, 118] width 0 height 5
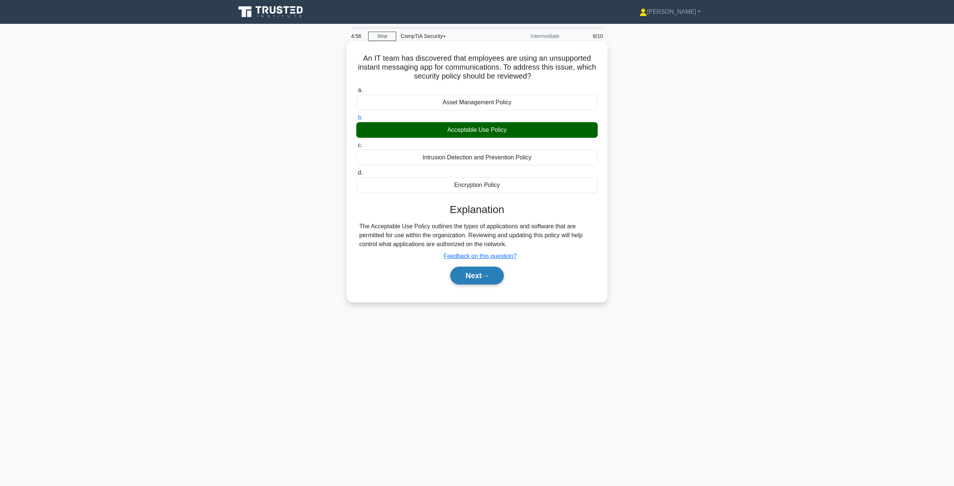
click at [468, 272] on button "Next" at bounding box center [476, 276] width 53 height 18
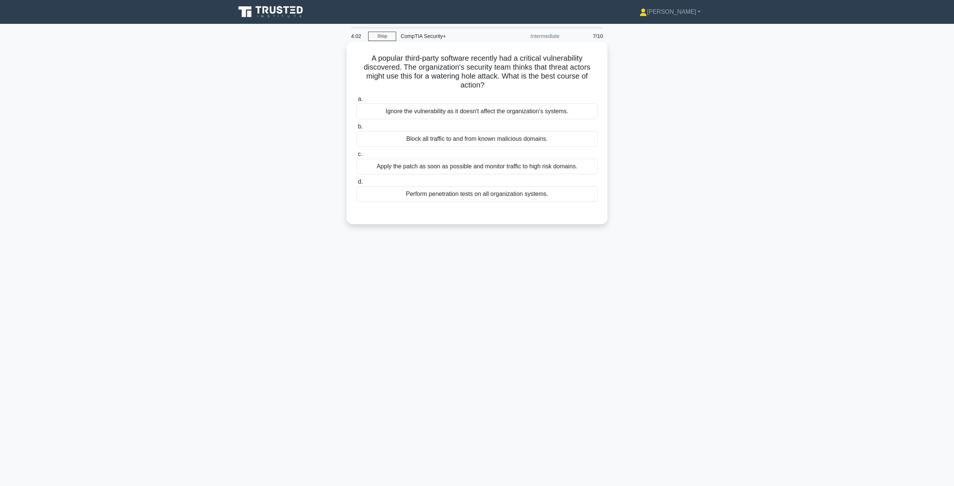
click at [427, 168] on div "Apply the patch as soon as possible and monitor traffic to high risk domains." at bounding box center [477, 167] width 242 height 16
click at [356, 157] on input "c. Apply the patch as soon as possible and monitor traffic to high risk domains." at bounding box center [356, 154] width 0 height 5
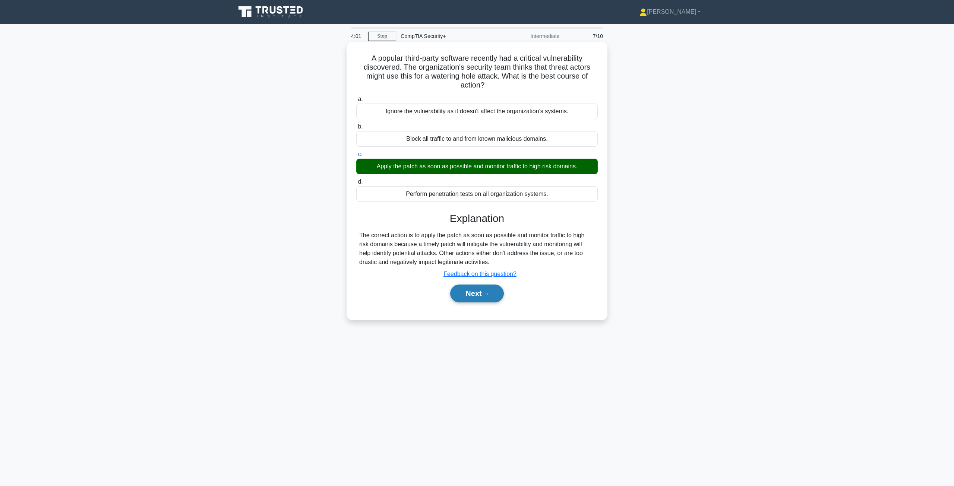
click at [479, 295] on button "Next" at bounding box center [476, 294] width 53 height 18
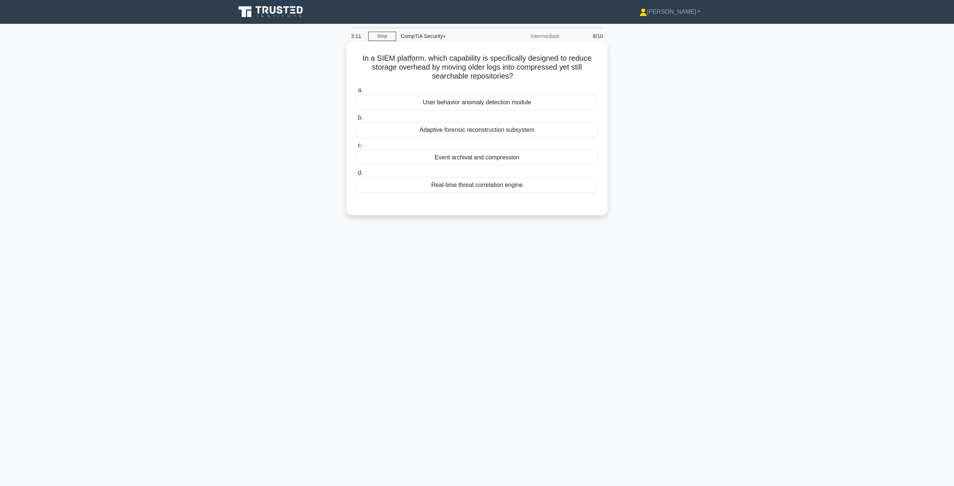
click at [475, 161] on div "Event archival and compression" at bounding box center [477, 158] width 242 height 16
click at [356, 148] on input "c. Event archival and compression" at bounding box center [356, 145] width 0 height 5
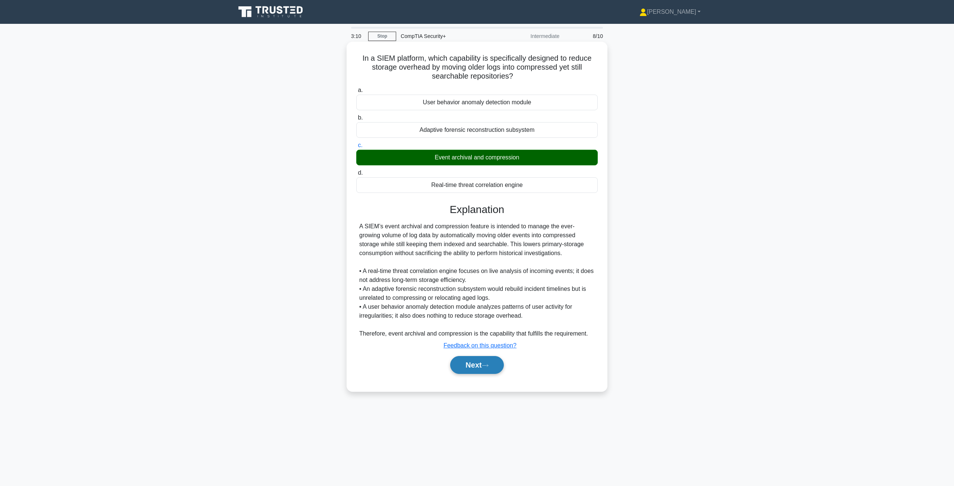
click at [465, 362] on button "Next" at bounding box center [476, 365] width 53 height 18
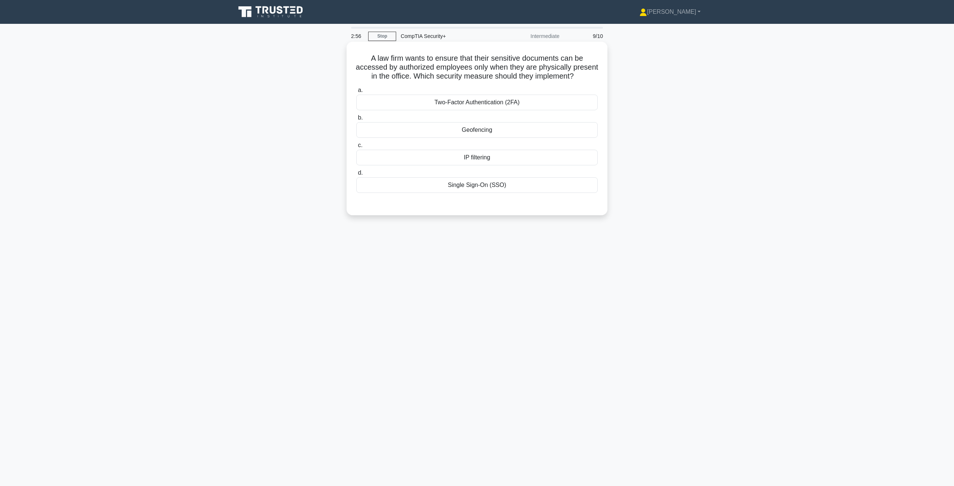
click at [462, 135] on div "Geofencing" at bounding box center [477, 130] width 242 height 16
click at [356, 120] on input "b. Geofencing" at bounding box center [356, 118] width 0 height 5
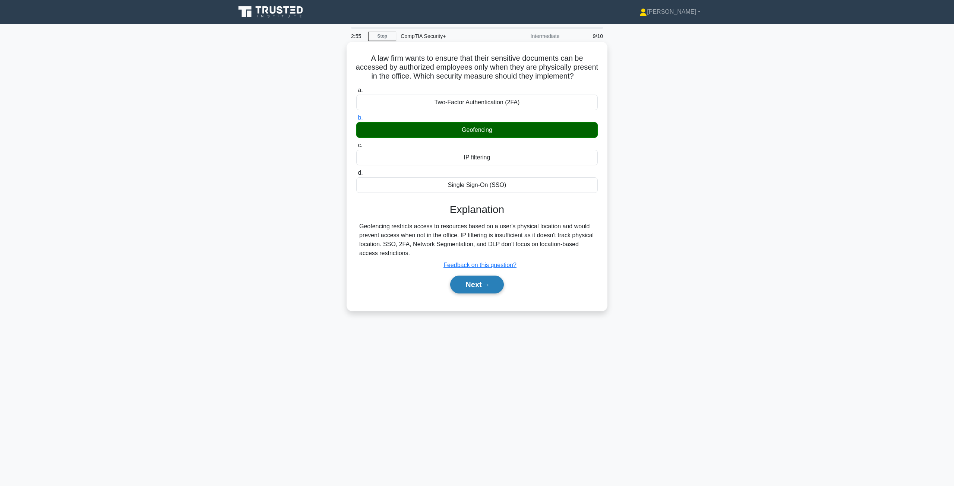
click at [473, 294] on button "Next" at bounding box center [476, 285] width 53 height 18
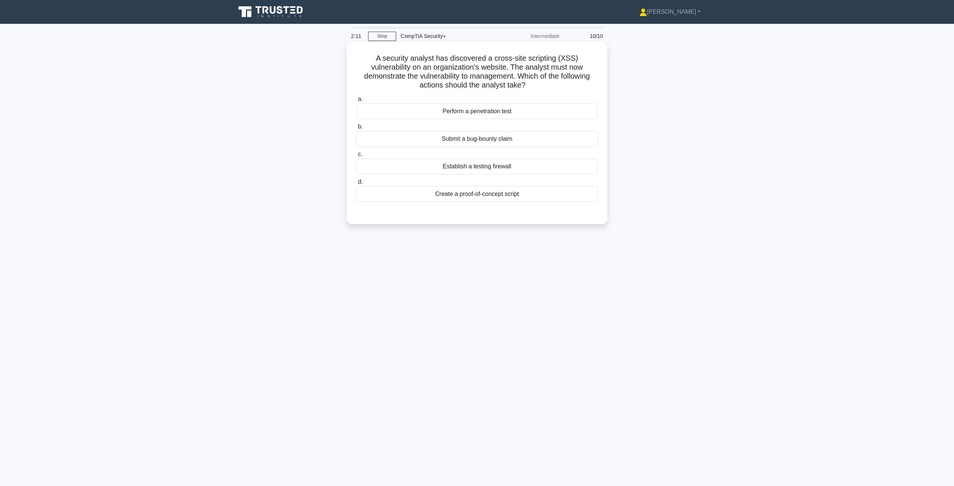
click at [477, 169] on div "Establish a testing firewall" at bounding box center [477, 167] width 242 height 16
click at [356, 157] on input "c. Establish a testing firewall" at bounding box center [356, 154] width 0 height 5
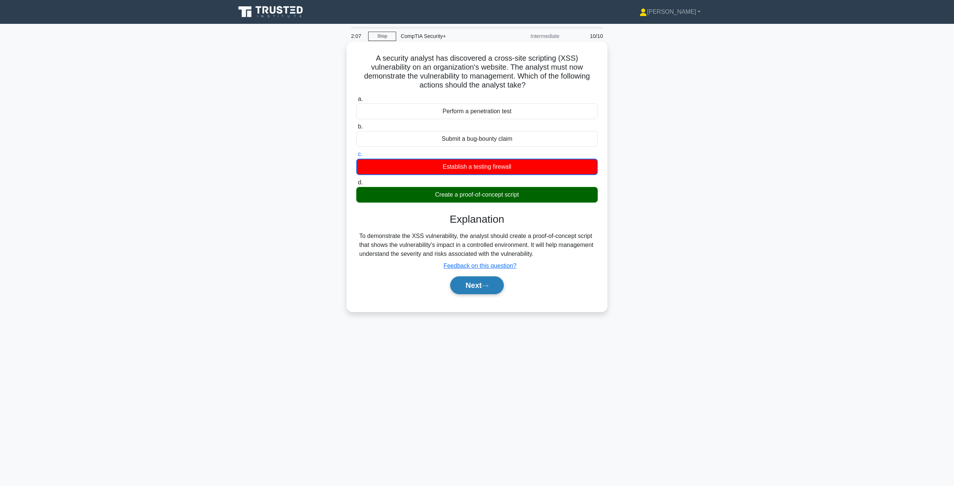
click at [481, 288] on button "Next" at bounding box center [476, 286] width 53 height 18
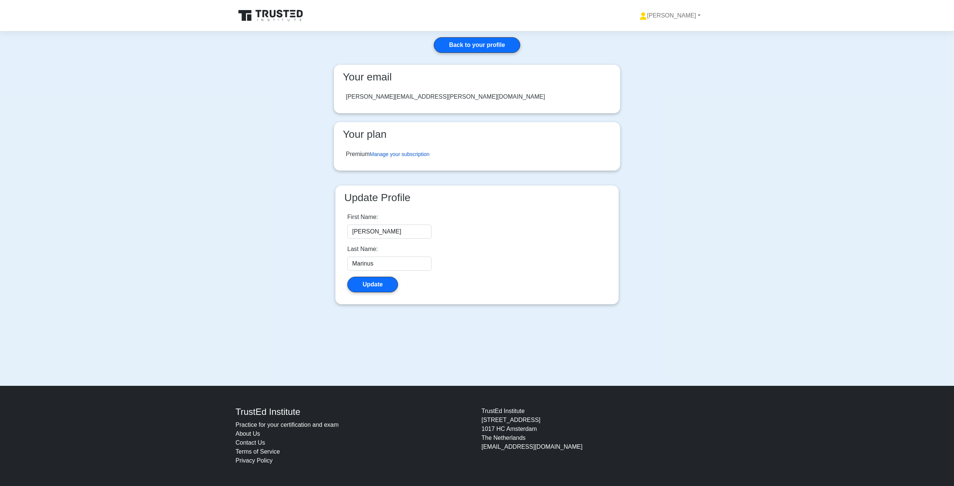
click at [401, 152] on link "Manage your subscription" at bounding box center [400, 154] width 60 height 6
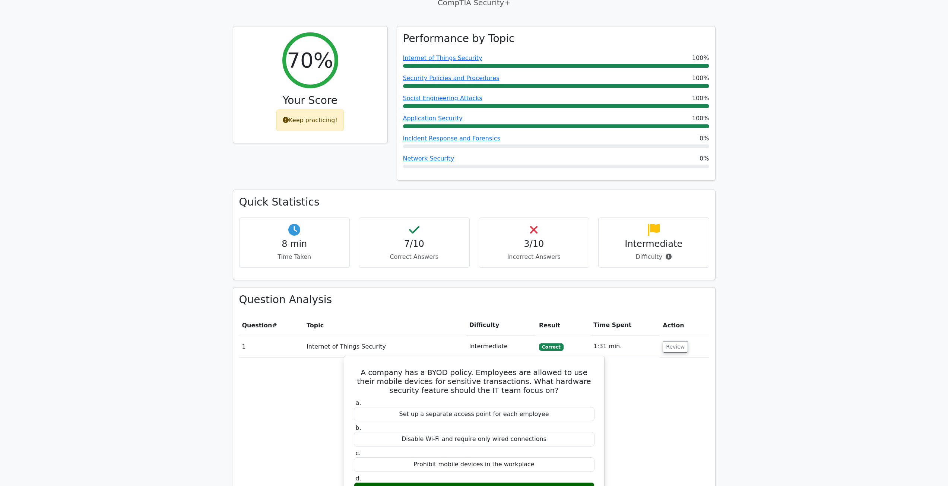
scroll to position [186, 0]
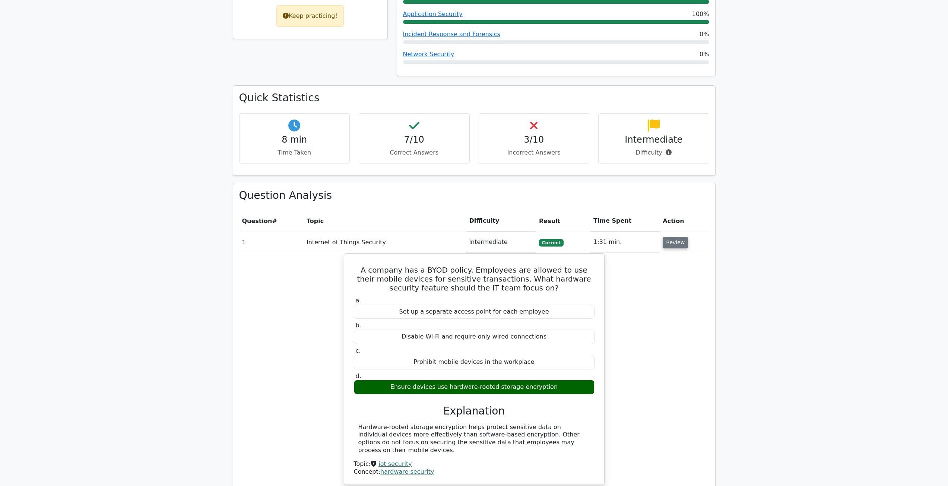
click at [680, 242] on button "Review" at bounding box center [675, 243] width 25 height 12
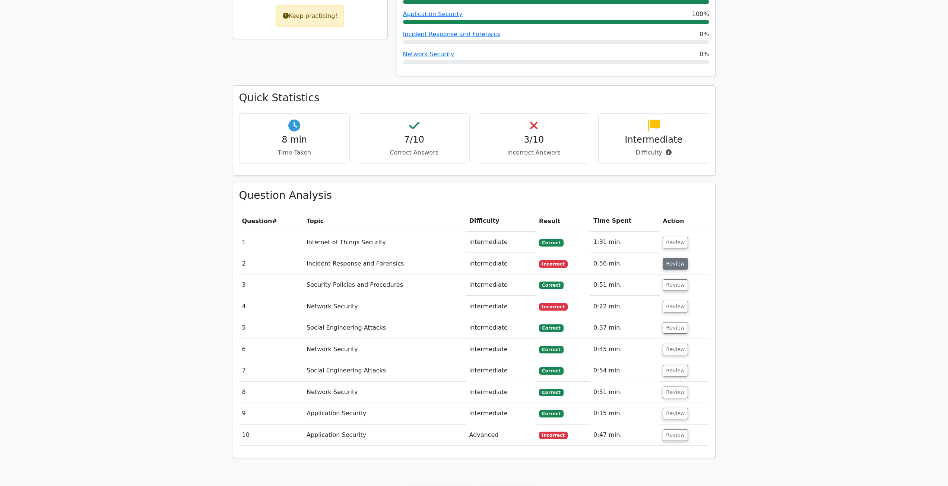
drag, startPoint x: 676, startPoint y: 265, endPoint x: 673, endPoint y: 269, distance: 5.1
click at [676, 265] on button "Review" at bounding box center [675, 264] width 25 height 12
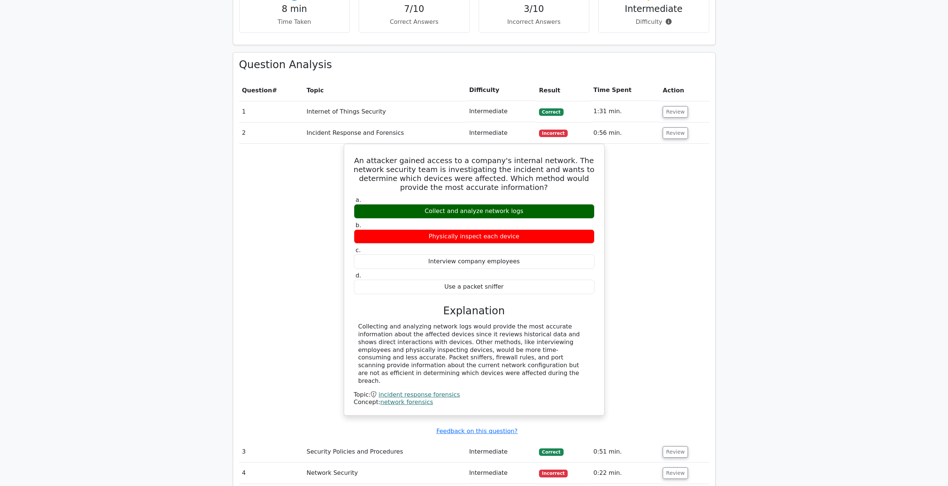
scroll to position [335, 0]
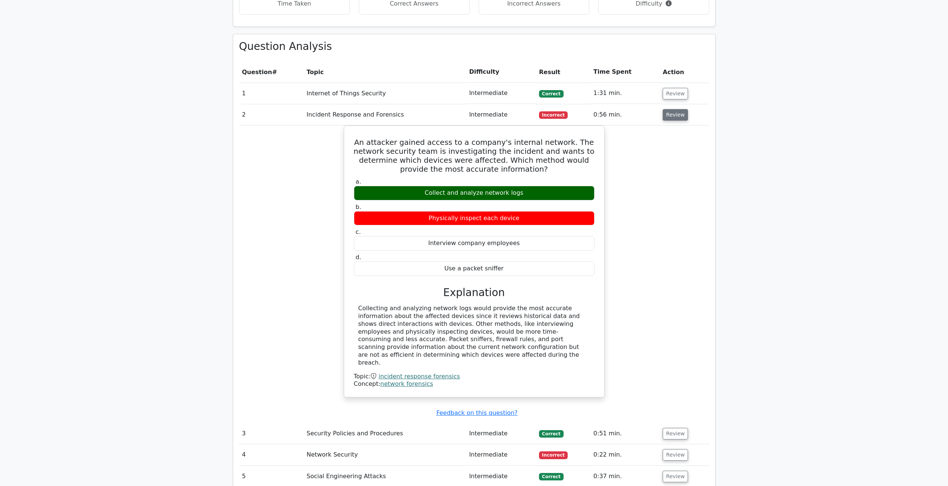
click at [675, 115] on button "Review" at bounding box center [675, 115] width 25 height 12
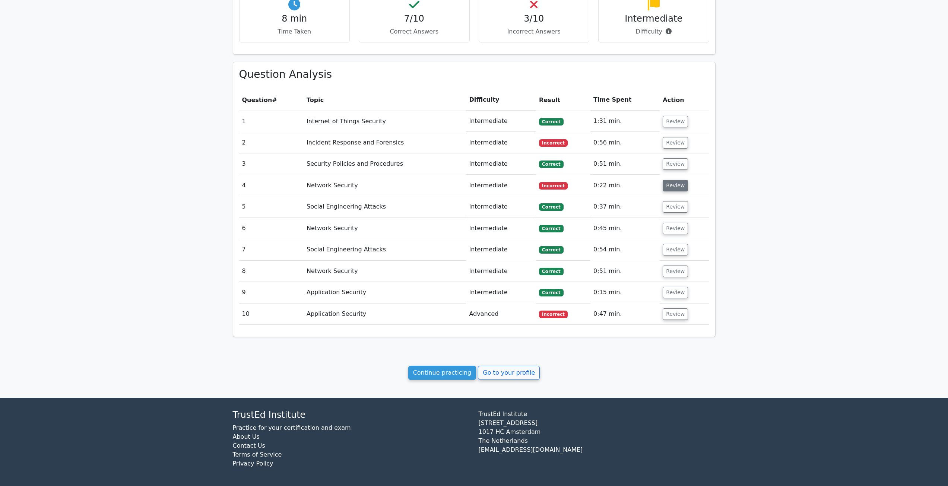
click at [681, 185] on button "Review" at bounding box center [675, 186] width 25 height 12
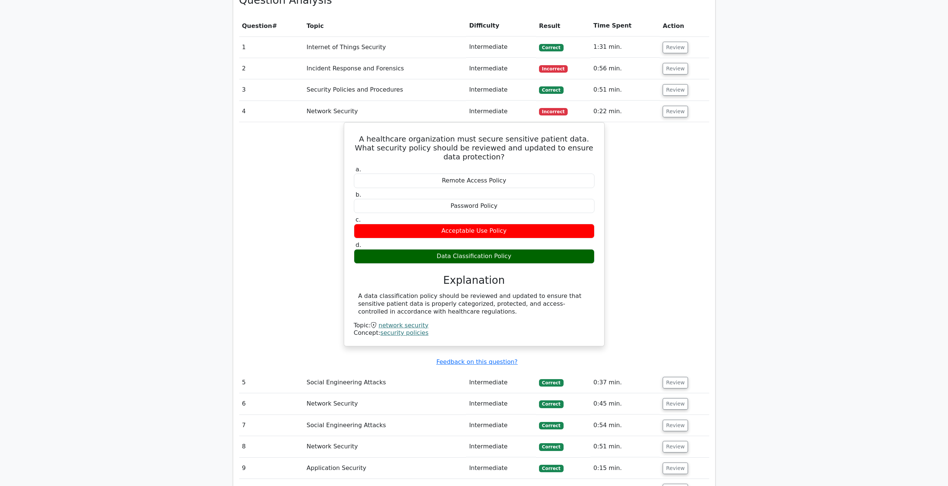
scroll to position [382, 0]
click at [672, 115] on button "Review" at bounding box center [675, 111] width 25 height 12
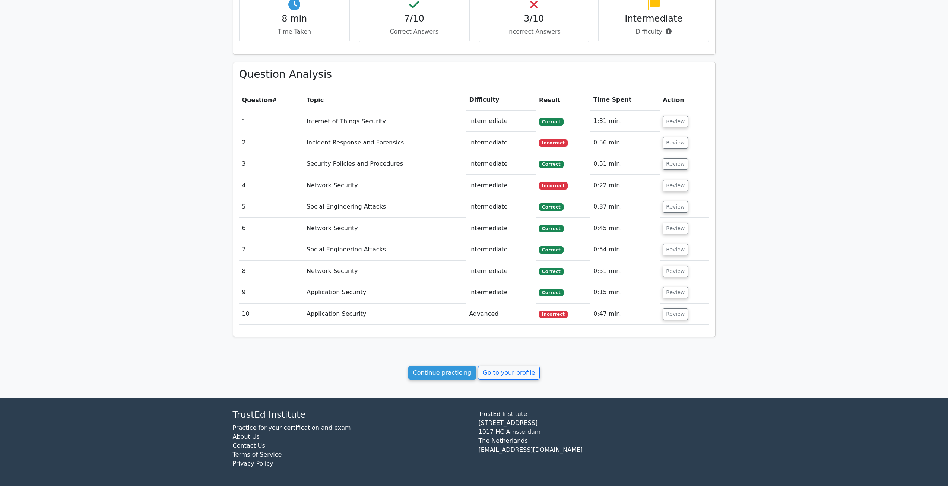
scroll to position [307, 0]
click at [672, 317] on button "Review" at bounding box center [675, 315] width 25 height 12
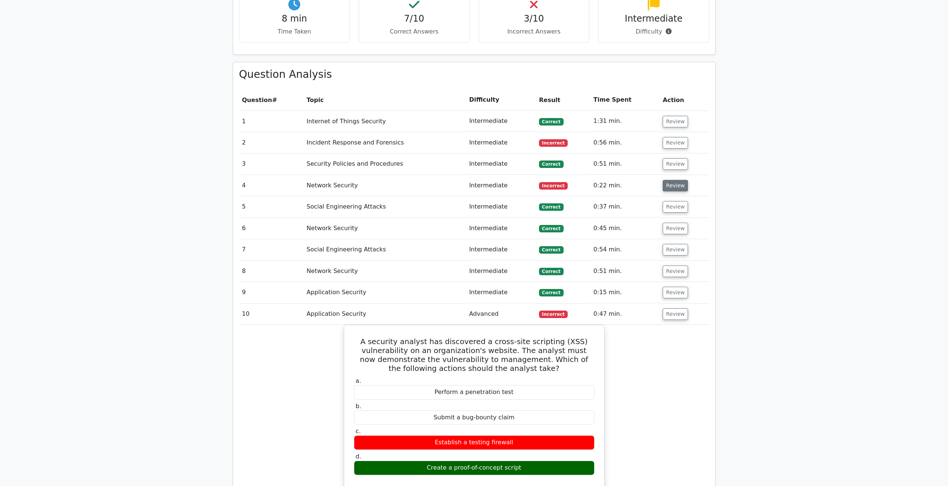
click at [677, 187] on button "Review" at bounding box center [675, 186] width 25 height 12
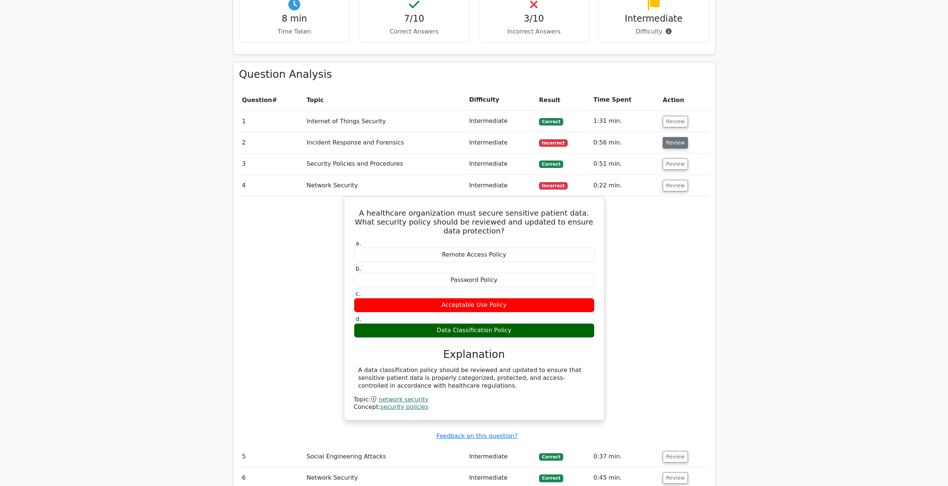
click at [676, 142] on button "Review" at bounding box center [675, 143] width 25 height 12
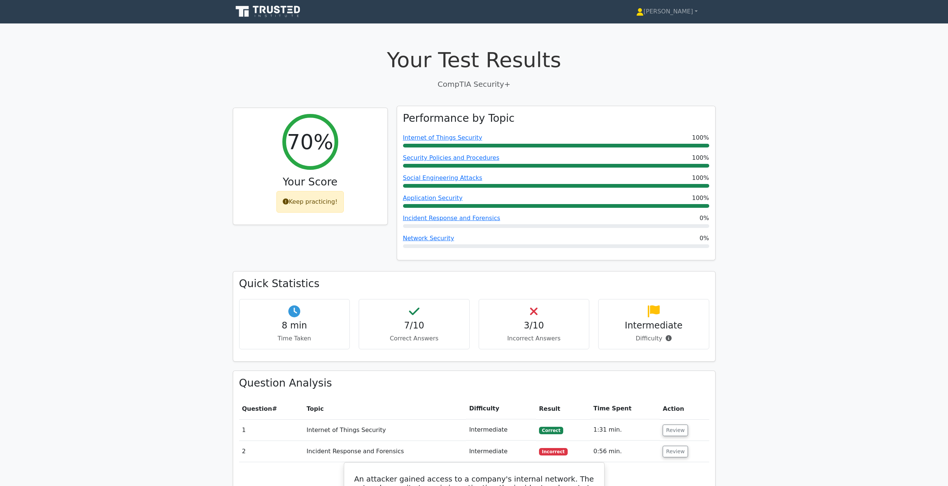
scroll to position [0, 0]
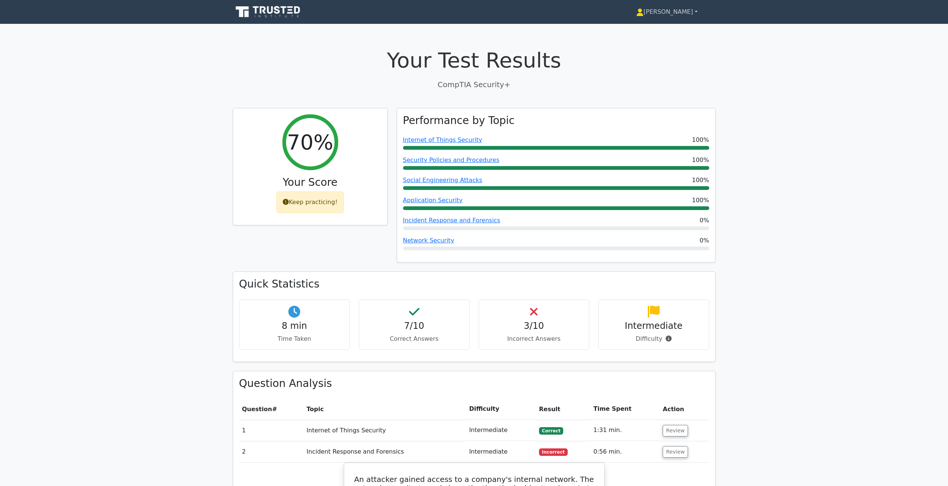
click at [644, 13] on icon at bounding box center [640, 14] width 7 height 3
click at [664, 31] on link "Profile" at bounding box center [648, 29] width 59 height 12
